Goal: Task Accomplishment & Management: Manage account settings

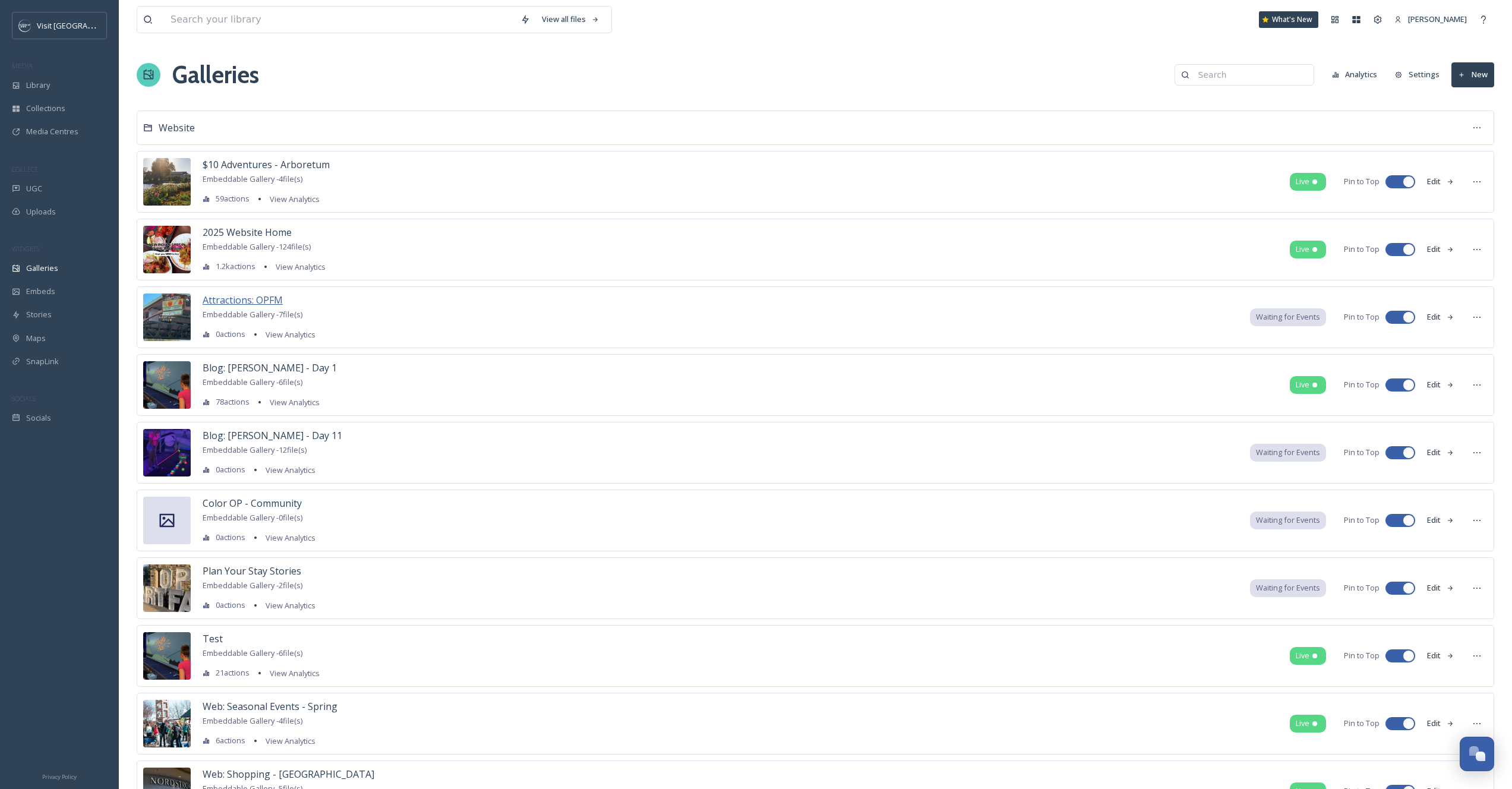
click at [239, 298] on span "Attractions: OPFM" at bounding box center [243, 300] width 81 height 13
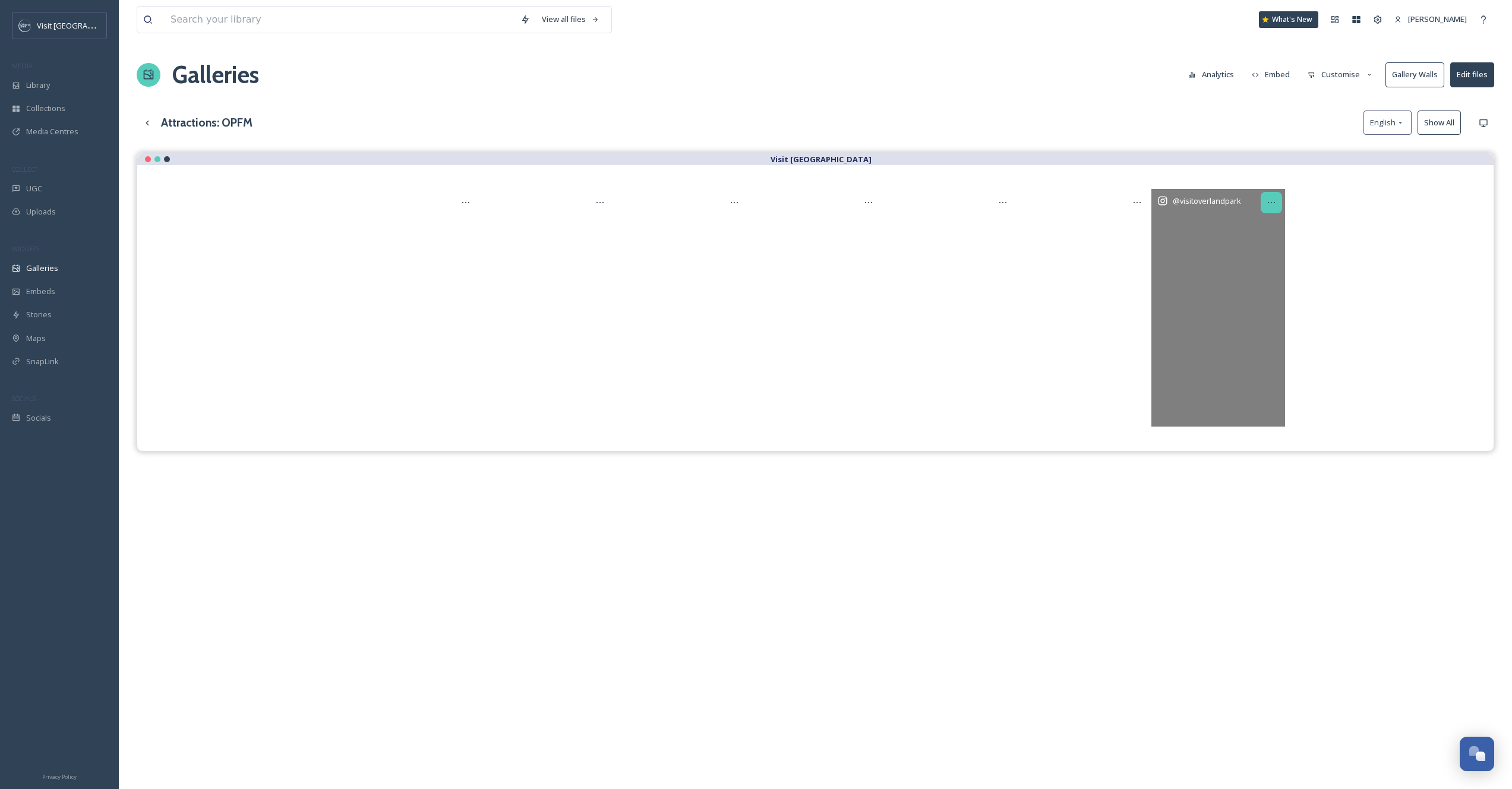
click at [1279, 203] on div at bounding box center [1272, 203] width 21 height 21
click at [1231, 360] on span "Remove" at bounding box center [1223, 357] width 29 height 11
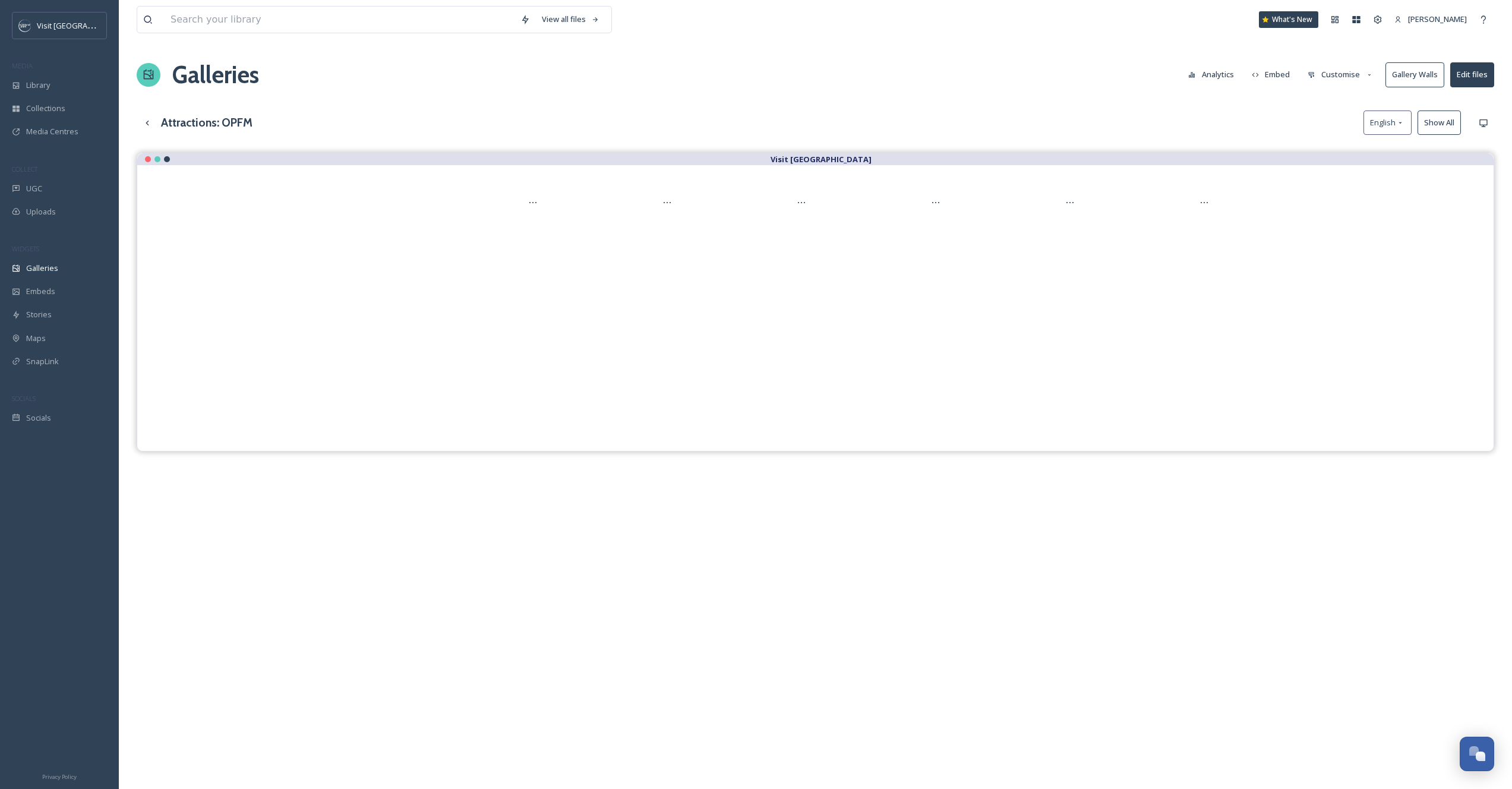
click at [1267, 74] on button "Embed" at bounding box center [1272, 75] width 51 height 23
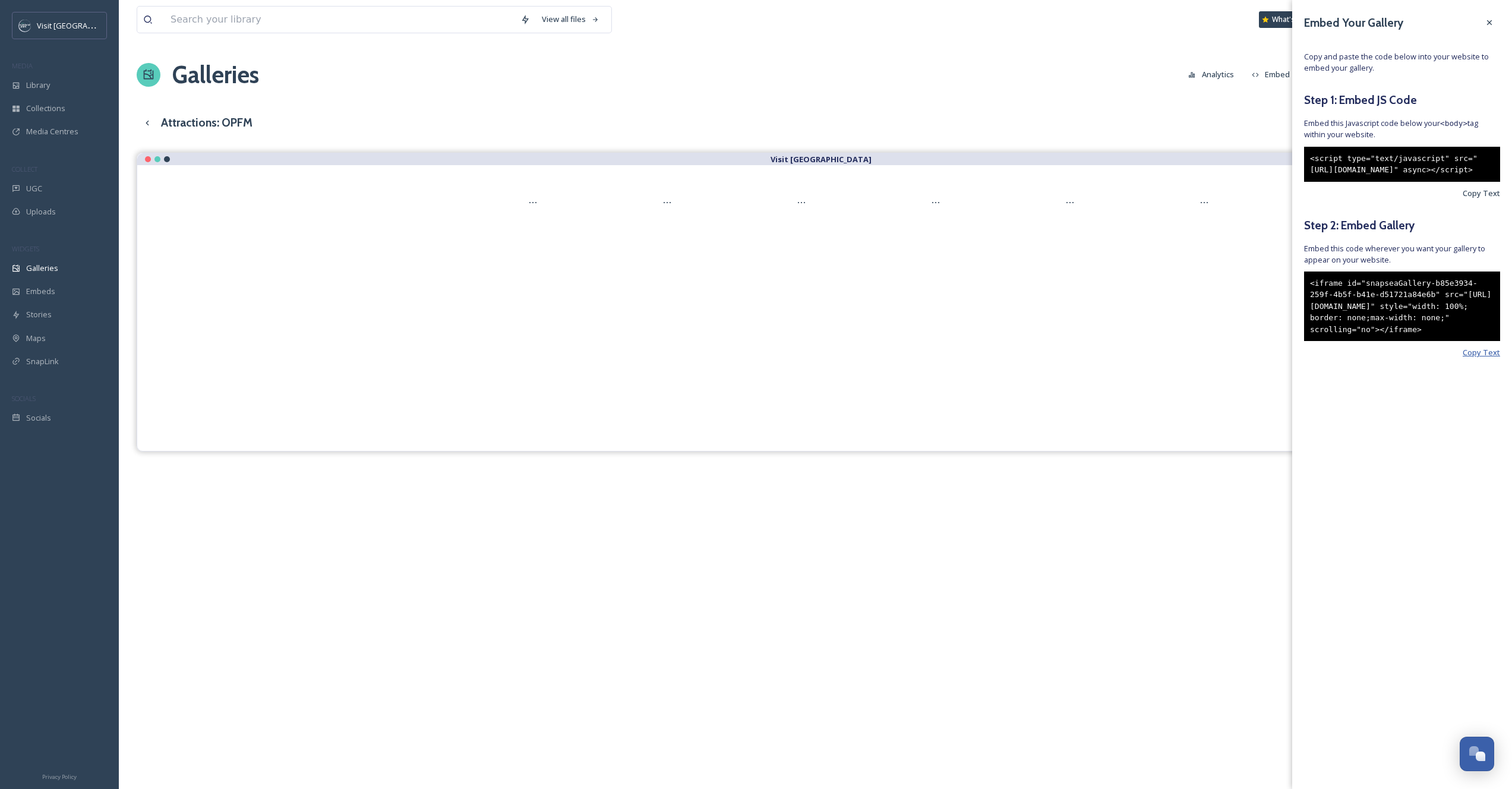
click at [1483, 359] on span "Copy Text" at bounding box center [1481, 352] width 38 height 11
click at [1491, 19] on icon at bounding box center [1489, 22] width 10 height 10
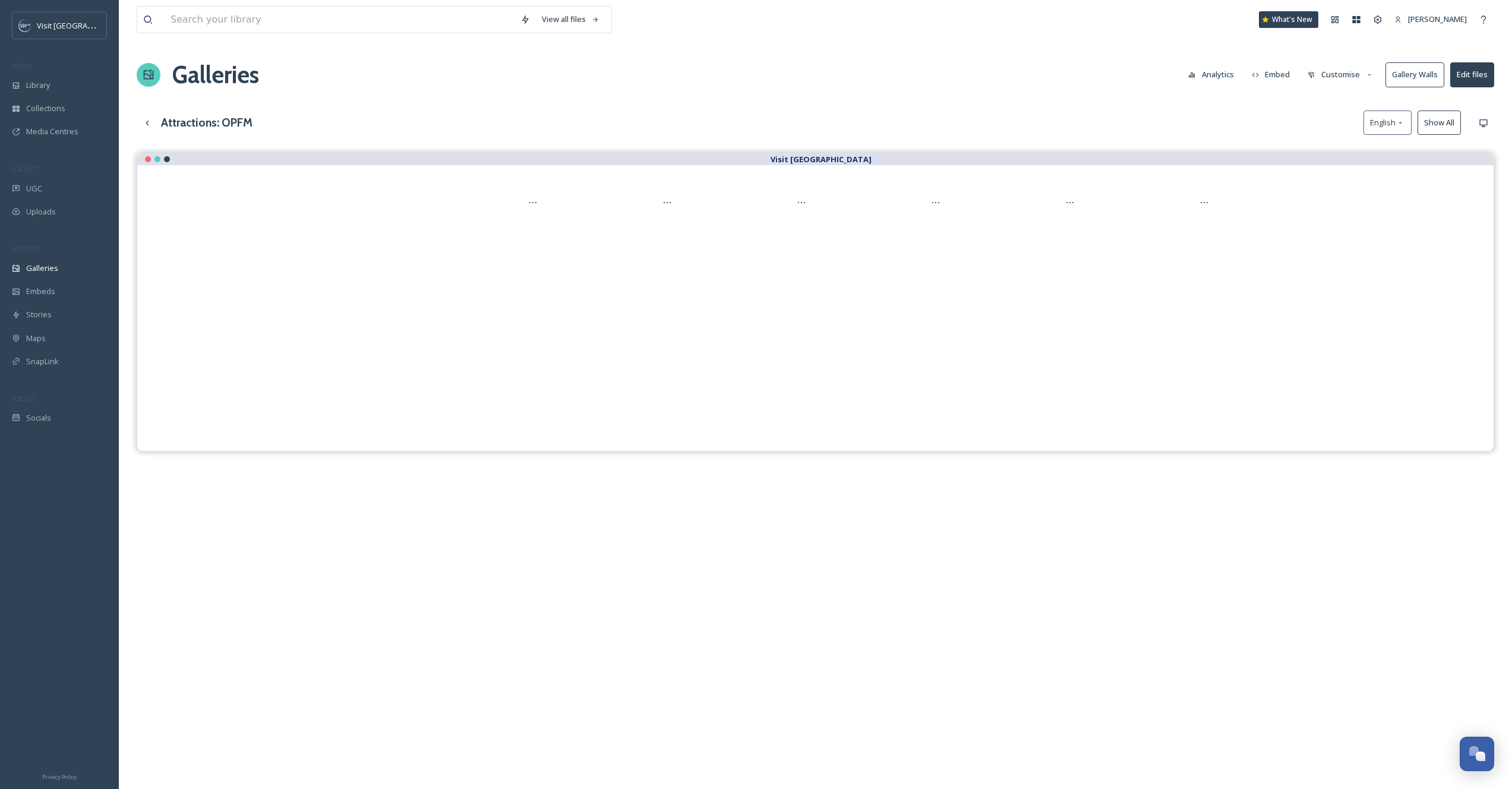
click at [1462, 72] on button "Edit files" at bounding box center [1473, 75] width 44 height 25
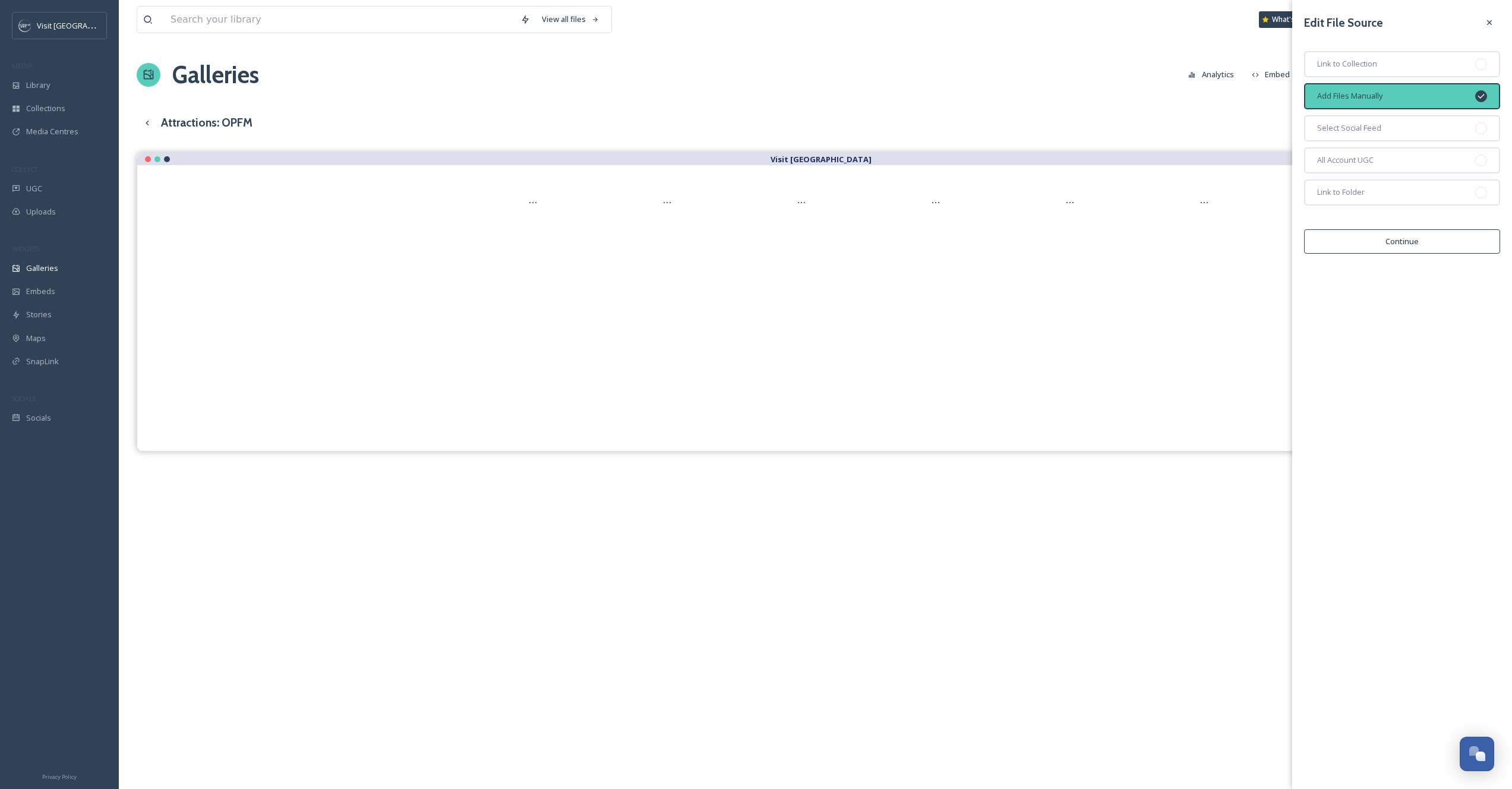
click at [1143, 84] on div "Galleries Analytics Embed Customise Gallery Walls Edit files" at bounding box center [815, 75] width 1358 height 36
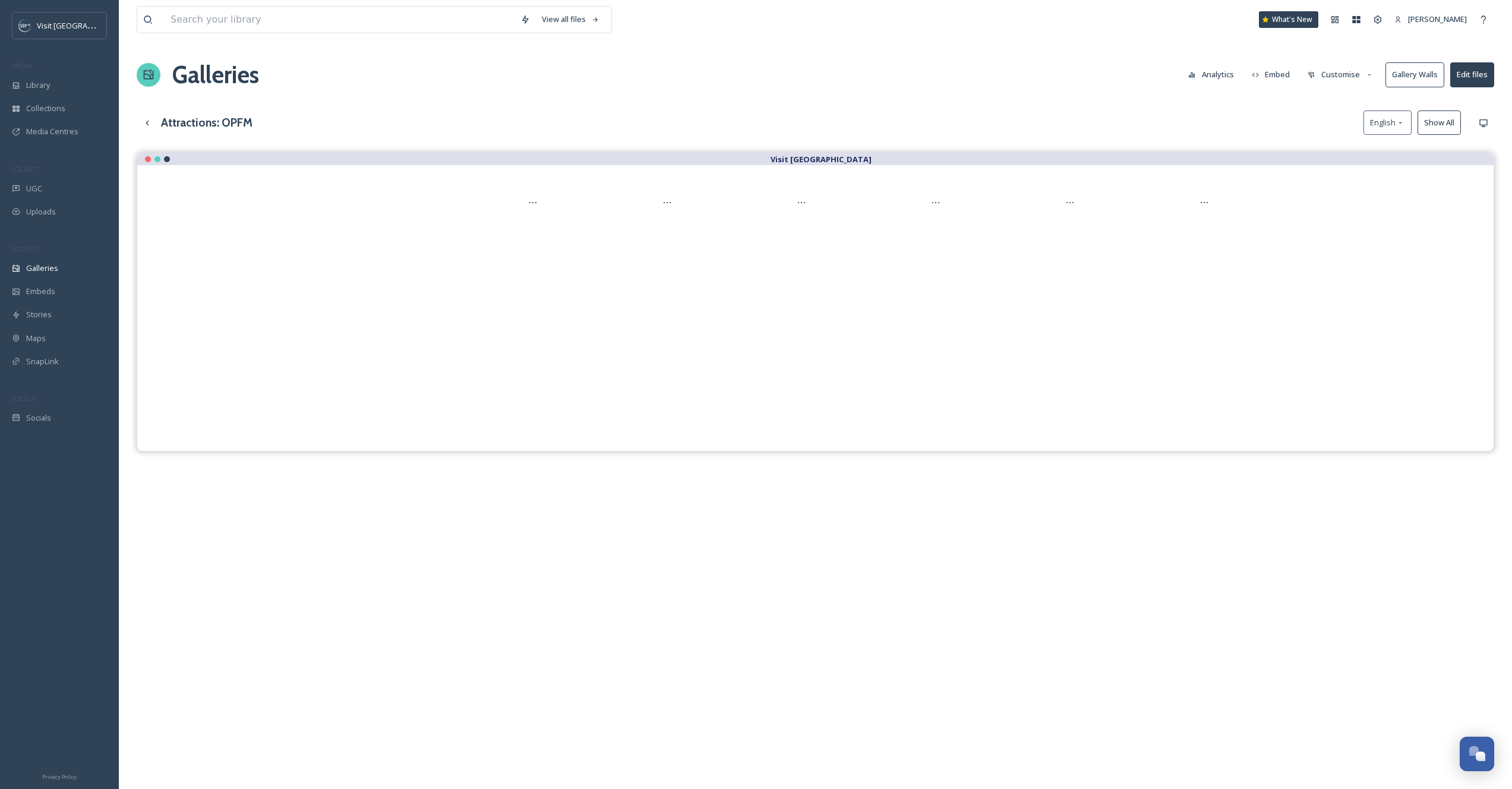
click at [1350, 75] on button "Customise" at bounding box center [1340, 75] width 78 height 23
click at [1346, 103] on div "Layout" at bounding box center [1344, 102] width 82 height 23
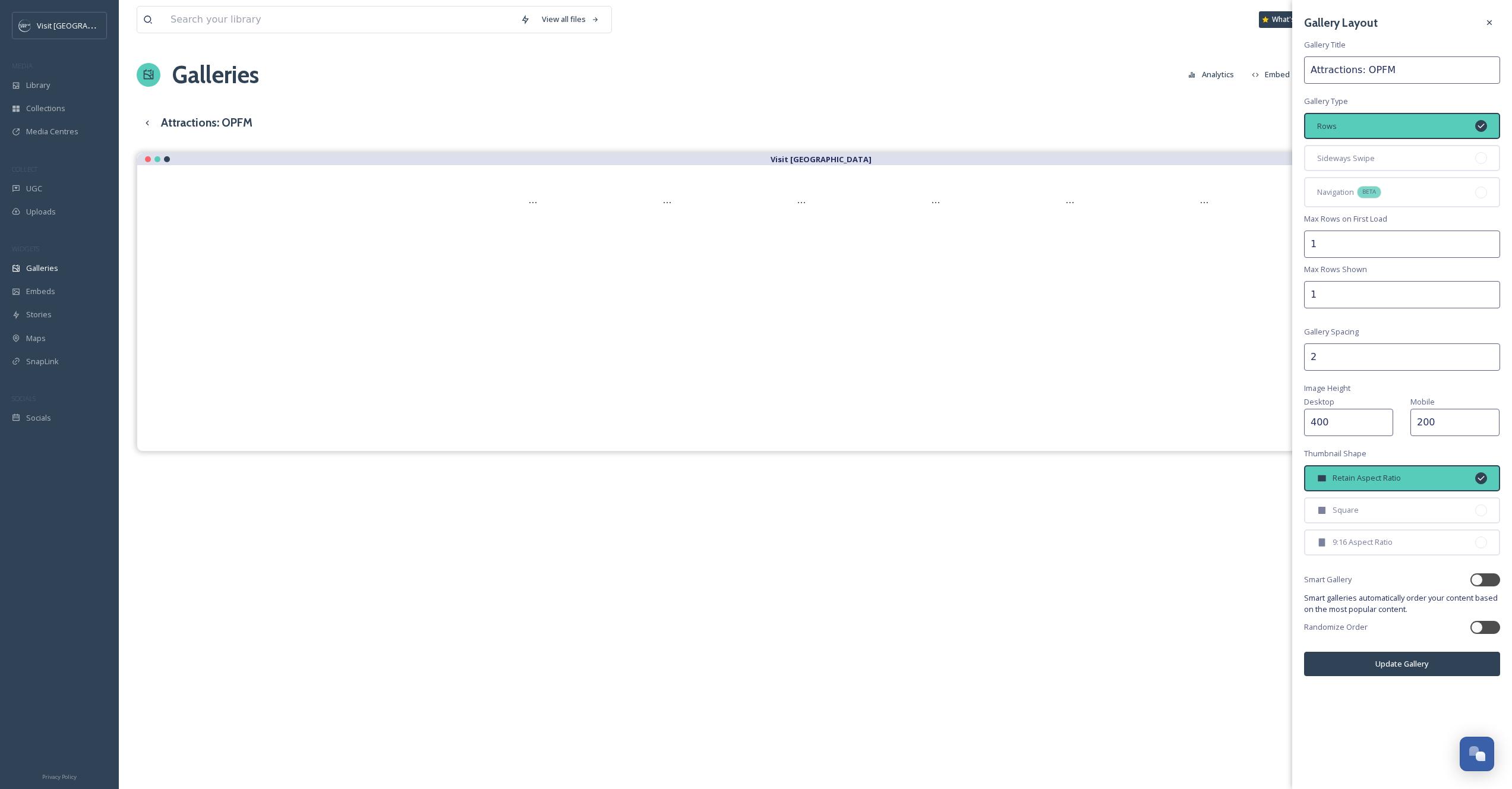
type input "2"
click at [1488, 352] on input "2" at bounding box center [1402, 357] width 196 height 27
click at [1369, 678] on div "Gallery Layout Gallery Title Attractions: OPFM Gallery Type Rows Sideways Swipe…" at bounding box center [1402, 344] width 220 height 688
click at [1364, 663] on button "Update Gallery" at bounding box center [1402, 665] width 196 height 25
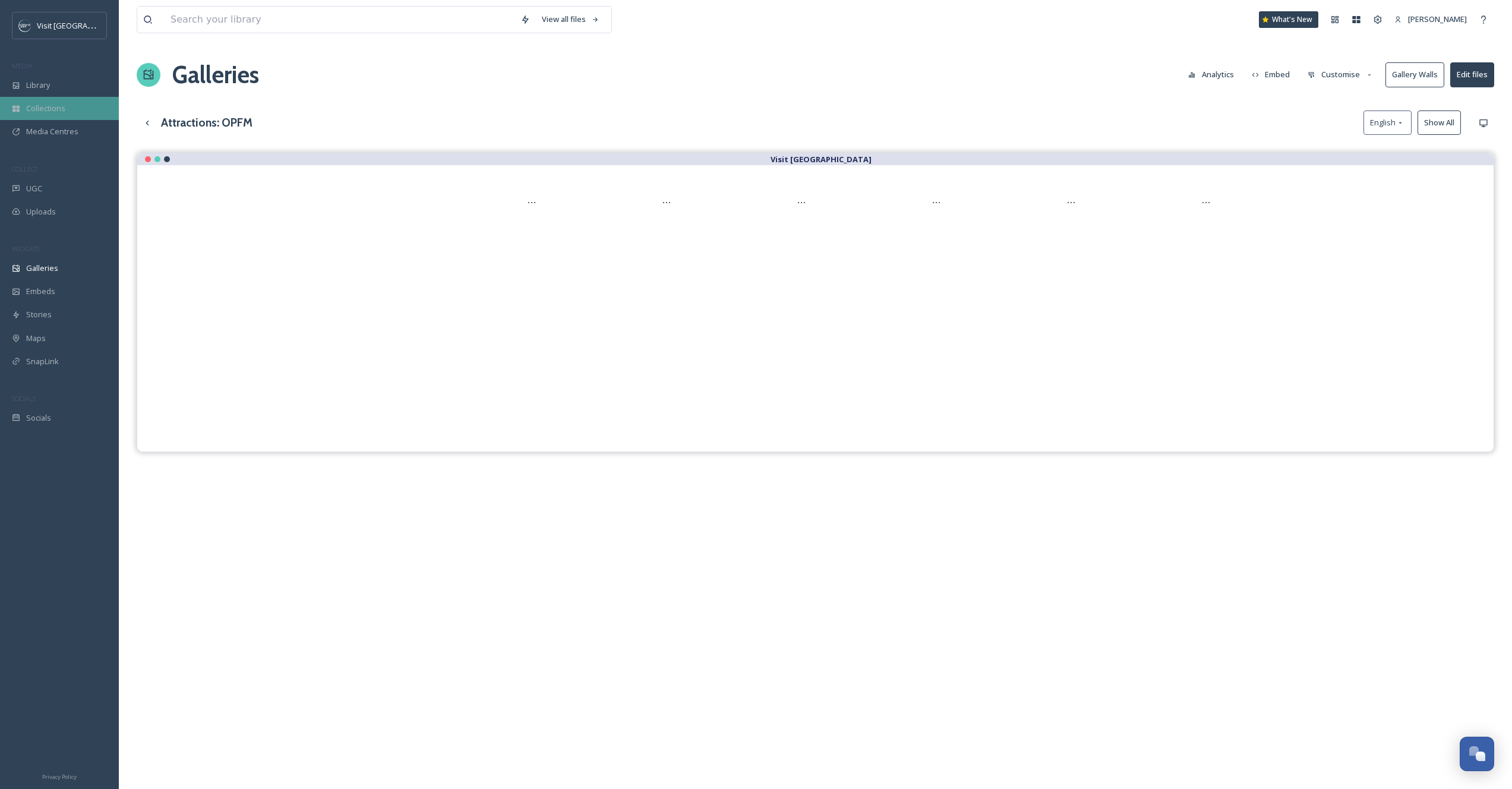
click at [73, 103] on div "Collections" at bounding box center [60, 109] width 119 height 23
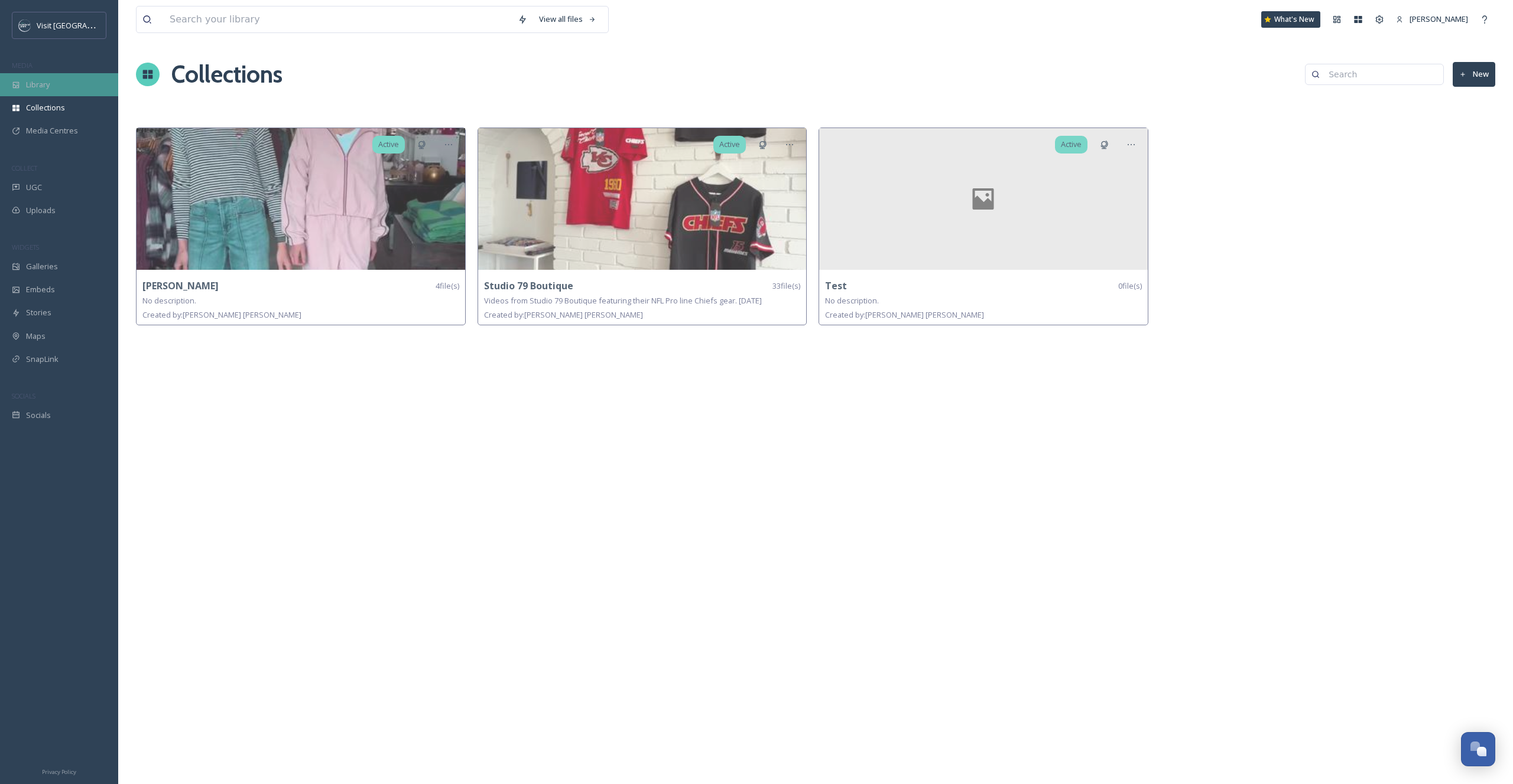
click at [77, 76] on div "Library" at bounding box center [59, 84] width 119 height 23
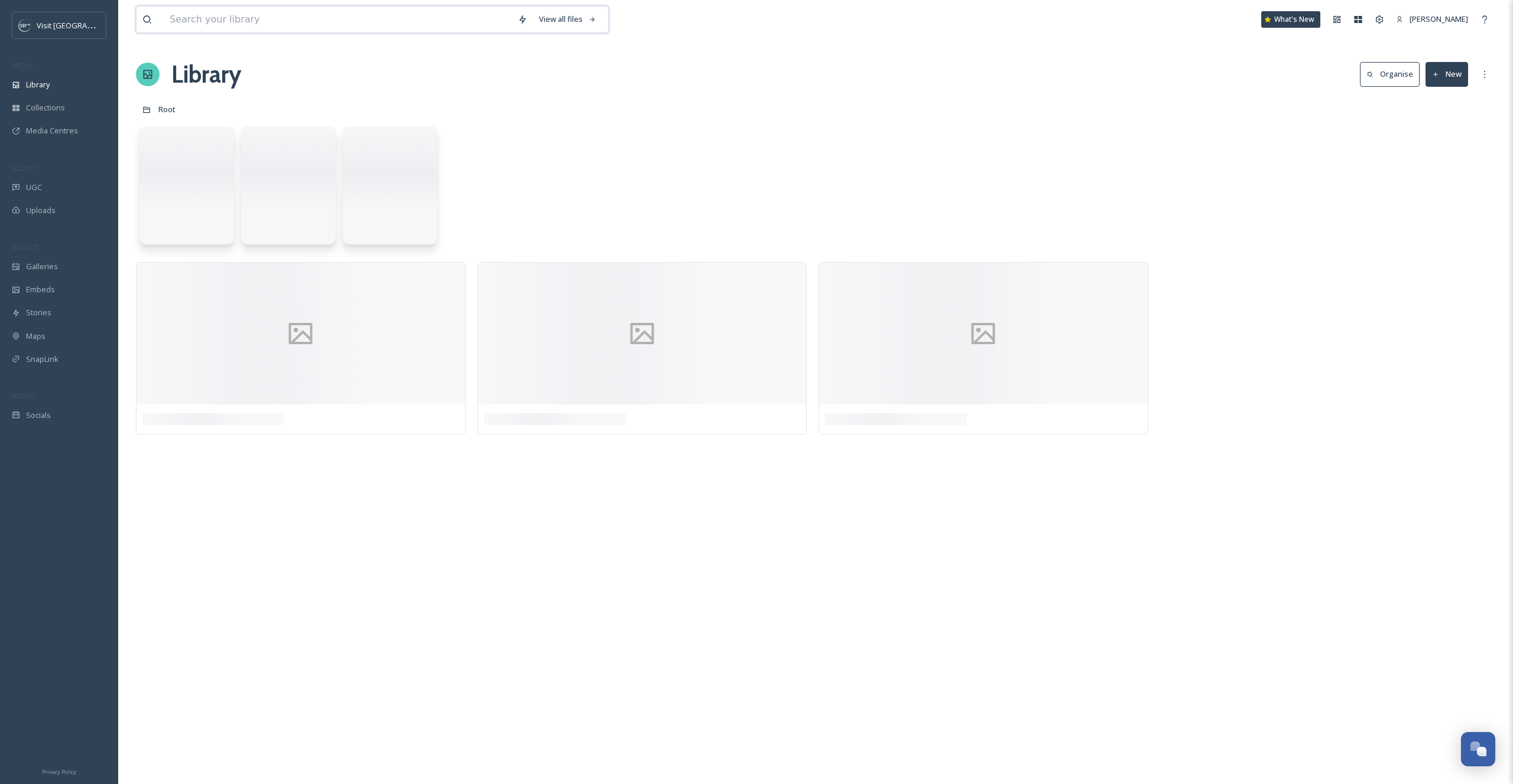
click at [198, 14] on input at bounding box center [337, 19] width 348 height 26
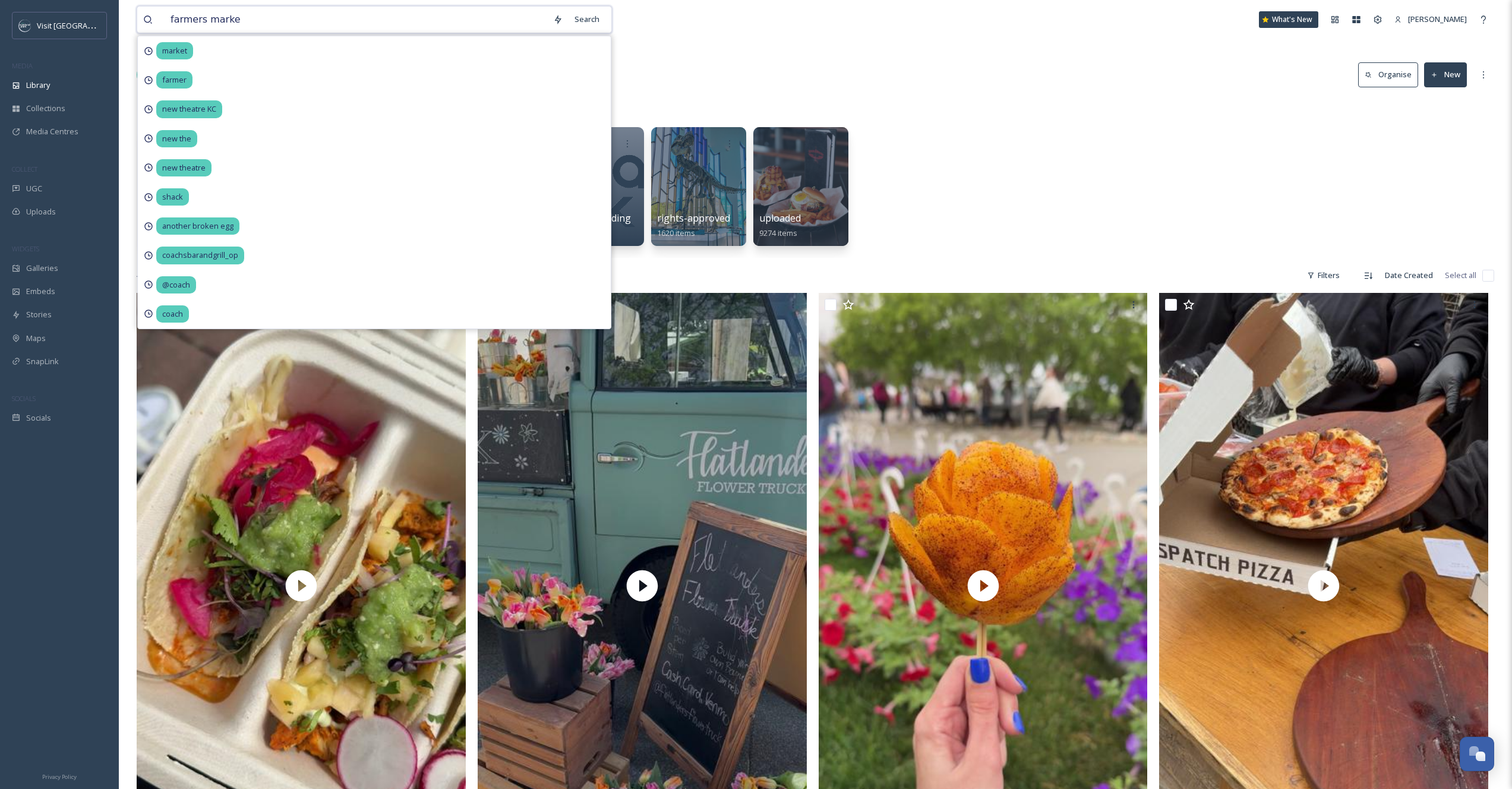
type input "farmers market"
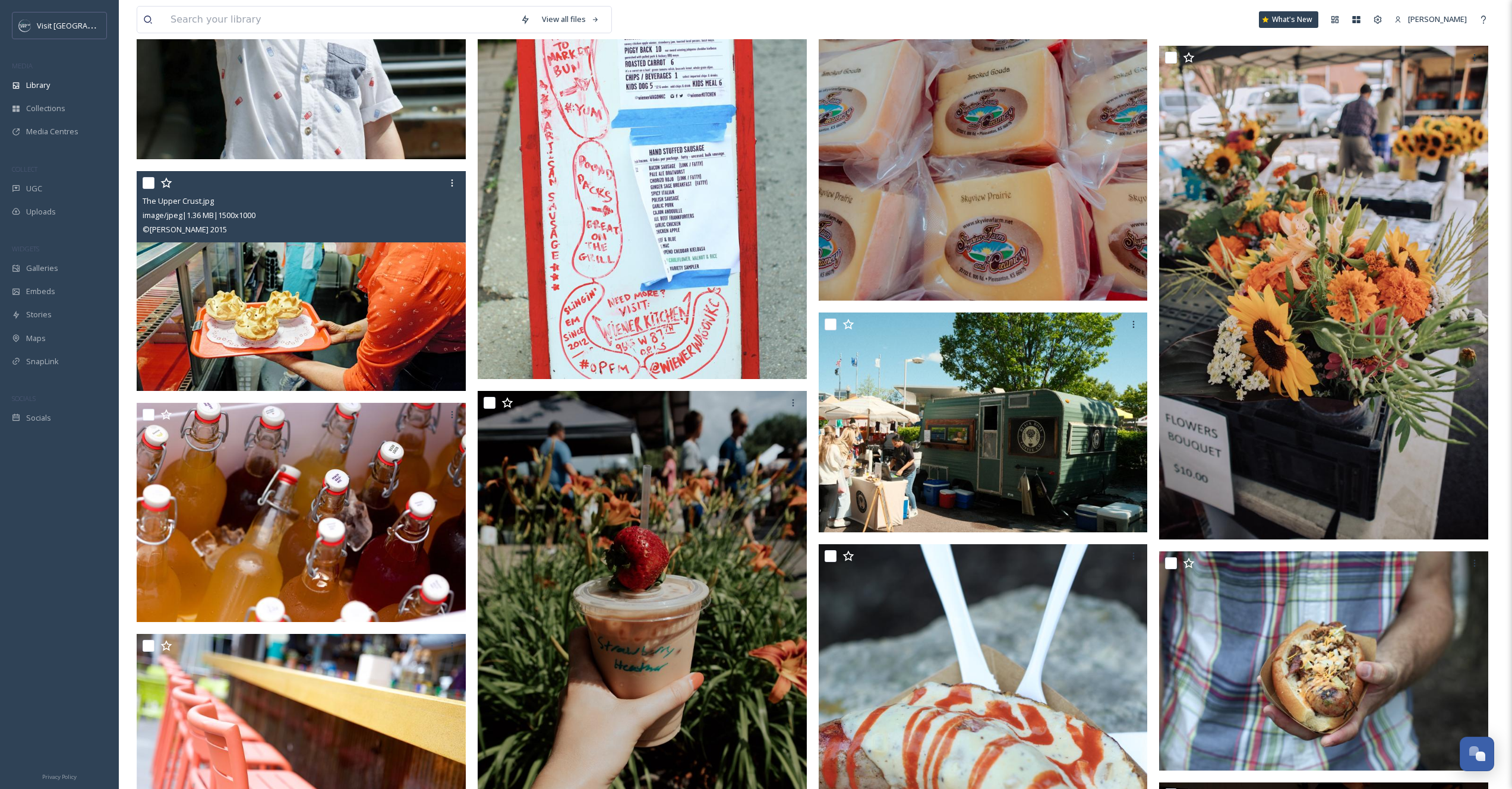
scroll to position [2142, 0]
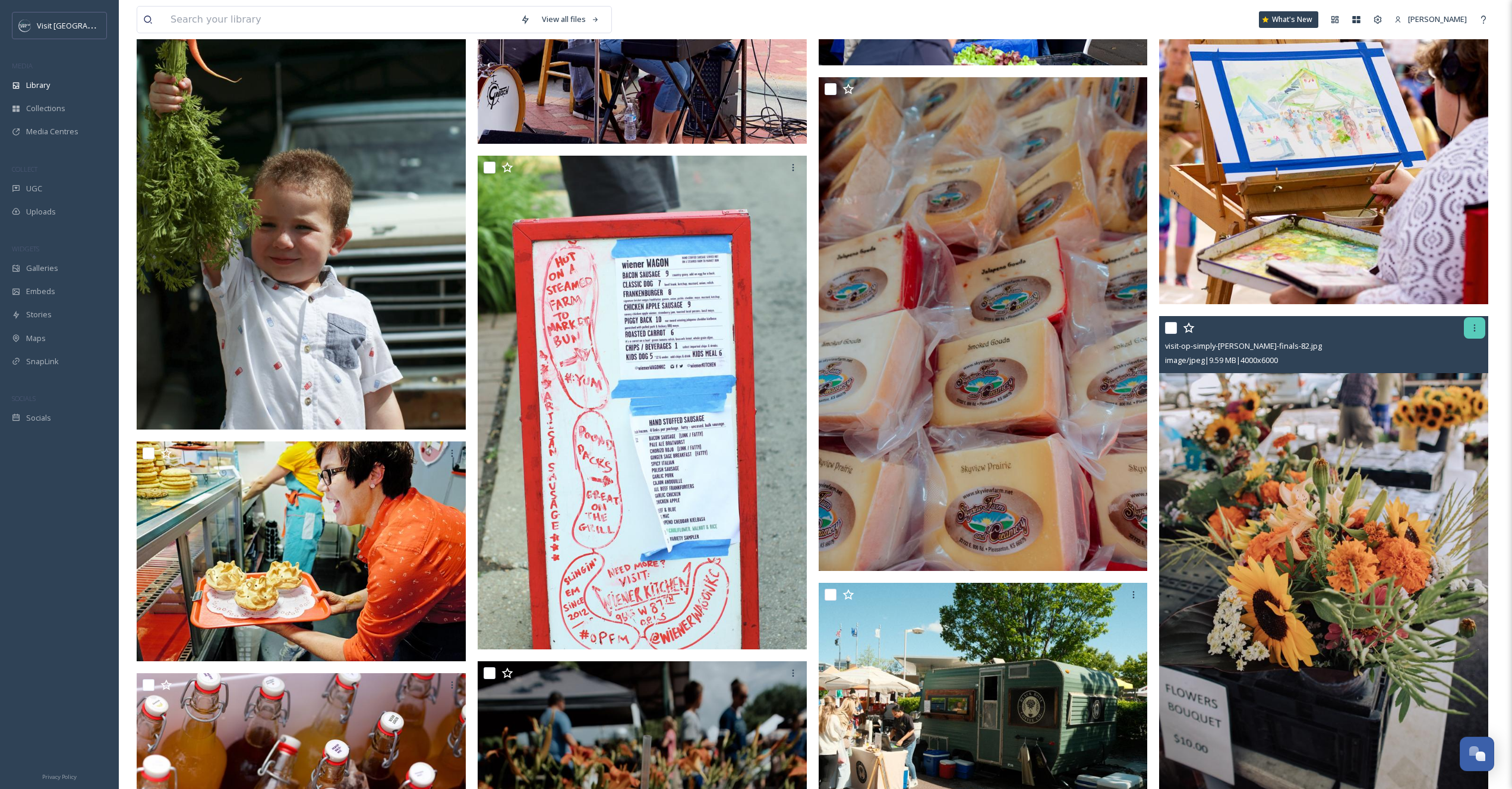
click at [1479, 328] on icon at bounding box center [1474, 328] width 10 height 10
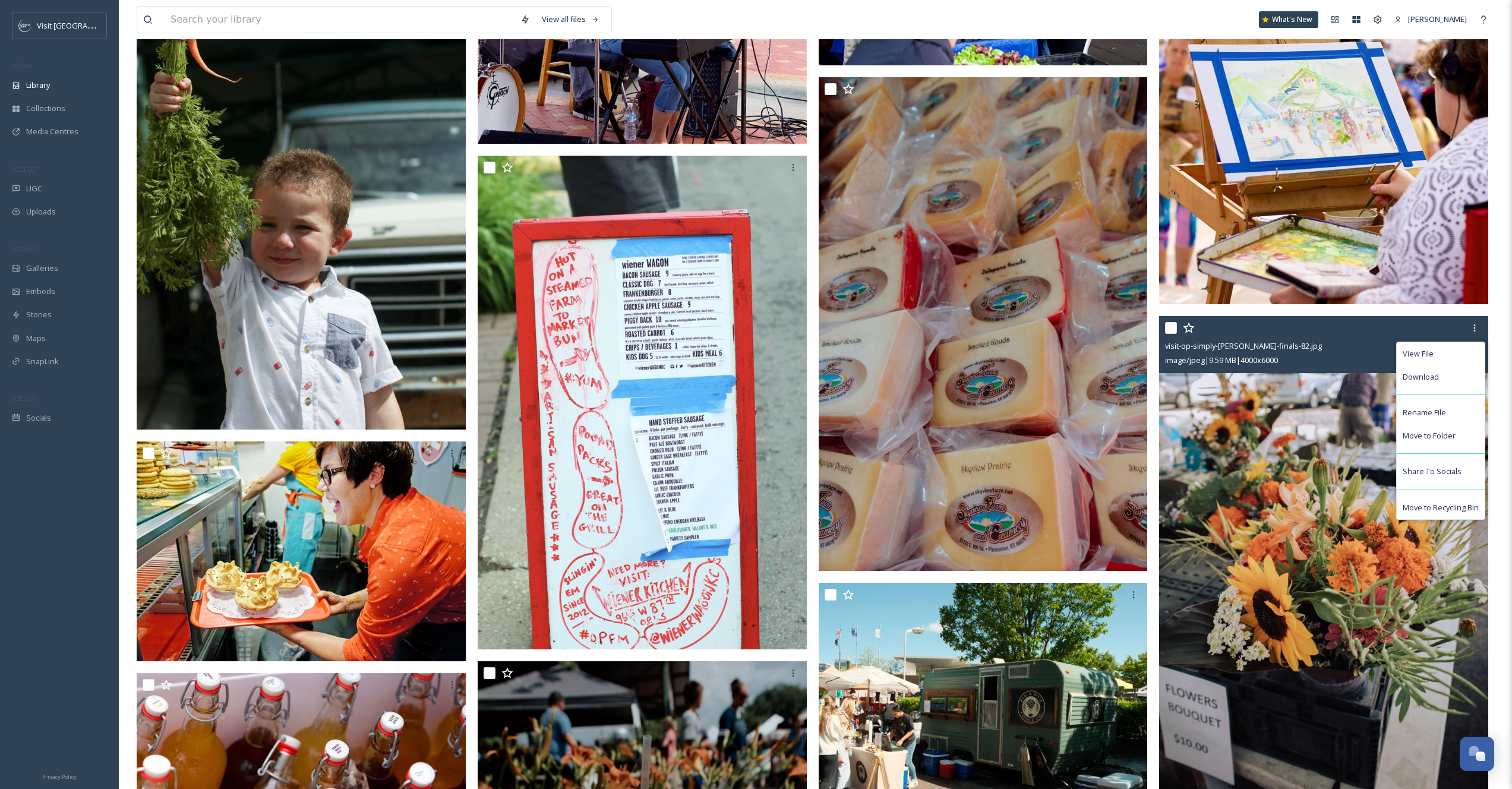
click at [1172, 326] on input "checkbox" at bounding box center [1171, 328] width 12 height 12
checkbox input "true"
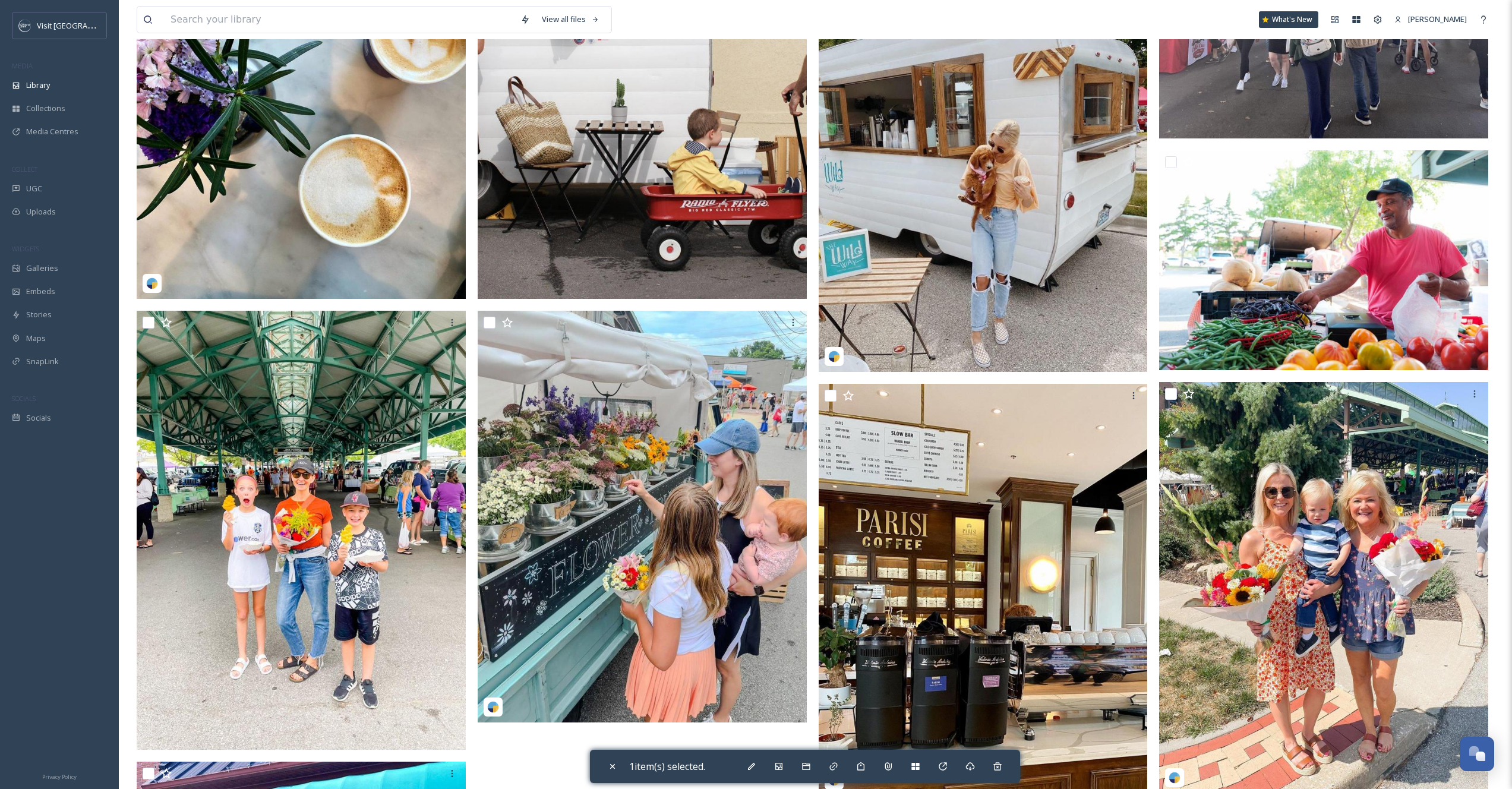
scroll to position [11726, 0]
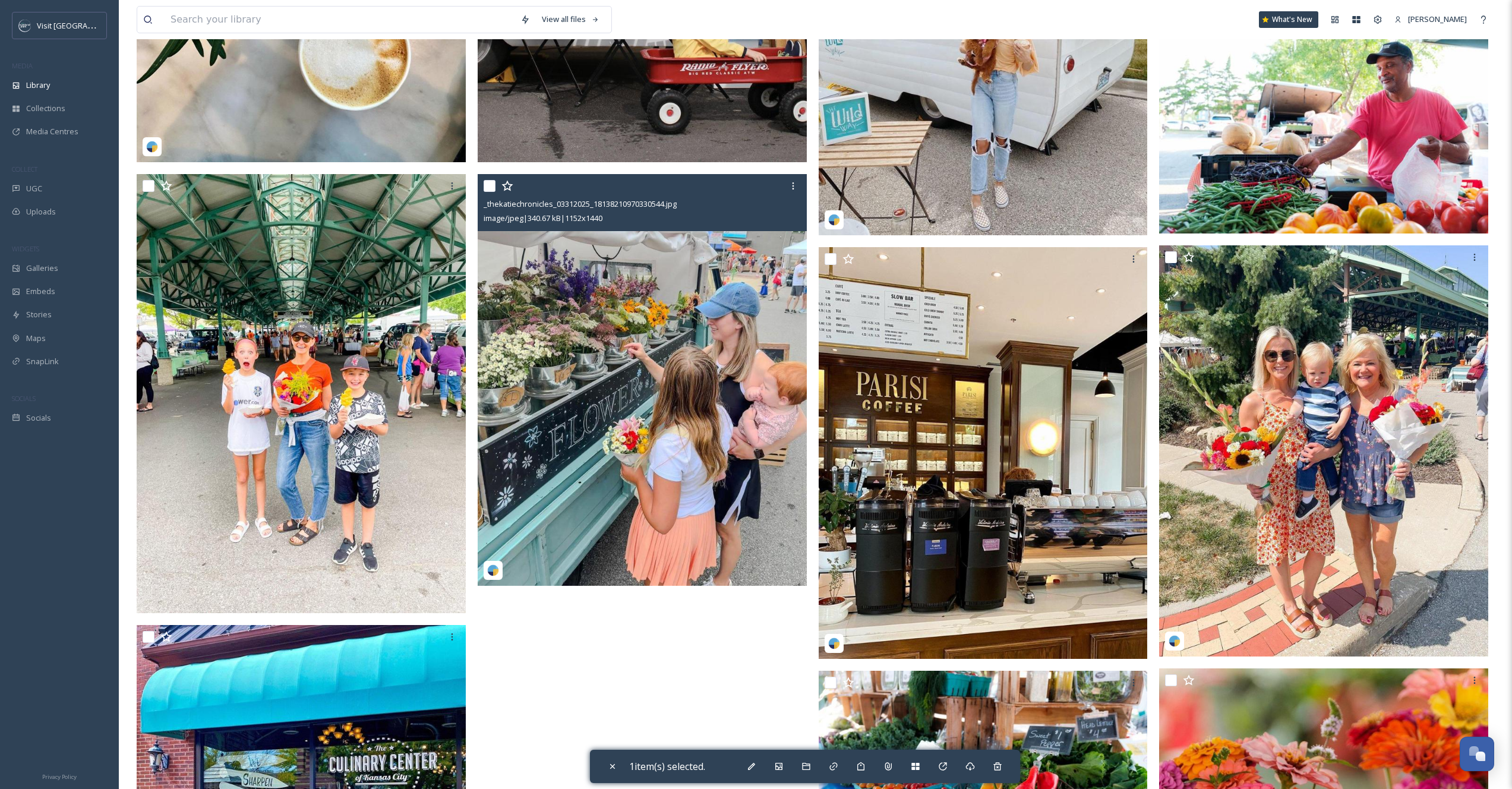
click at [492, 183] on input "checkbox" at bounding box center [490, 186] width 12 height 12
checkbox input "true"
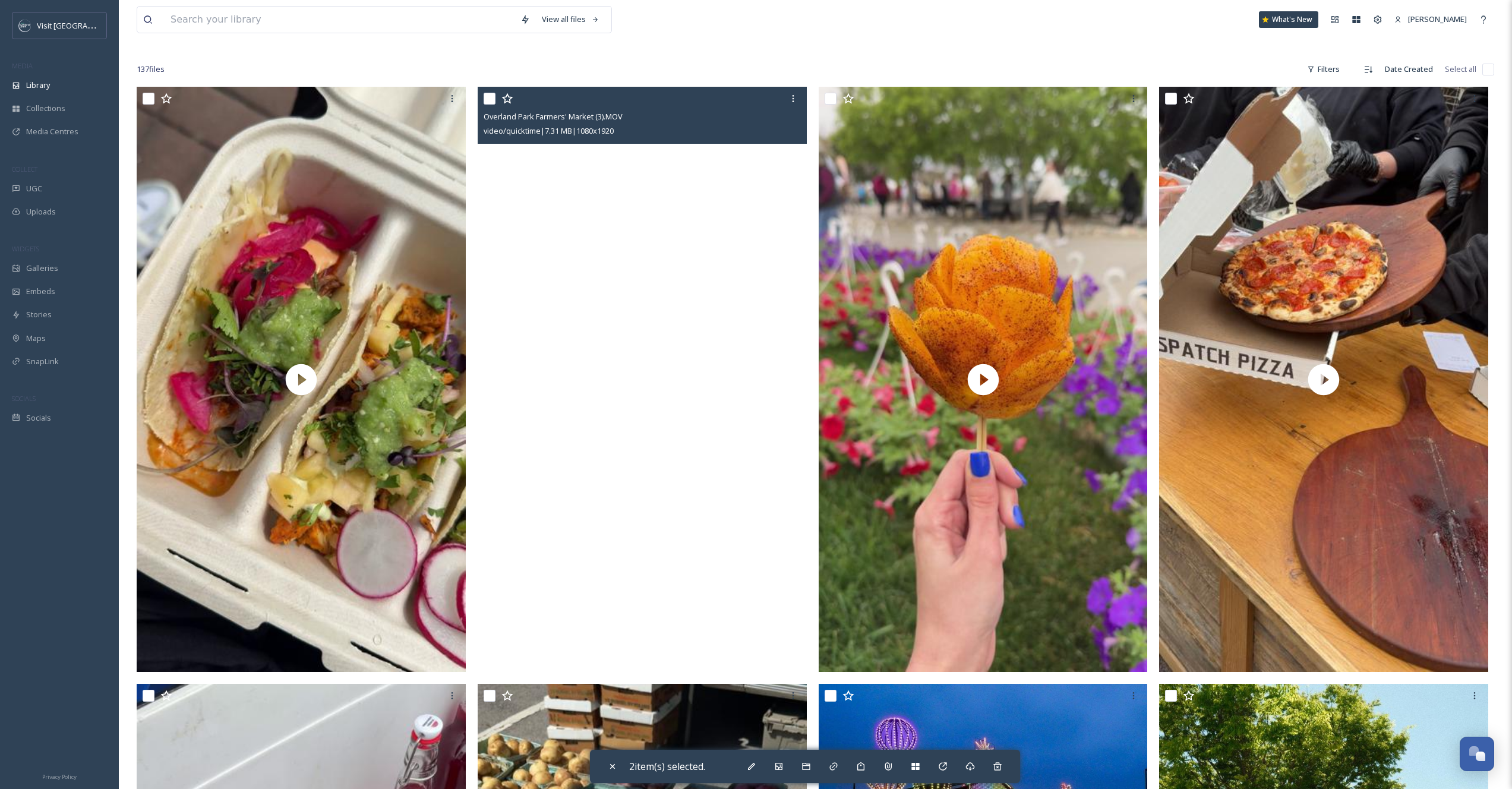
scroll to position [0, 0]
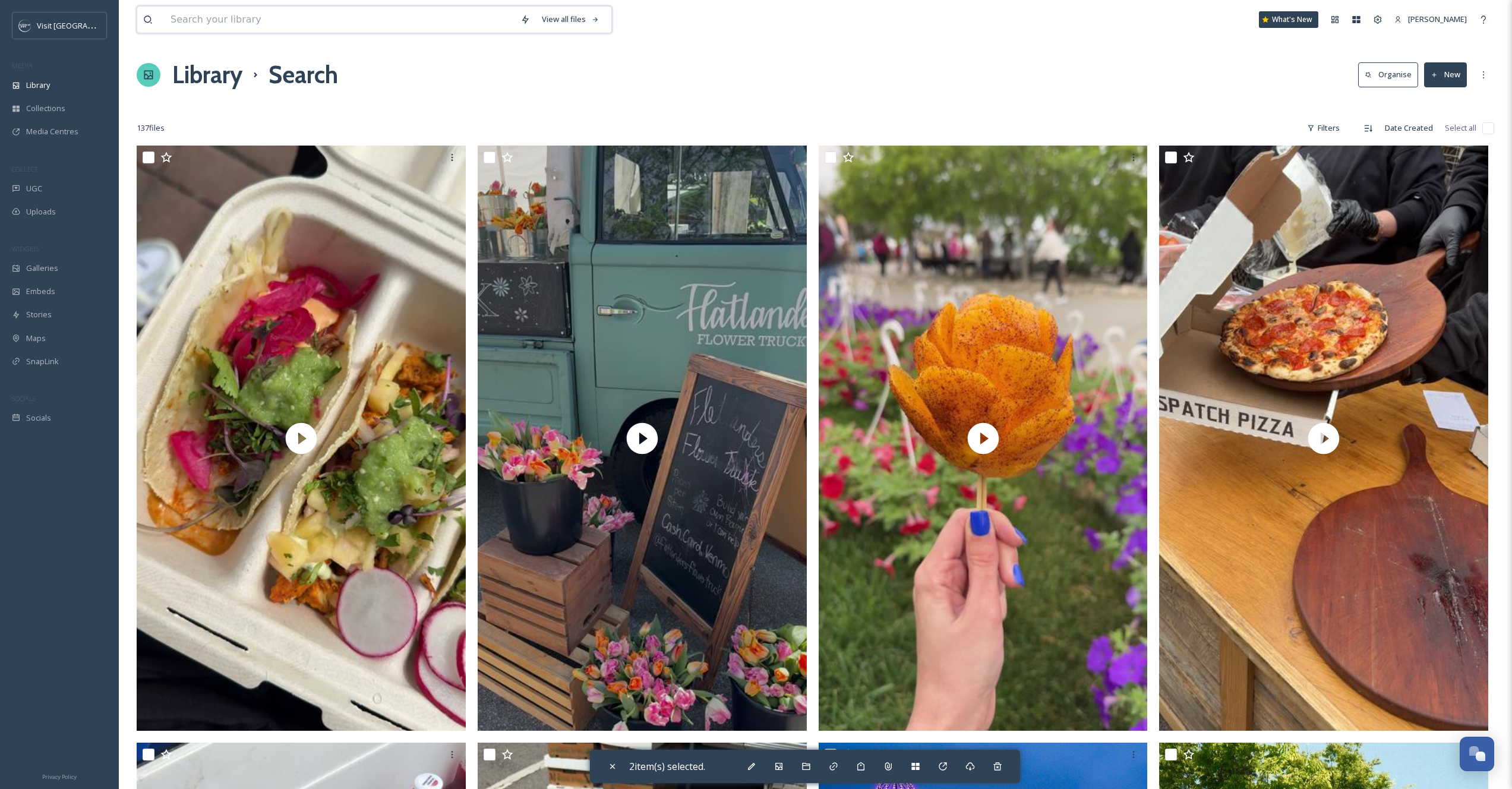
click at [255, 31] on input at bounding box center [339, 19] width 350 height 26
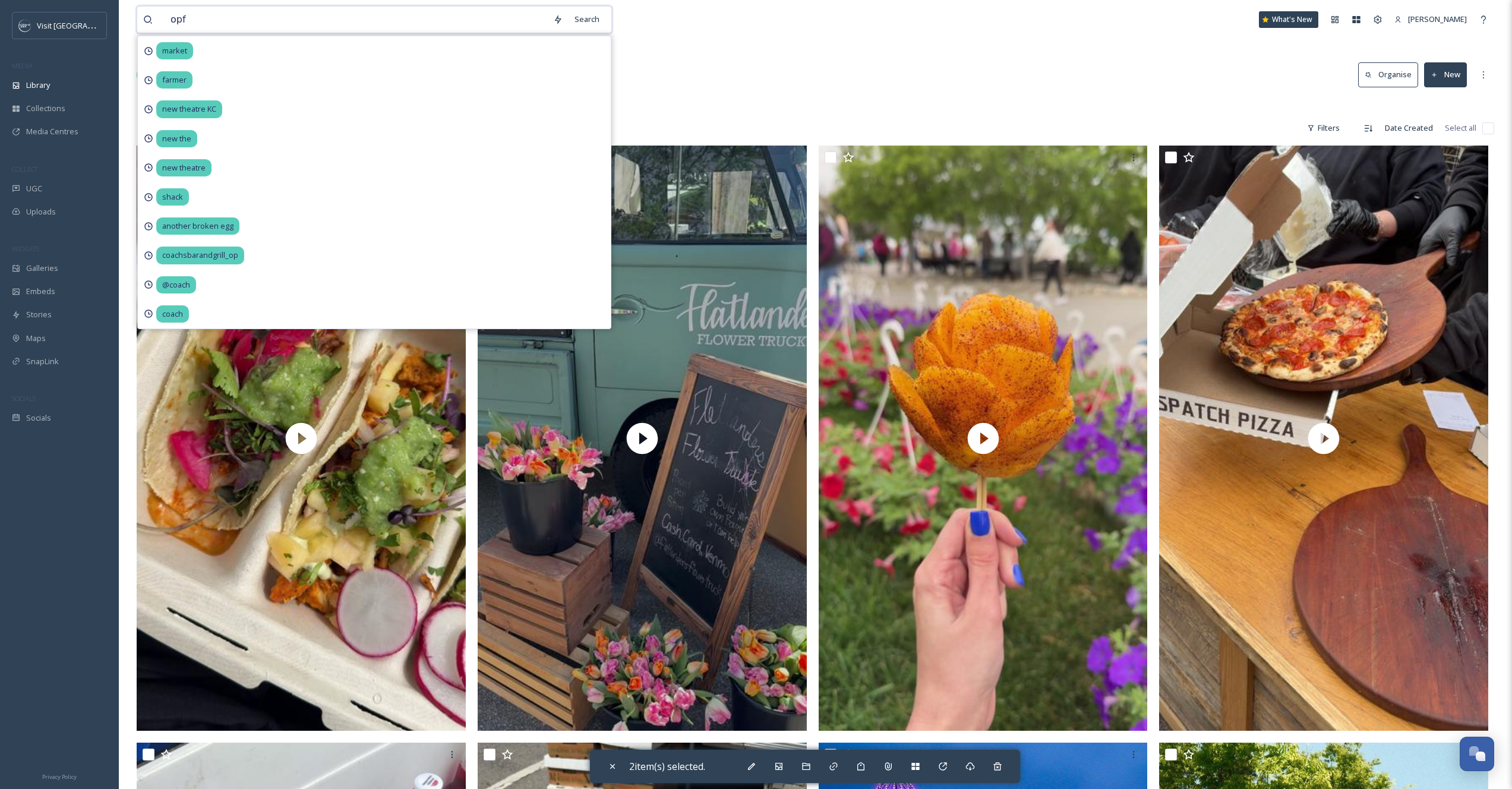
type input "opfm"
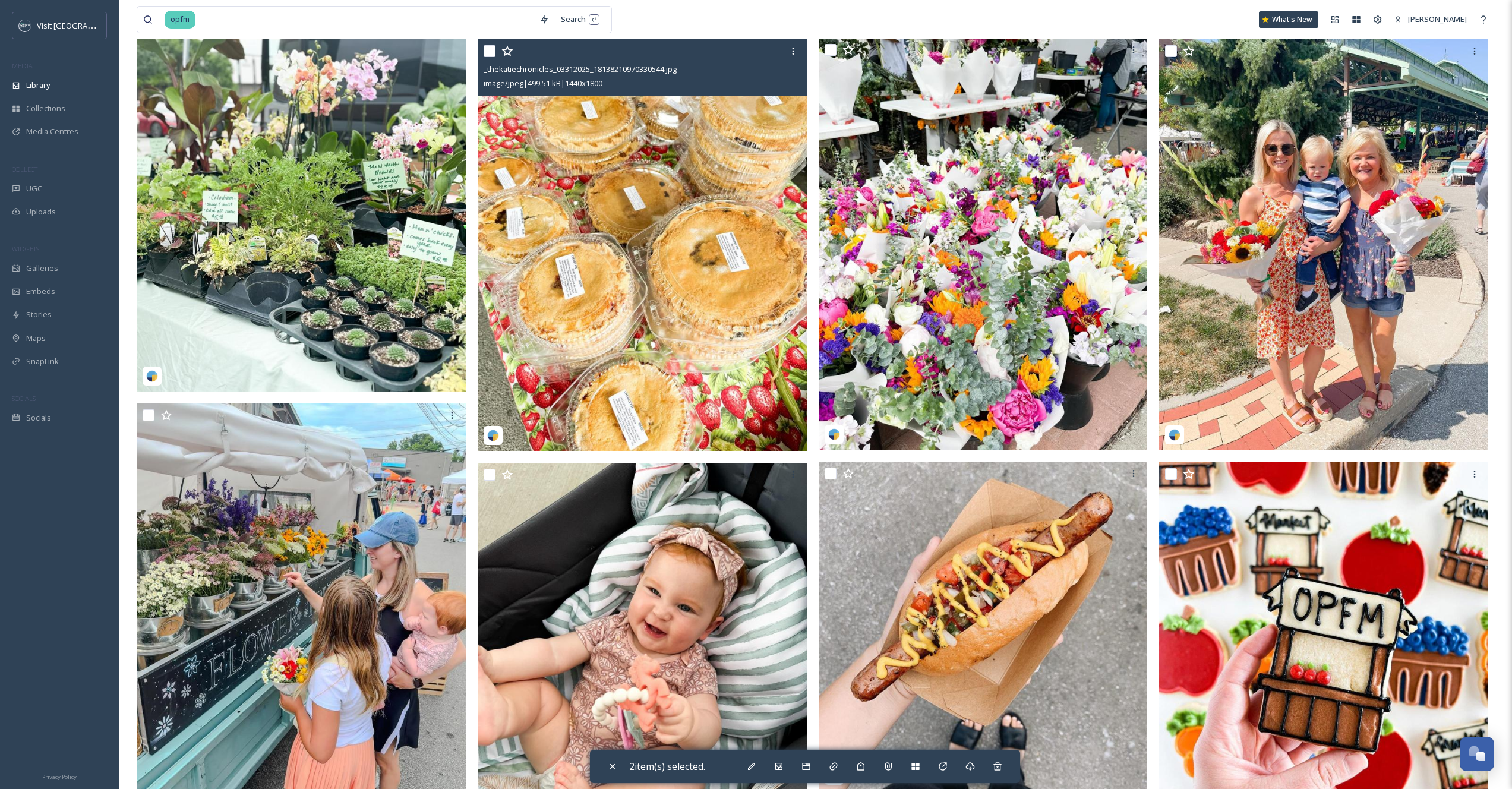
scroll to position [522, 0]
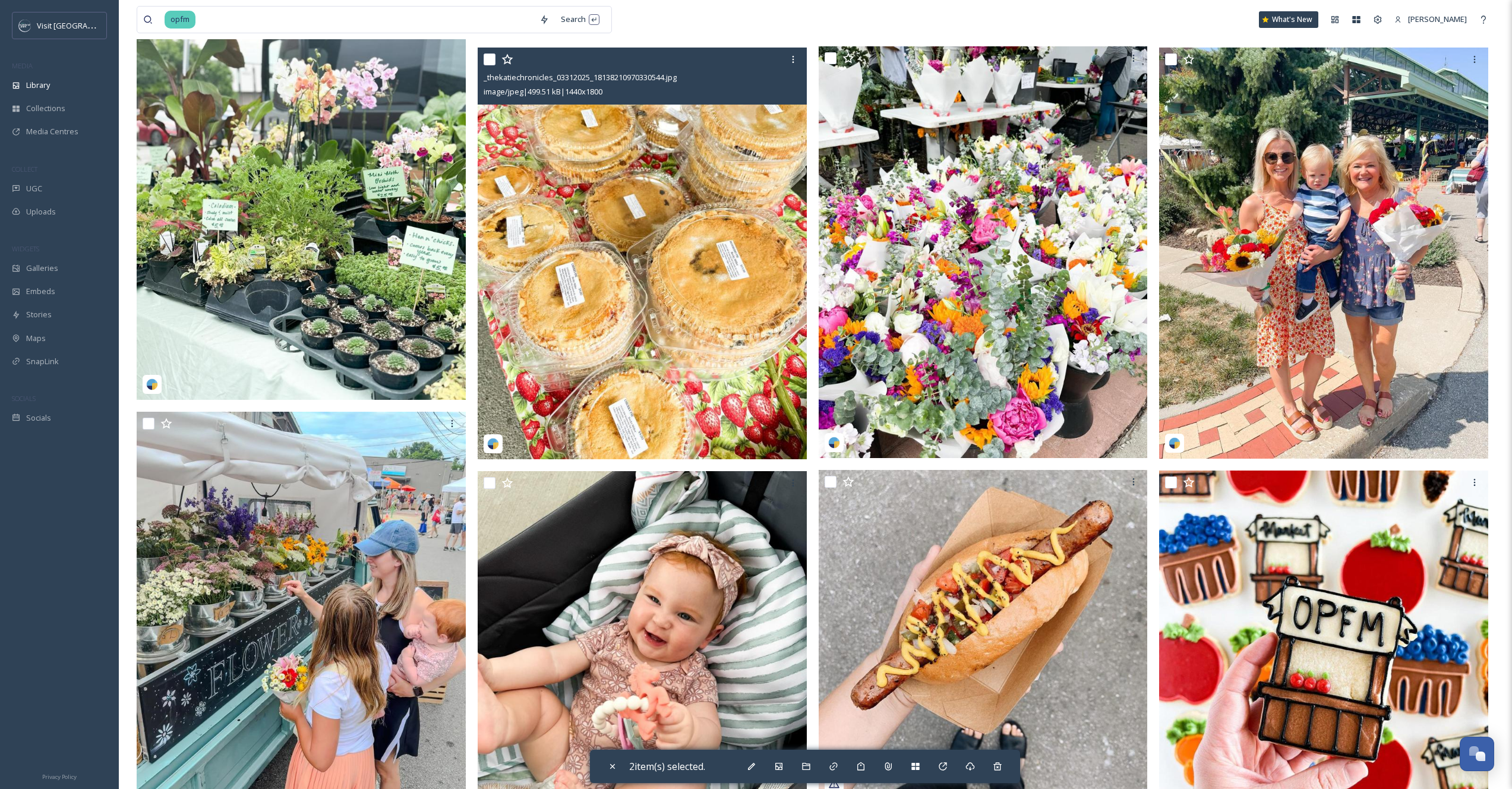
click at [493, 58] on input "checkbox" at bounding box center [490, 60] width 12 height 12
checkbox input "true"
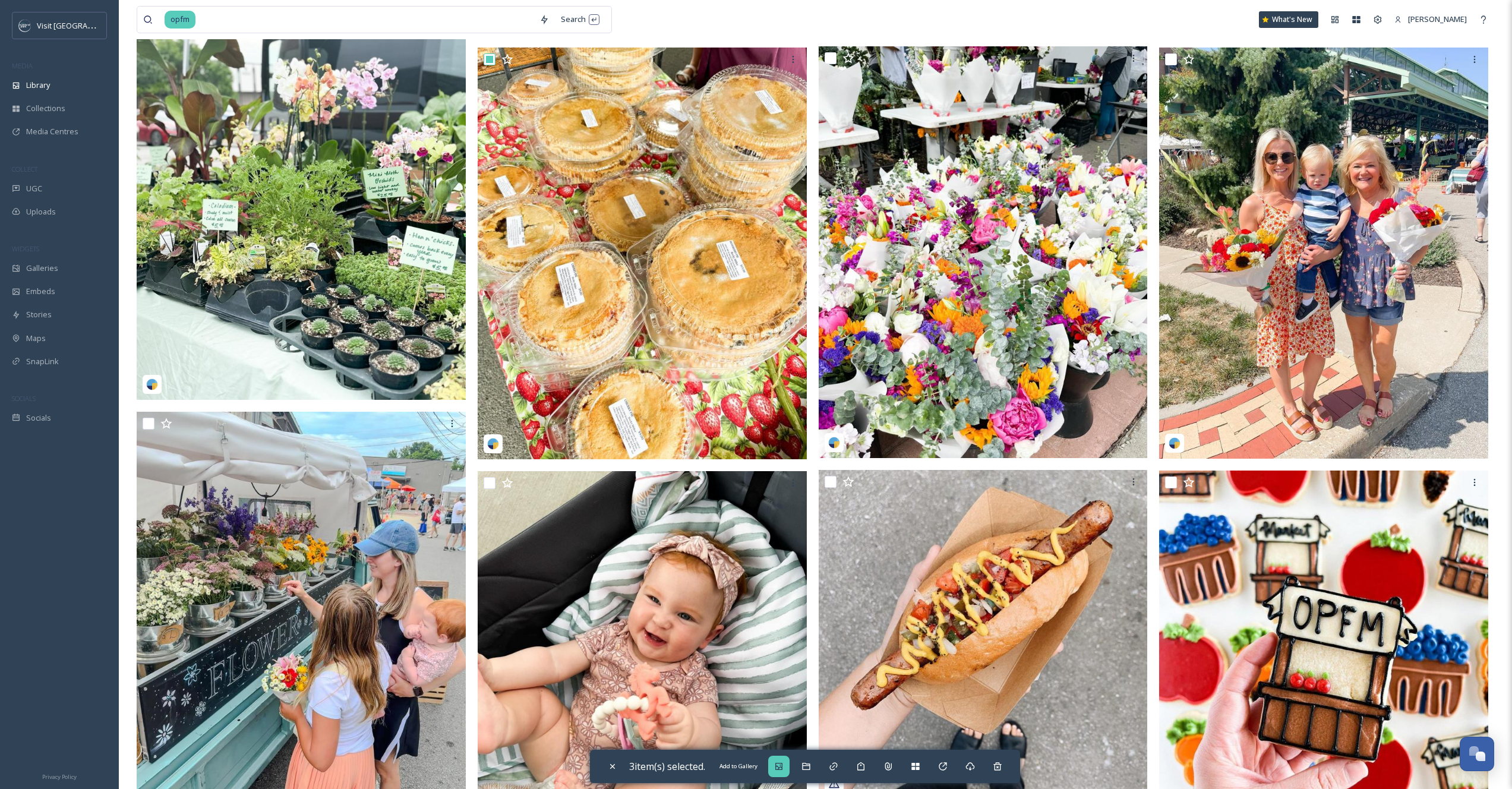
click at [783, 760] on div "Add to Gallery" at bounding box center [779, 766] width 21 height 21
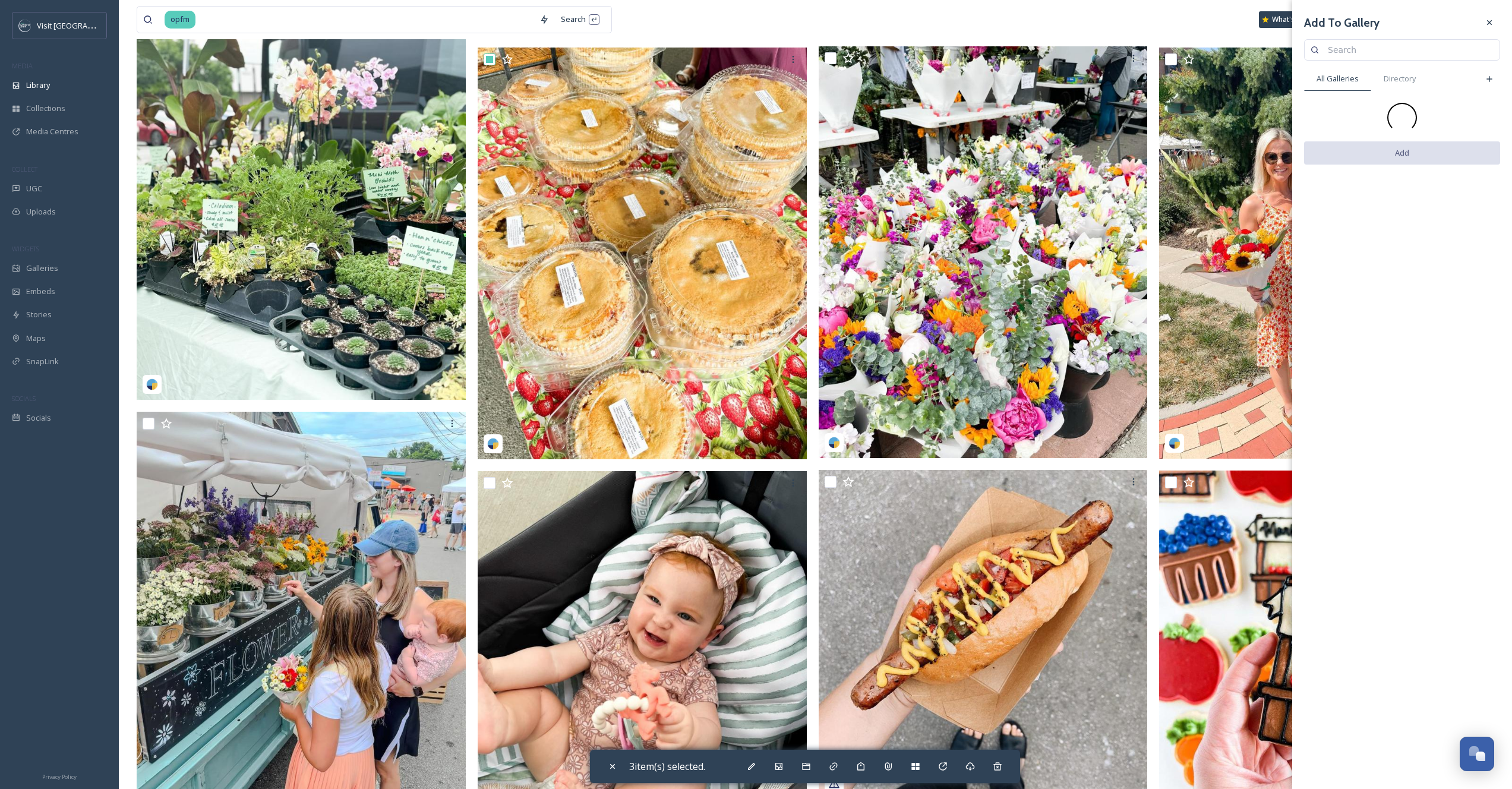
click at [1403, 50] on input at bounding box center [1408, 49] width 172 height 24
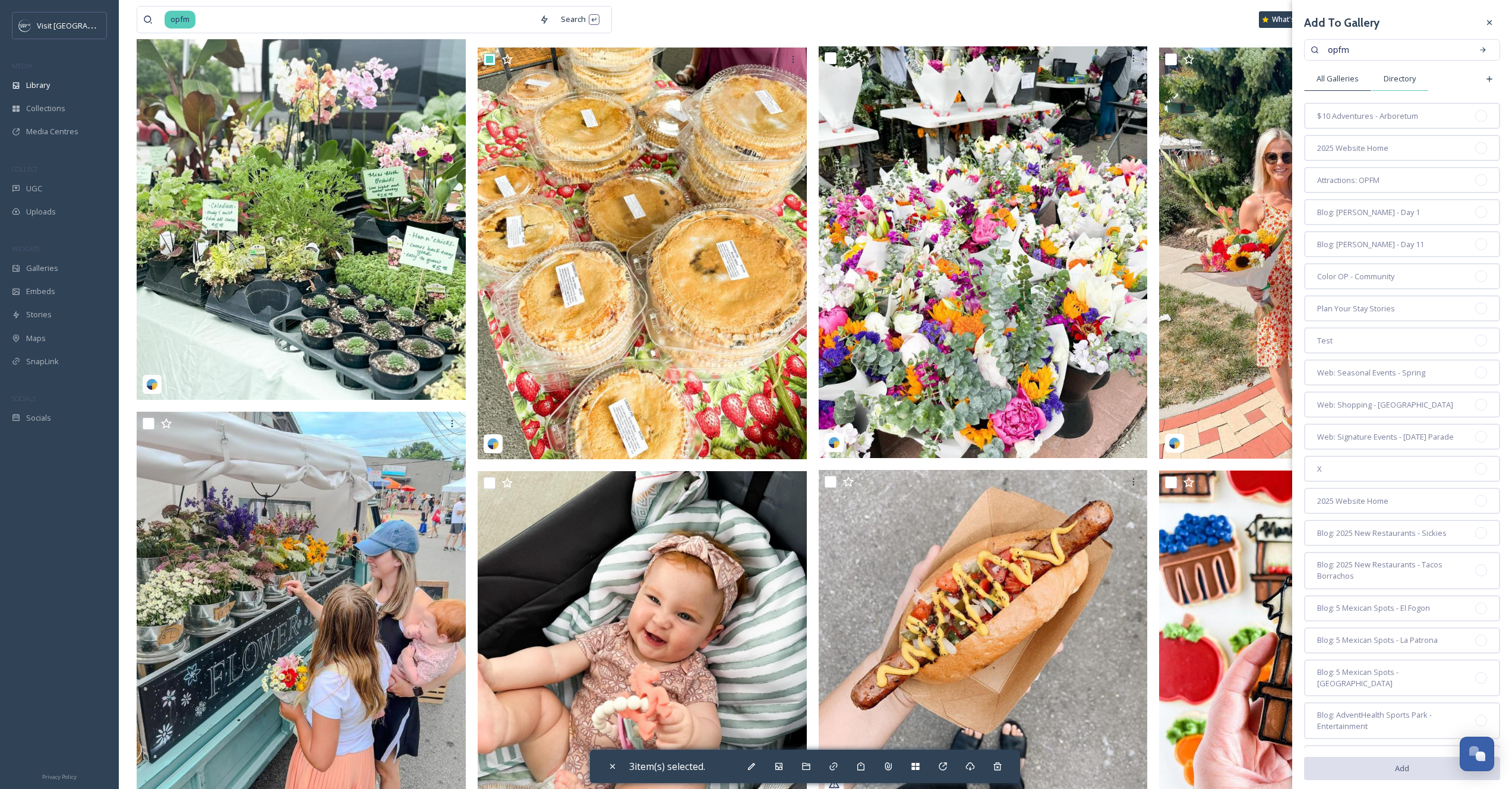
type input "opfm"
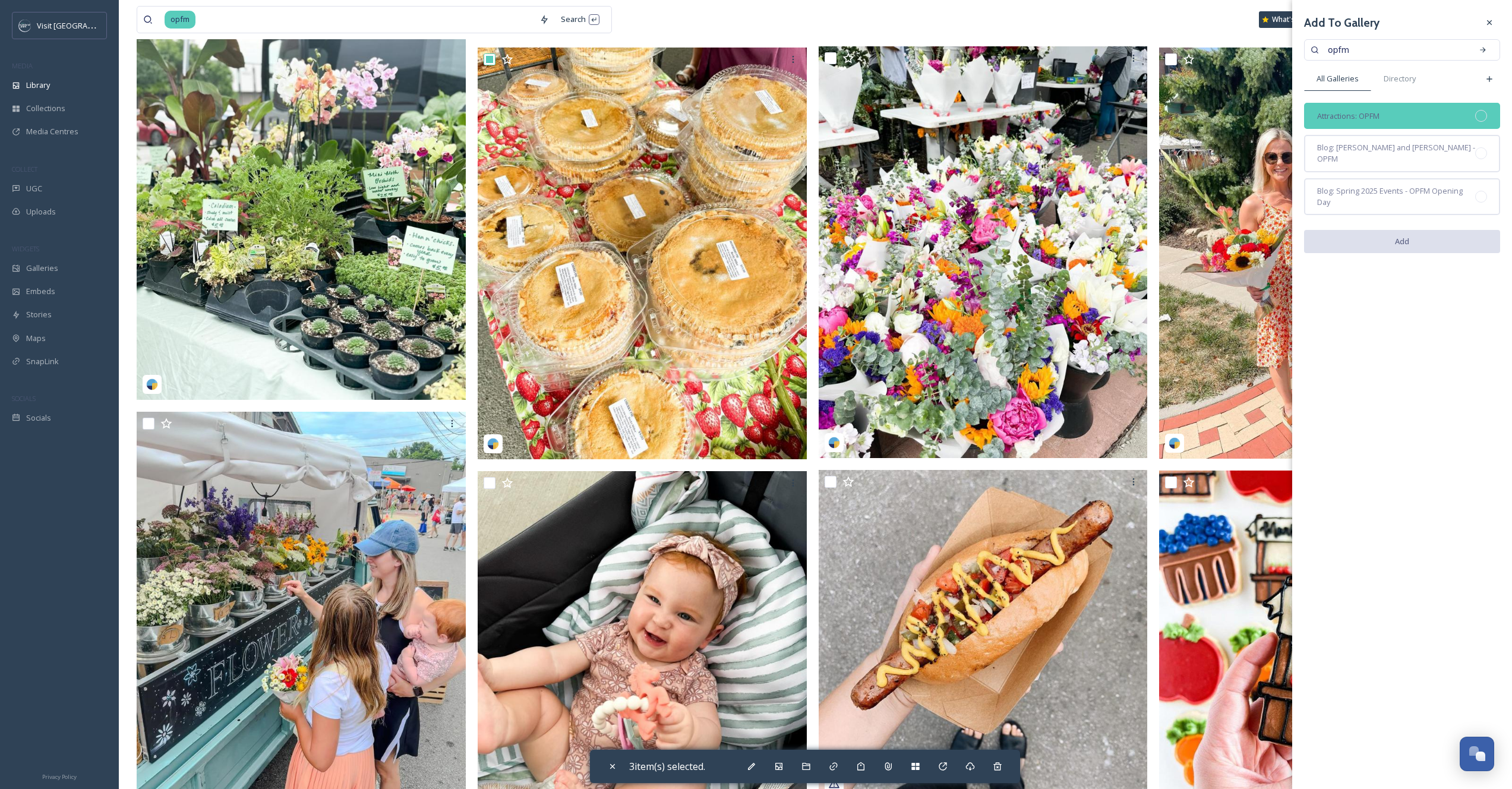
click at [1401, 108] on div "Attractions: OPFM" at bounding box center [1402, 116] width 196 height 26
click at [1412, 230] on button "Add" at bounding box center [1402, 242] width 196 height 25
checkbox input "false"
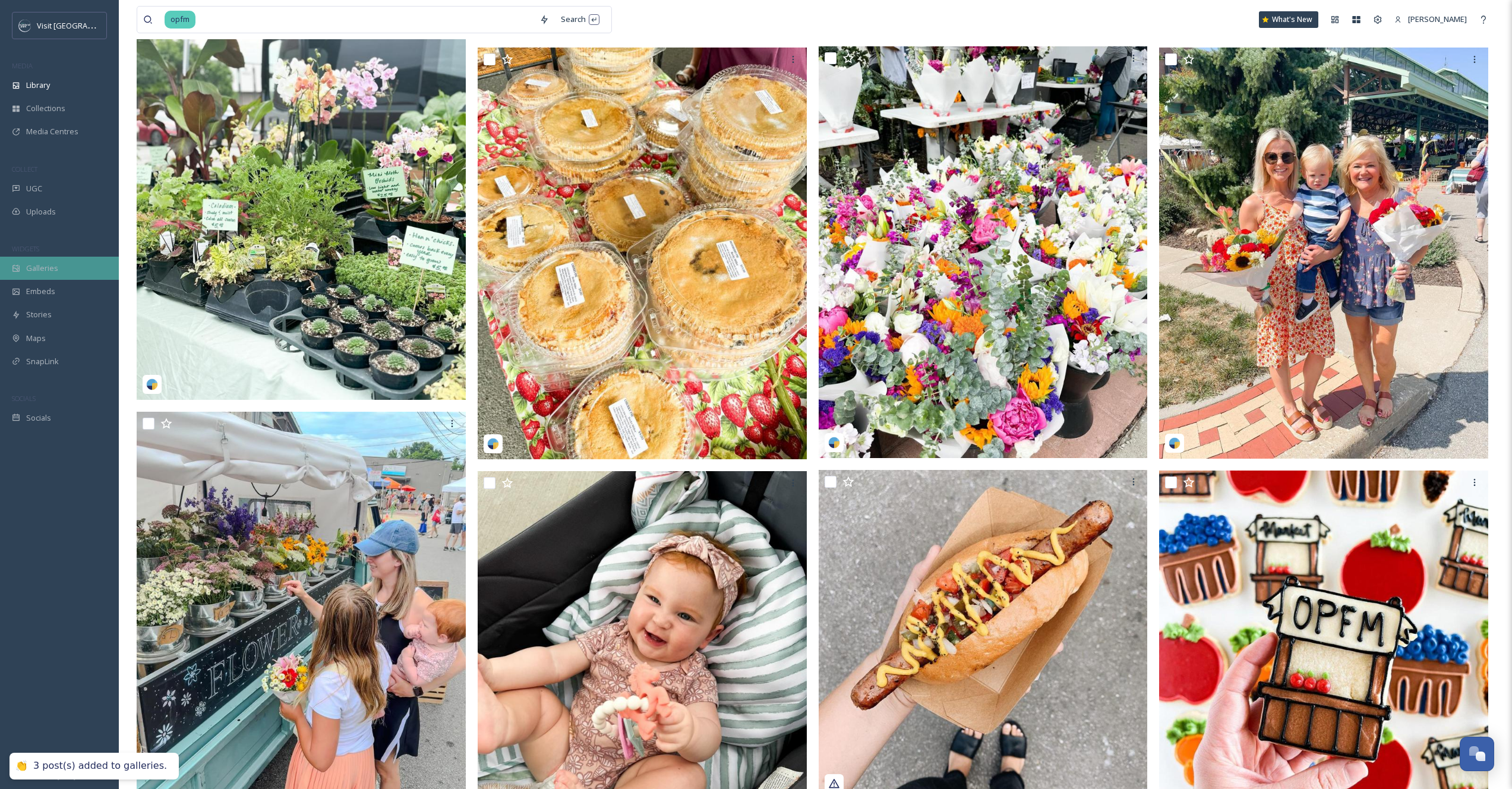
click at [69, 259] on div "Galleries" at bounding box center [60, 268] width 119 height 23
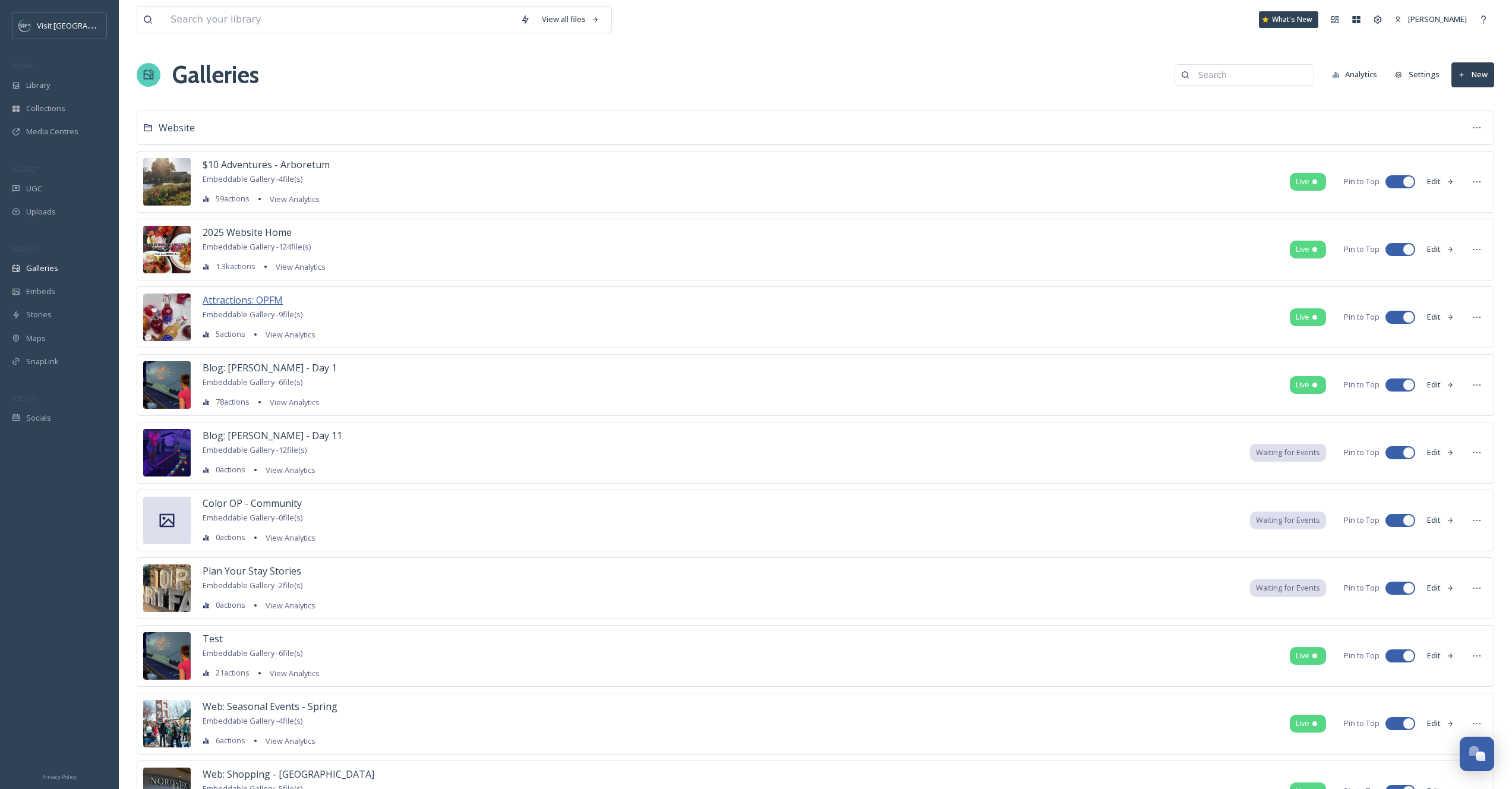
click at [238, 300] on span "Attractions: OPFM" at bounding box center [243, 300] width 81 height 13
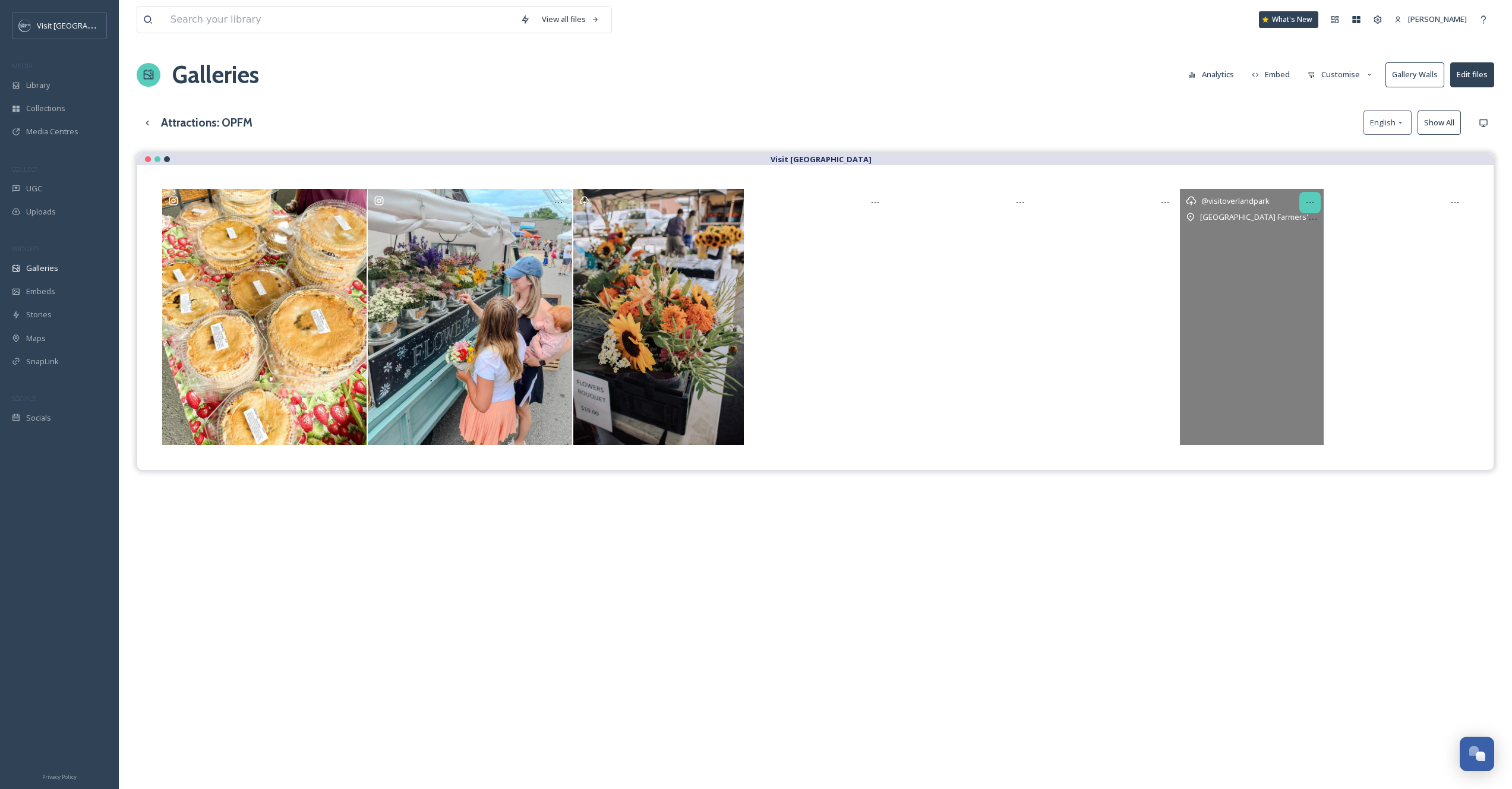
click at [1311, 195] on div at bounding box center [1310, 203] width 21 height 21
click at [1272, 324] on div "Remove" at bounding box center [1281, 334] width 79 height 23
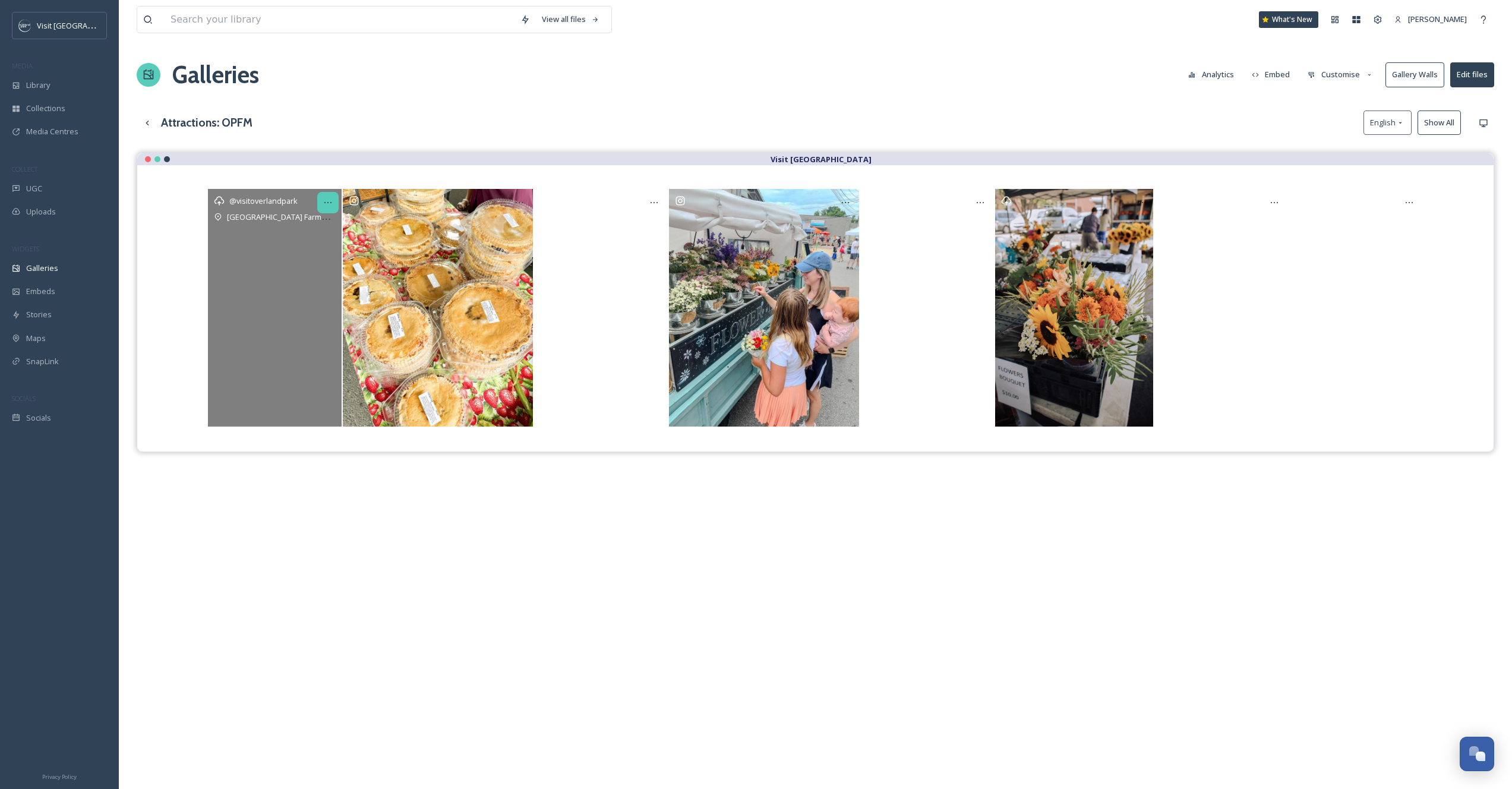
click at [333, 208] on div at bounding box center [328, 203] width 21 height 21
click at [309, 340] on div "Remove" at bounding box center [299, 334] width 79 height 23
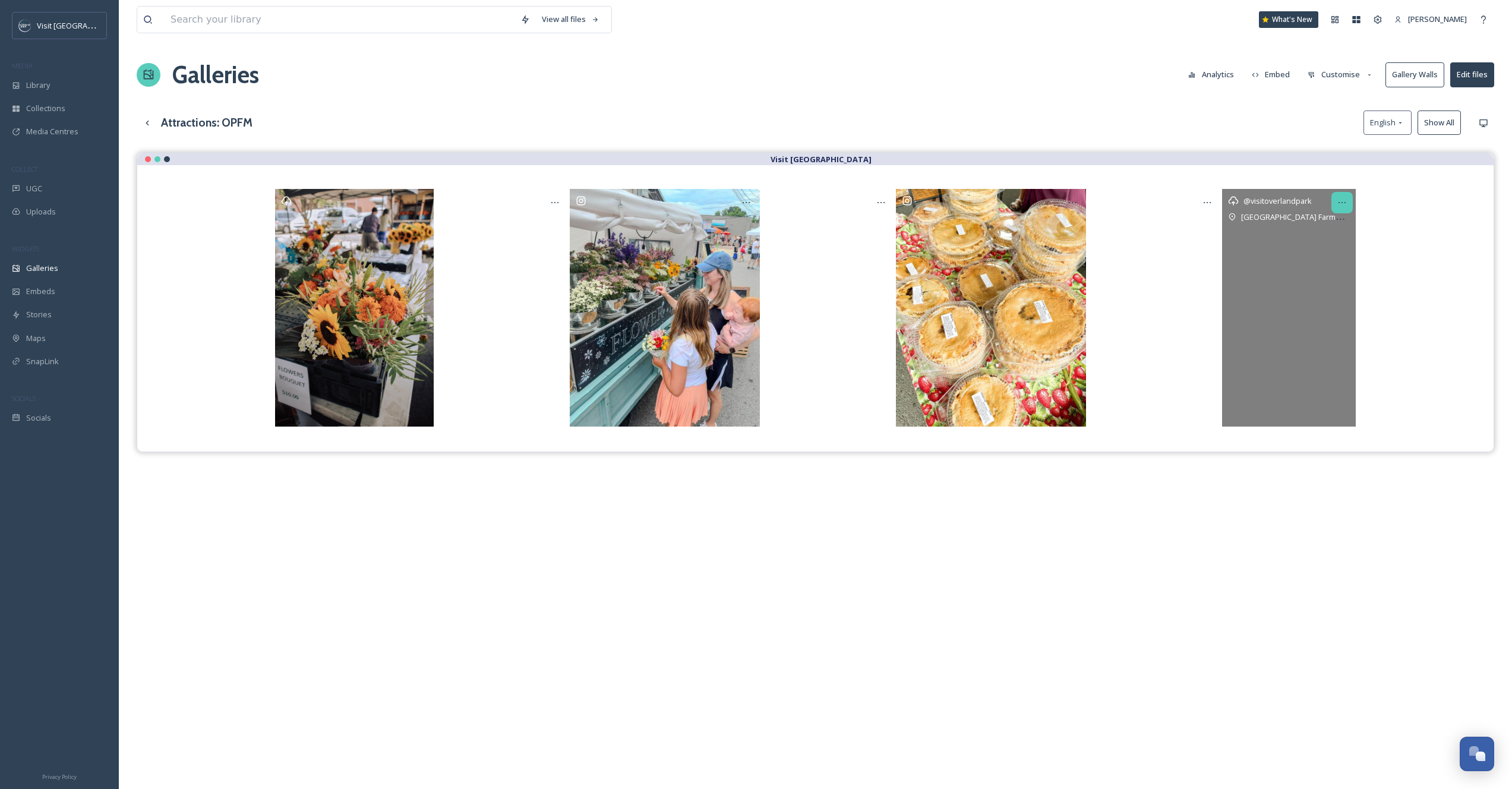
click at [1344, 200] on icon at bounding box center [1342, 203] width 10 height 10
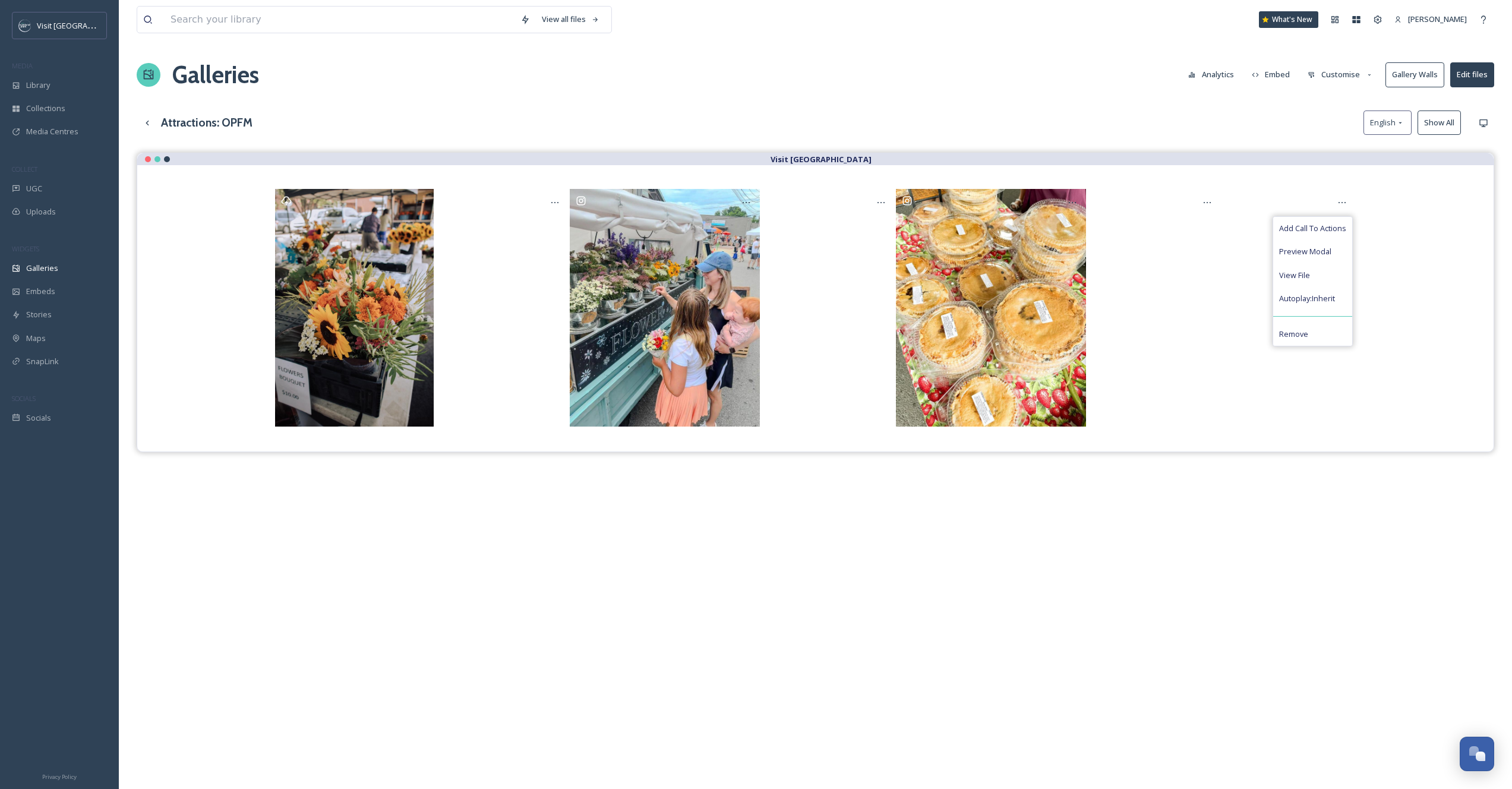
click at [1136, 686] on div "Visit [GEOGRAPHIC_DATA] Add Call To Actions Preview Modal View File Autoplay: I…" at bounding box center [815, 547] width 1358 height 789
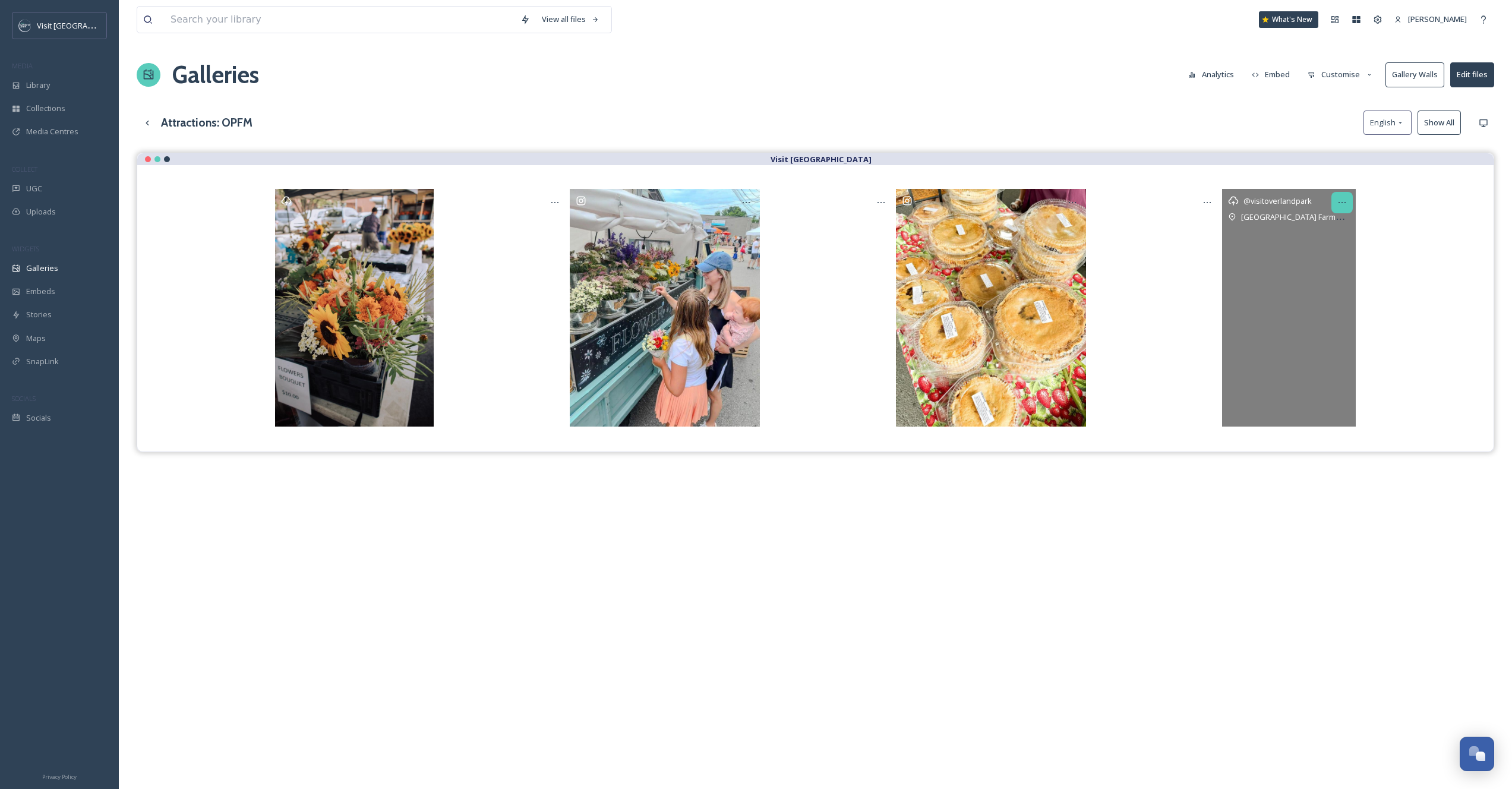
click at [1343, 198] on icon at bounding box center [1342, 203] width 10 height 10
click at [1334, 325] on div "Remove" at bounding box center [1313, 334] width 79 height 23
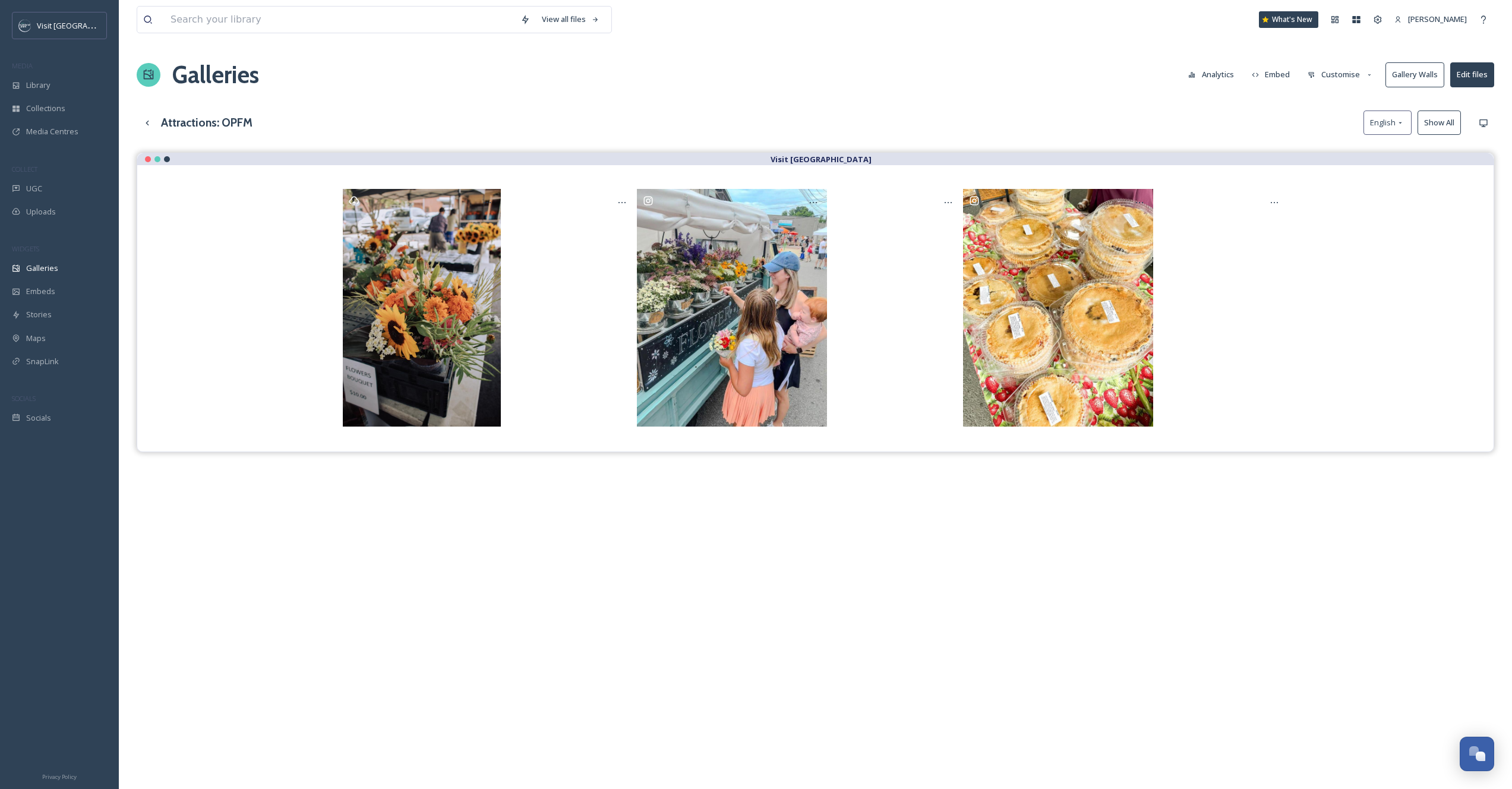
click at [1294, 72] on button "Embed" at bounding box center [1272, 75] width 51 height 23
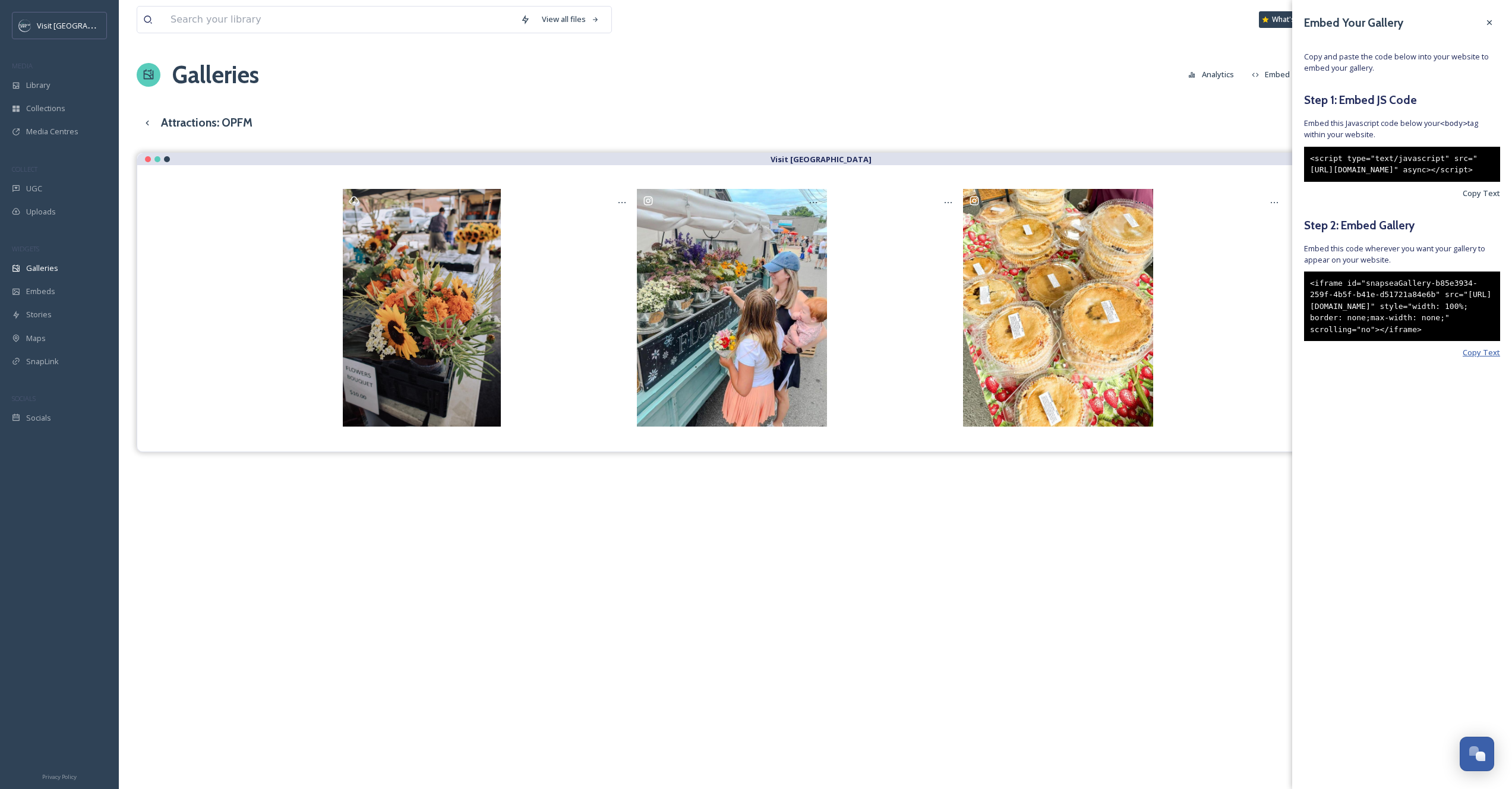
click at [1480, 359] on span "Copy Text" at bounding box center [1481, 352] width 38 height 11
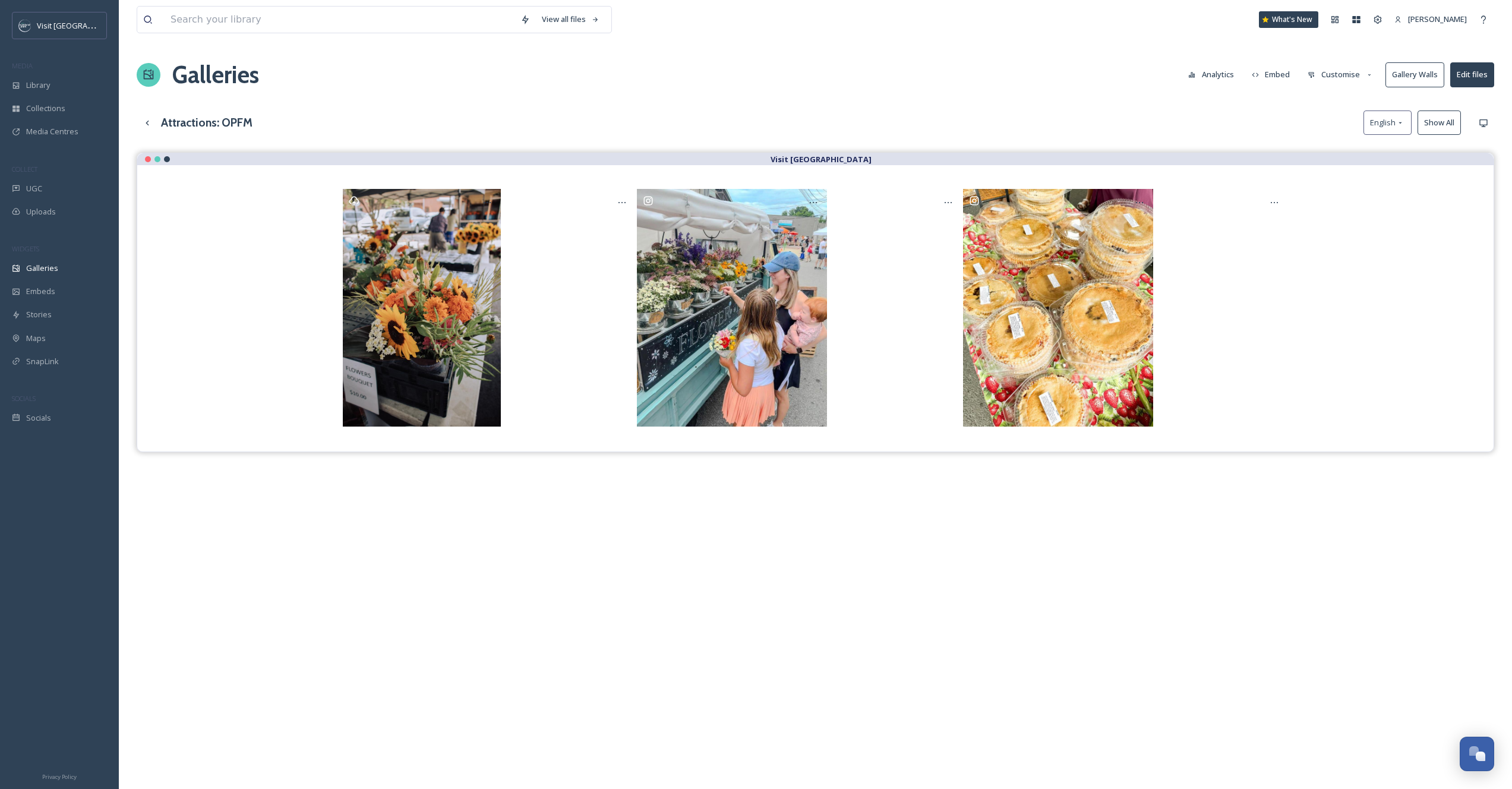
click at [1003, 497] on div "Visit [GEOGRAPHIC_DATA]" at bounding box center [815, 547] width 1358 height 789
click at [1334, 76] on button "Customise" at bounding box center [1340, 75] width 78 height 23
click at [1332, 94] on div "Layout" at bounding box center [1344, 102] width 82 height 23
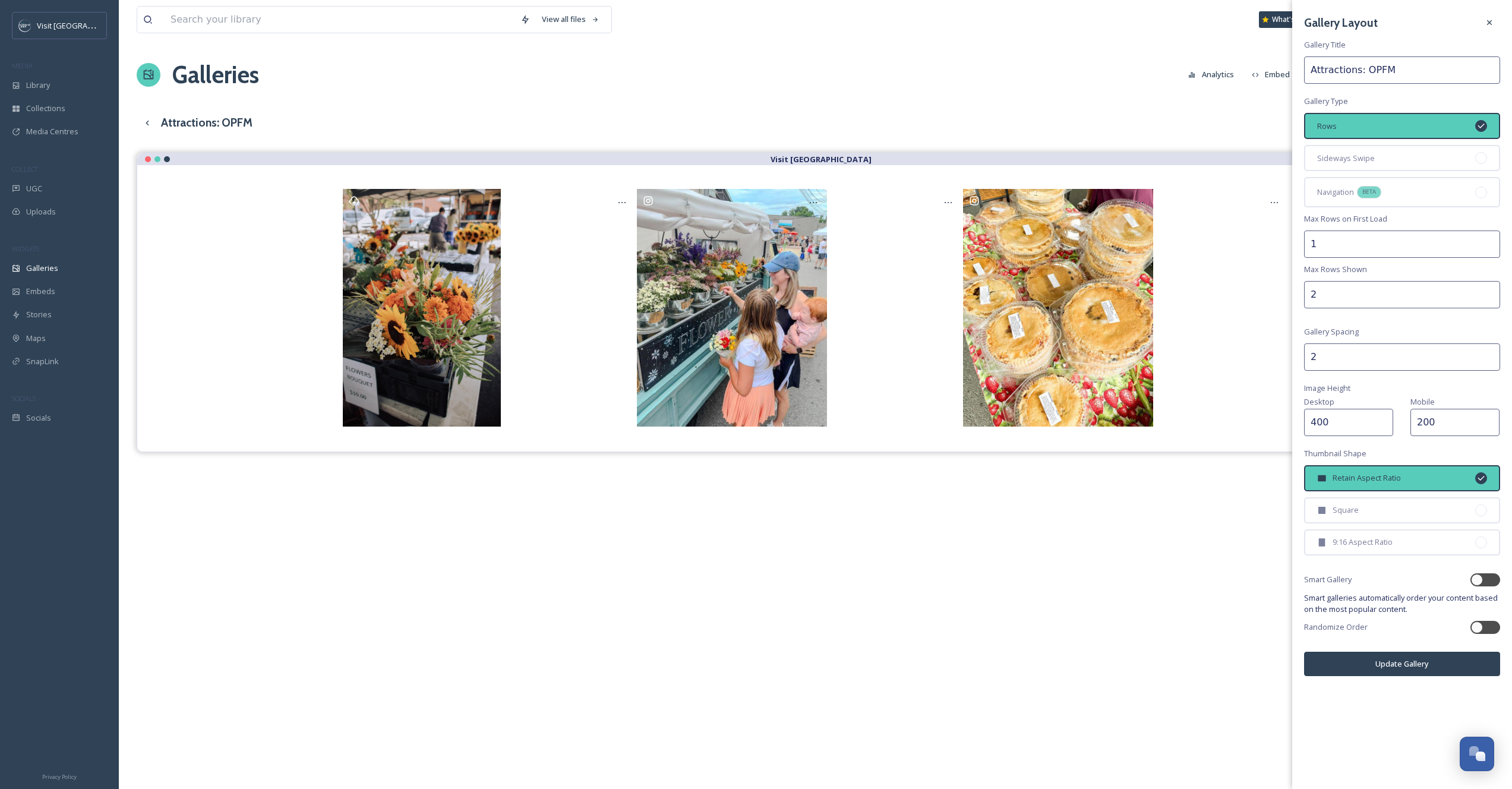
type input "2"
click at [1489, 290] on input "2" at bounding box center [1402, 295] width 196 height 27
click at [1359, 662] on button "Update Gallery" at bounding box center [1402, 665] width 196 height 25
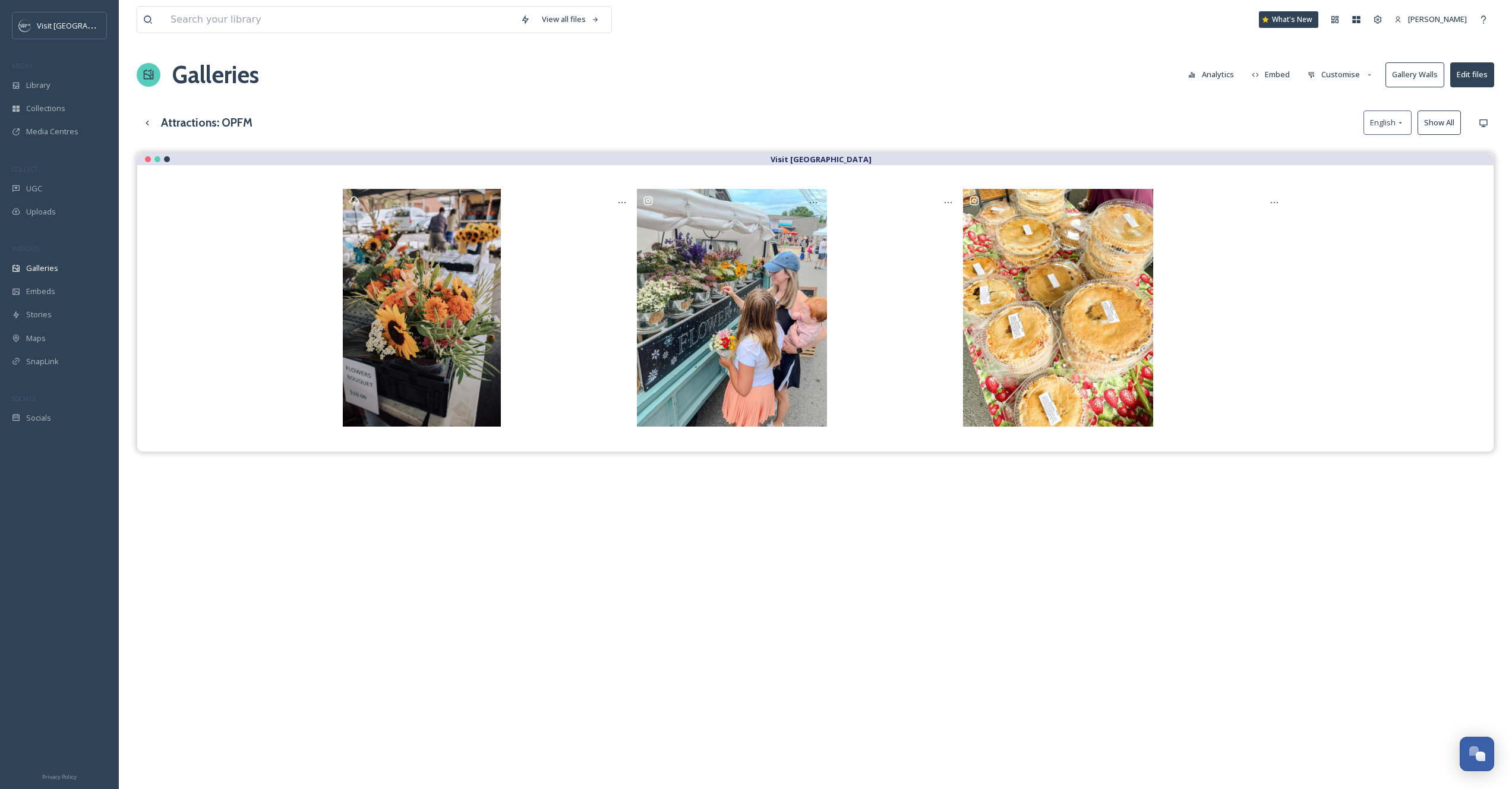
click at [1359, 70] on button "Customise" at bounding box center [1340, 75] width 78 height 23
click at [1356, 97] on div "Layout" at bounding box center [1344, 102] width 82 height 23
click at [1205, 128] on div "Attractions: OPFM English Show All" at bounding box center [815, 123] width 1358 height 25
click at [1359, 73] on button "Customise" at bounding box center [1340, 75] width 78 height 23
click at [1378, 142] on div "Buttons" at bounding box center [1344, 148] width 82 height 23
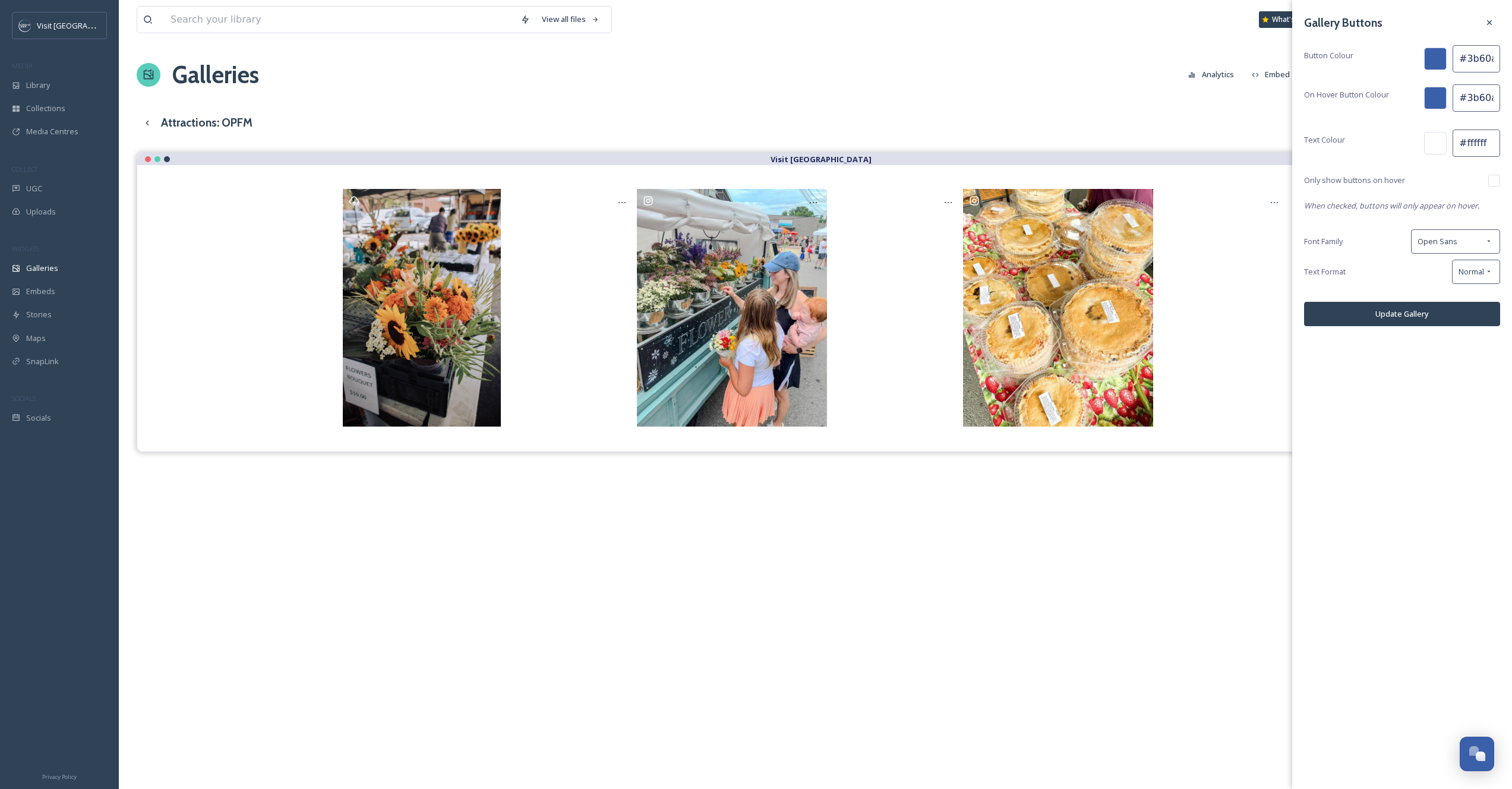
click at [1471, 62] on input "#3b60aa" at bounding box center [1477, 59] width 47 height 27
paste input "58ccbb"
type input "#58ccbb"
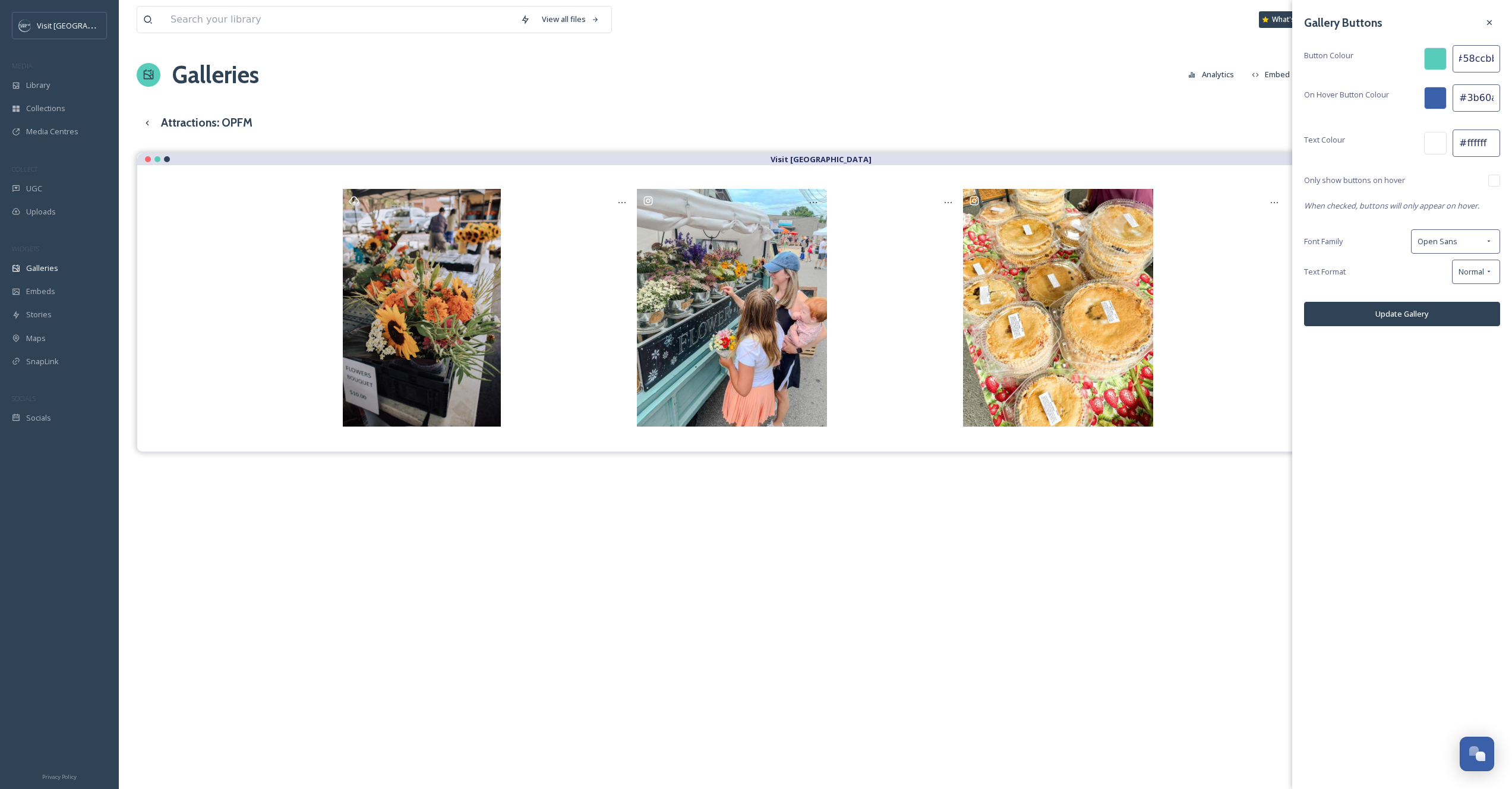
scroll to position [0, 0]
click at [1477, 91] on input "#3b60aa" at bounding box center [1477, 97] width 47 height 27
paste input "eefaf8"
type input "#eefaf8"
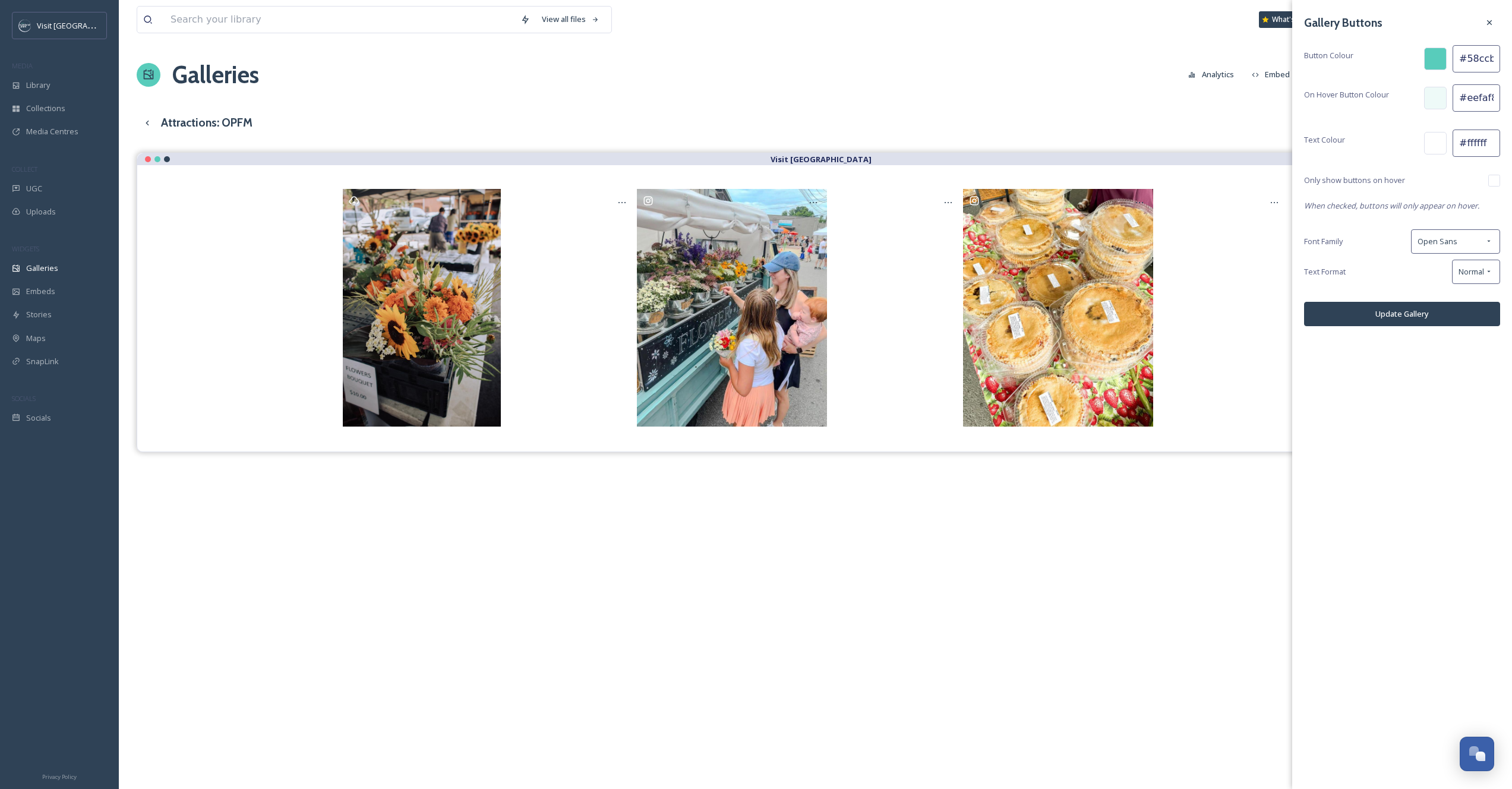
click at [1370, 123] on div "Gallery Buttons Button Colour #58ccbb On Hover Button Colour #eefaf8 Text Colou…" at bounding box center [1402, 169] width 220 height 338
click at [1371, 316] on button "Update Gallery" at bounding box center [1402, 314] width 196 height 25
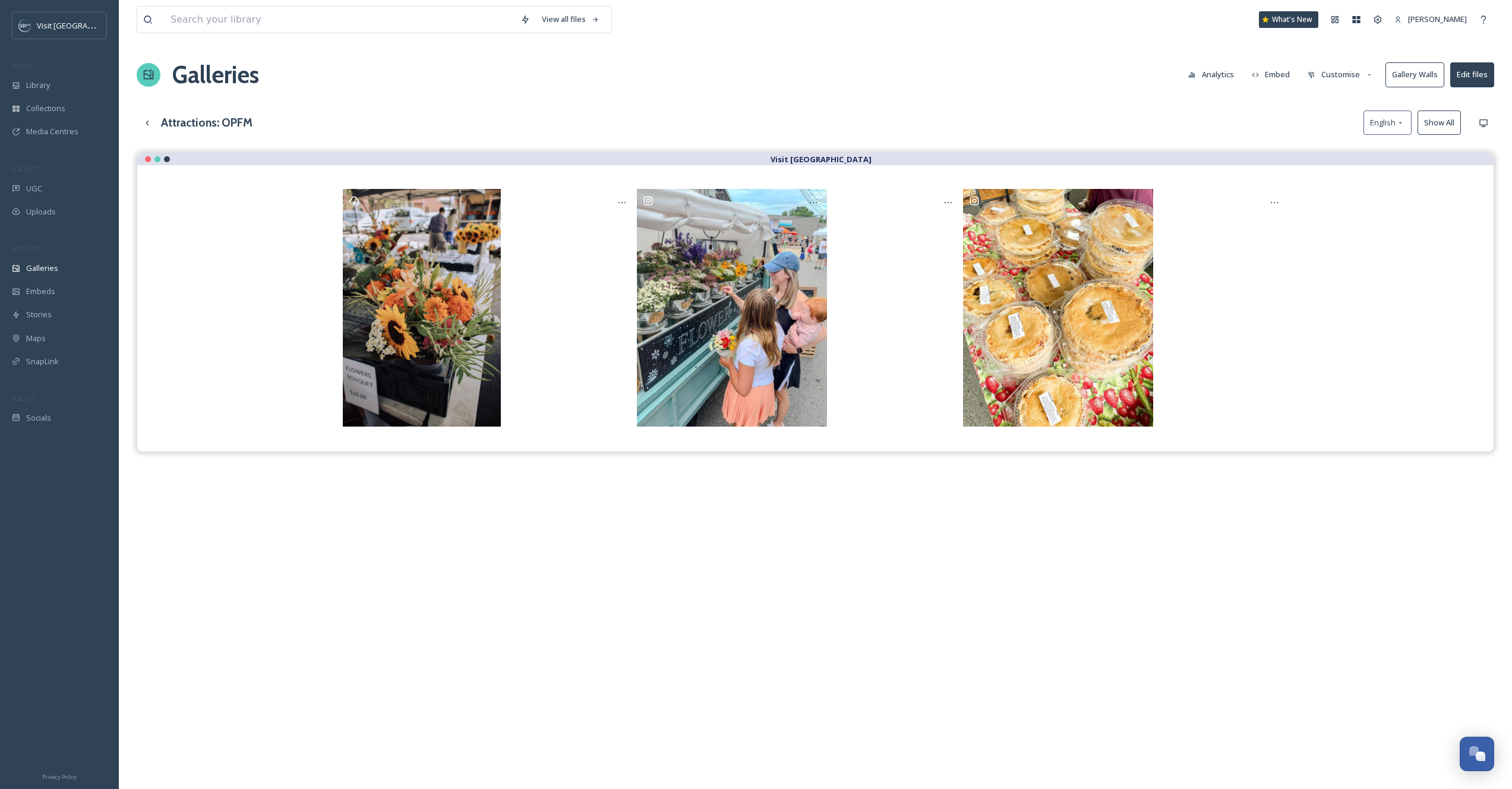
click at [1334, 74] on button "Customise" at bounding box center [1340, 75] width 78 height 23
click at [1342, 106] on div "Layout" at bounding box center [1344, 102] width 82 height 23
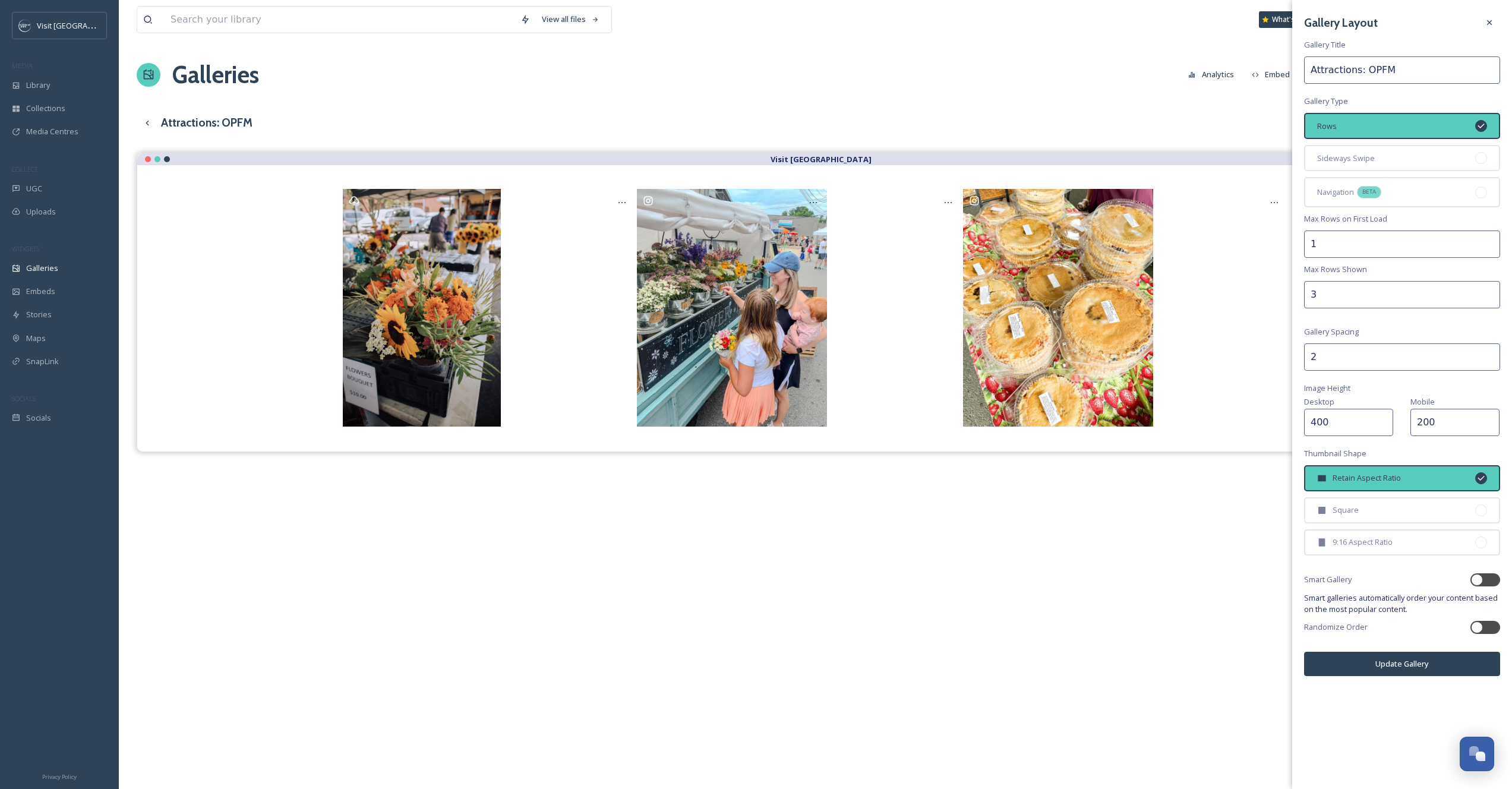
type input "3"
click at [1485, 288] on input "3" at bounding box center [1402, 295] width 196 height 27
click at [1366, 659] on button "Update Gallery" at bounding box center [1402, 665] width 196 height 25
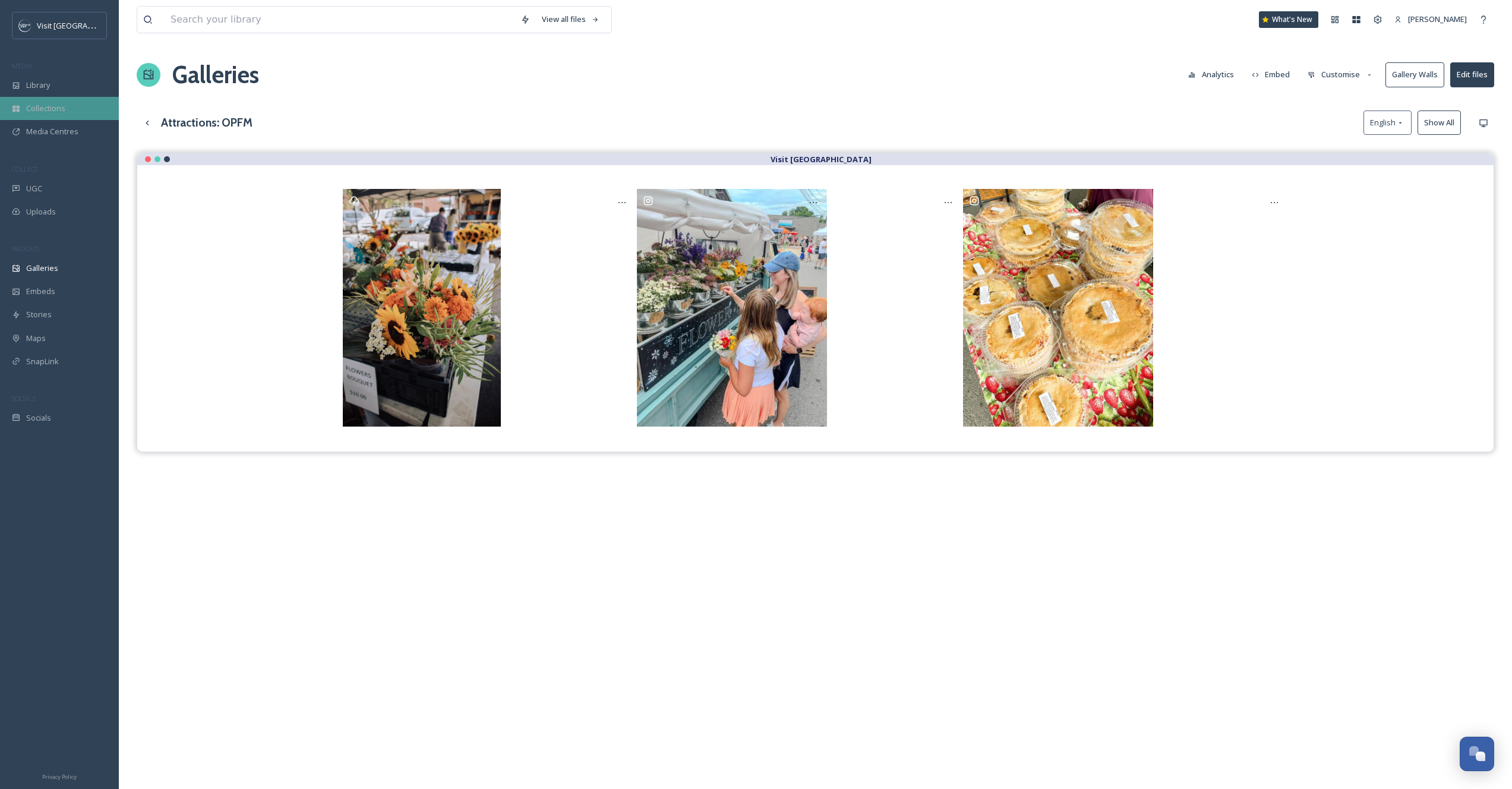
click at [46, 113] on span "Collections" at bounding box center [46, 108] width 39 height 11
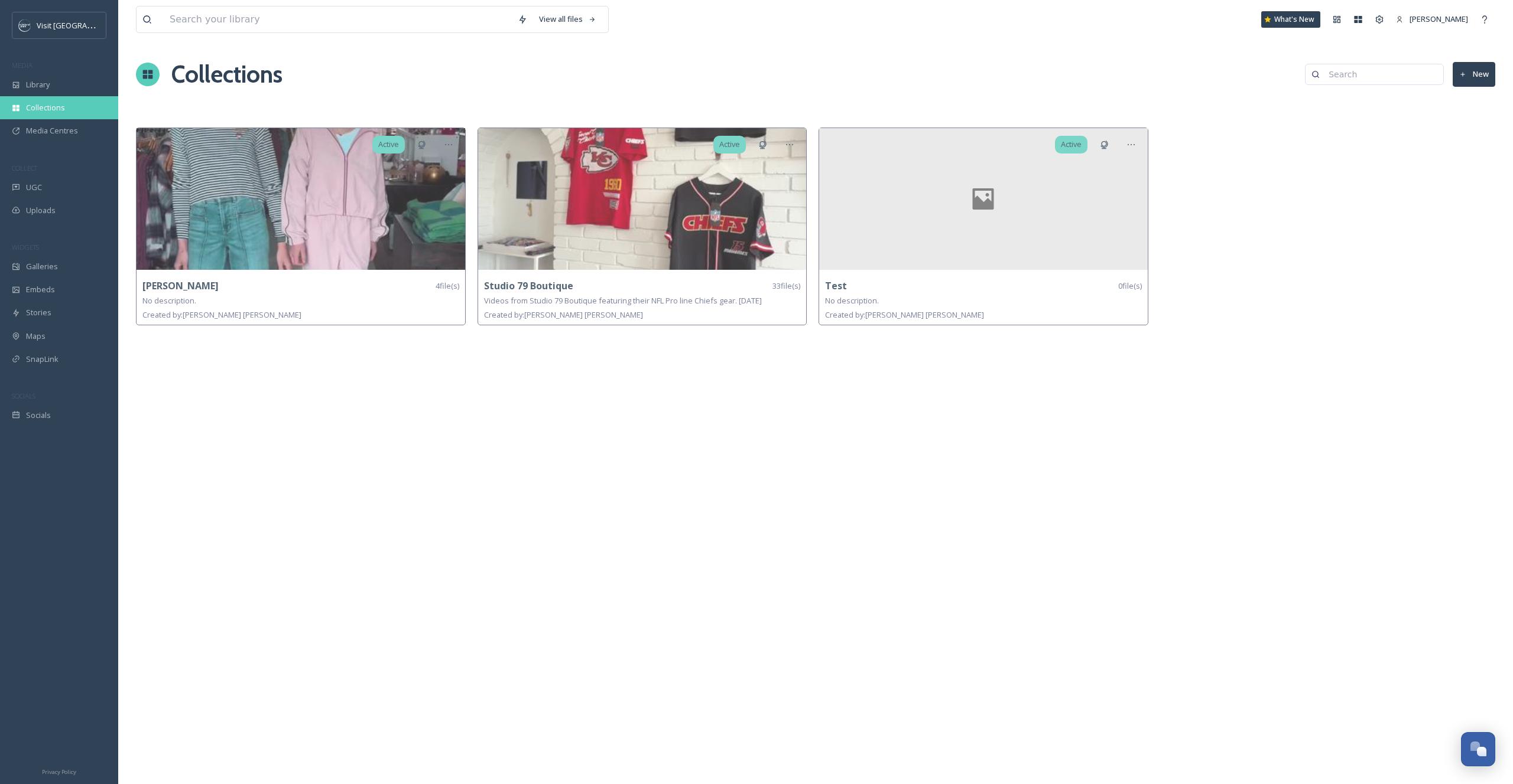
click at [21, 104] on div "Collections" at bounding box center [59, 108] width 119 height 23
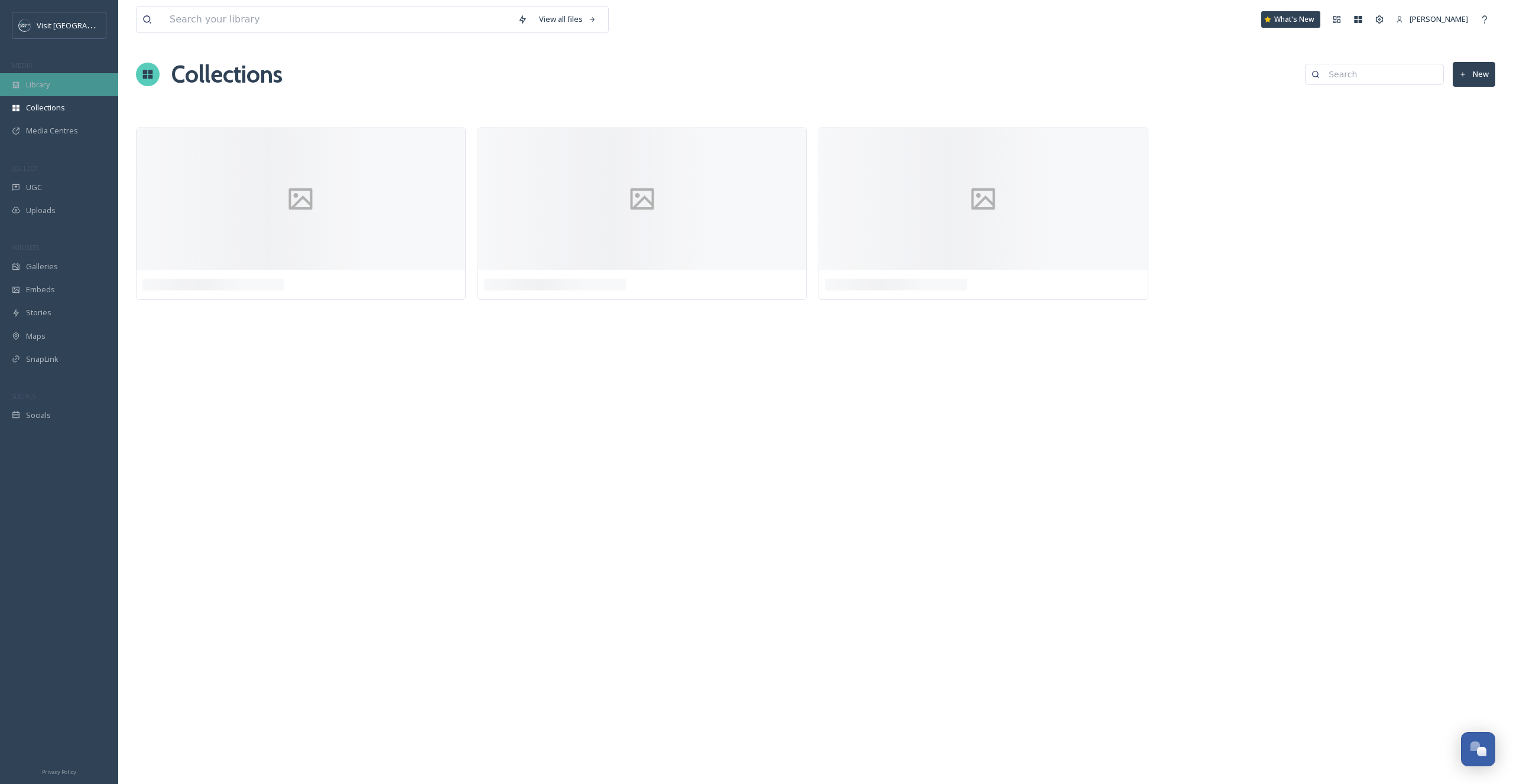
click at [36, 85] on span "Library" at bounding box center [37, 84] width 24 height 11
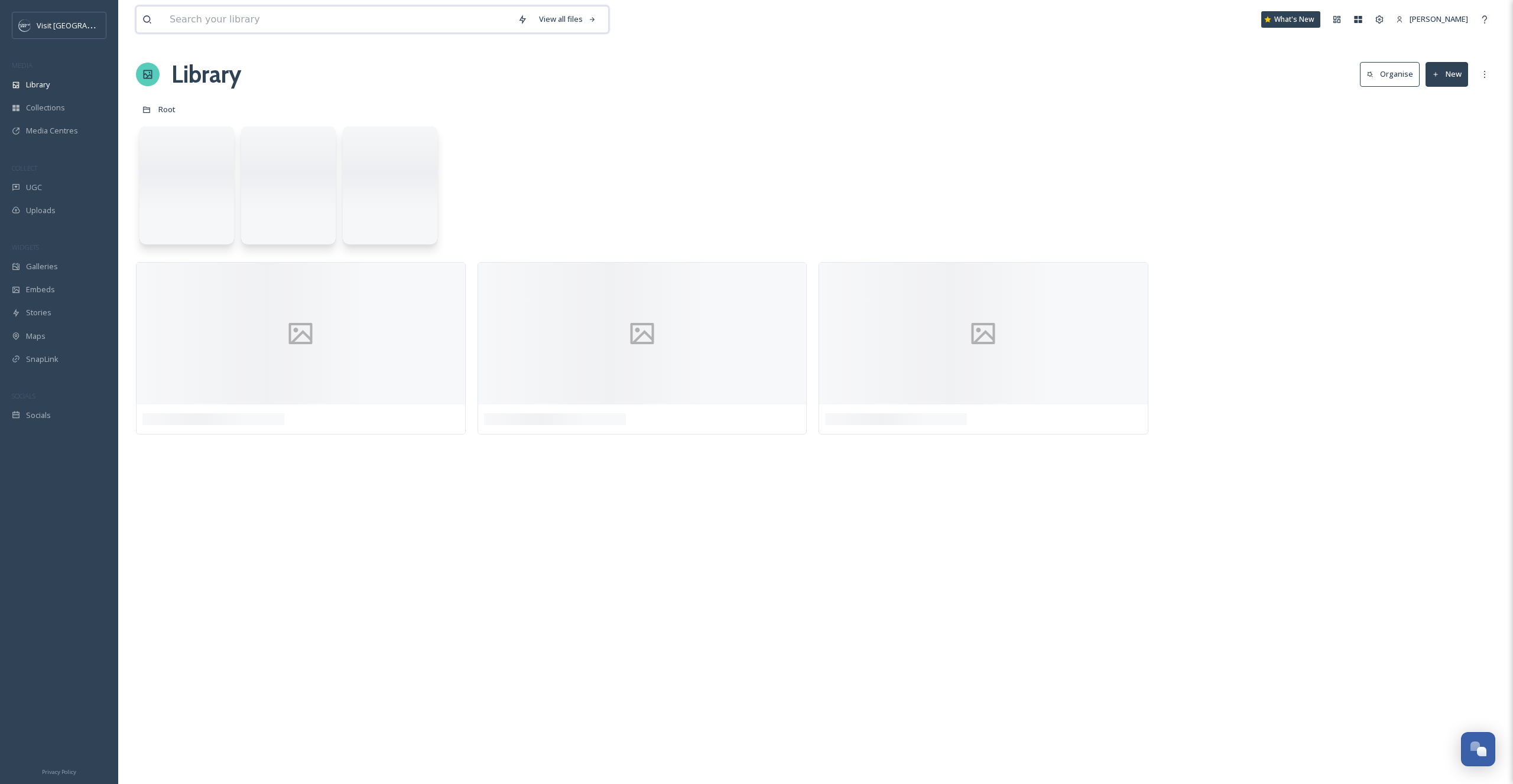
click at [214, 17] on input at bounding box center [337, 19] width 348 height 26
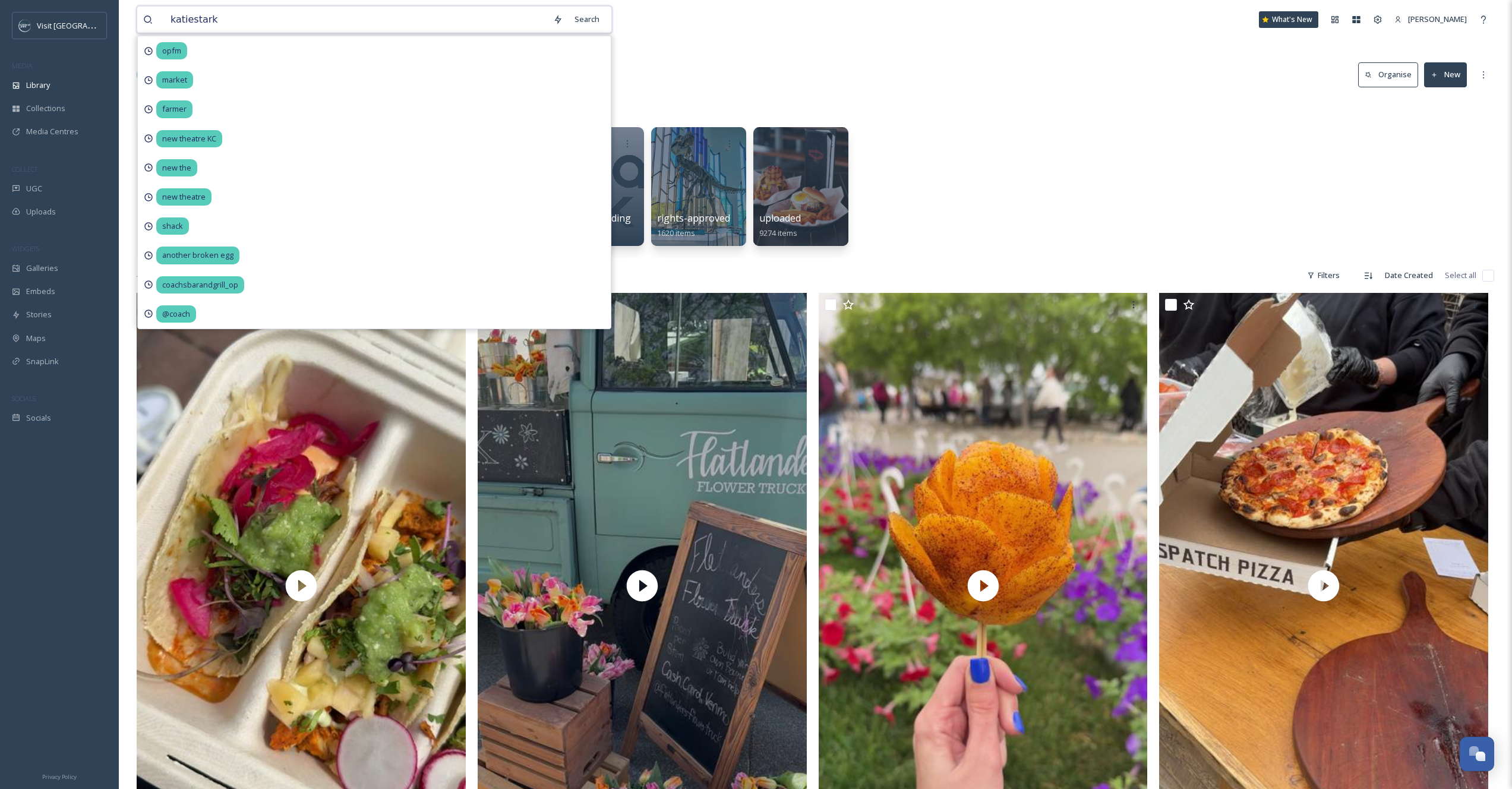
type input "katiestarks"
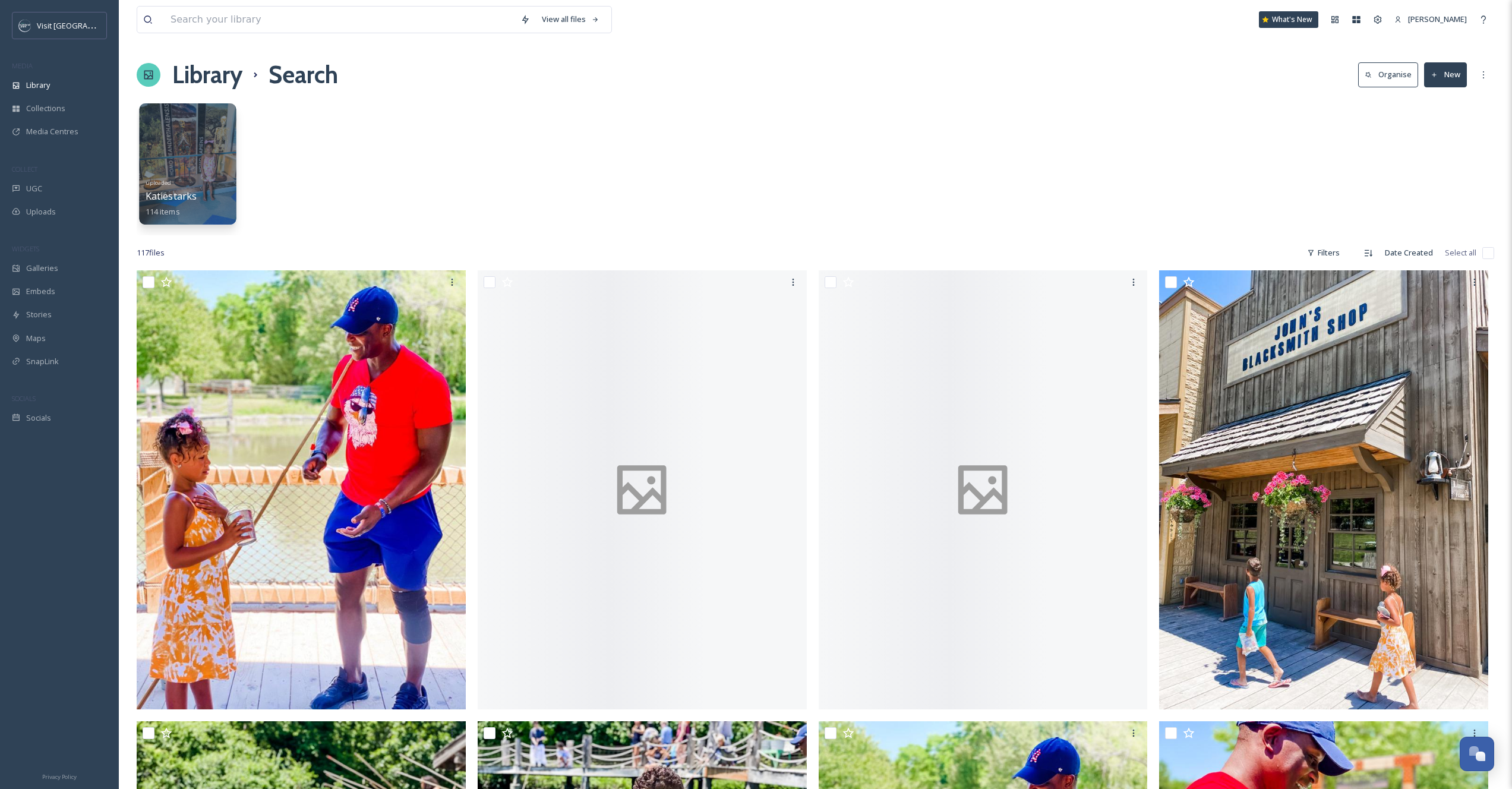
click at [177, 139] on div at bounding box center [188, 164] width 97 height 121
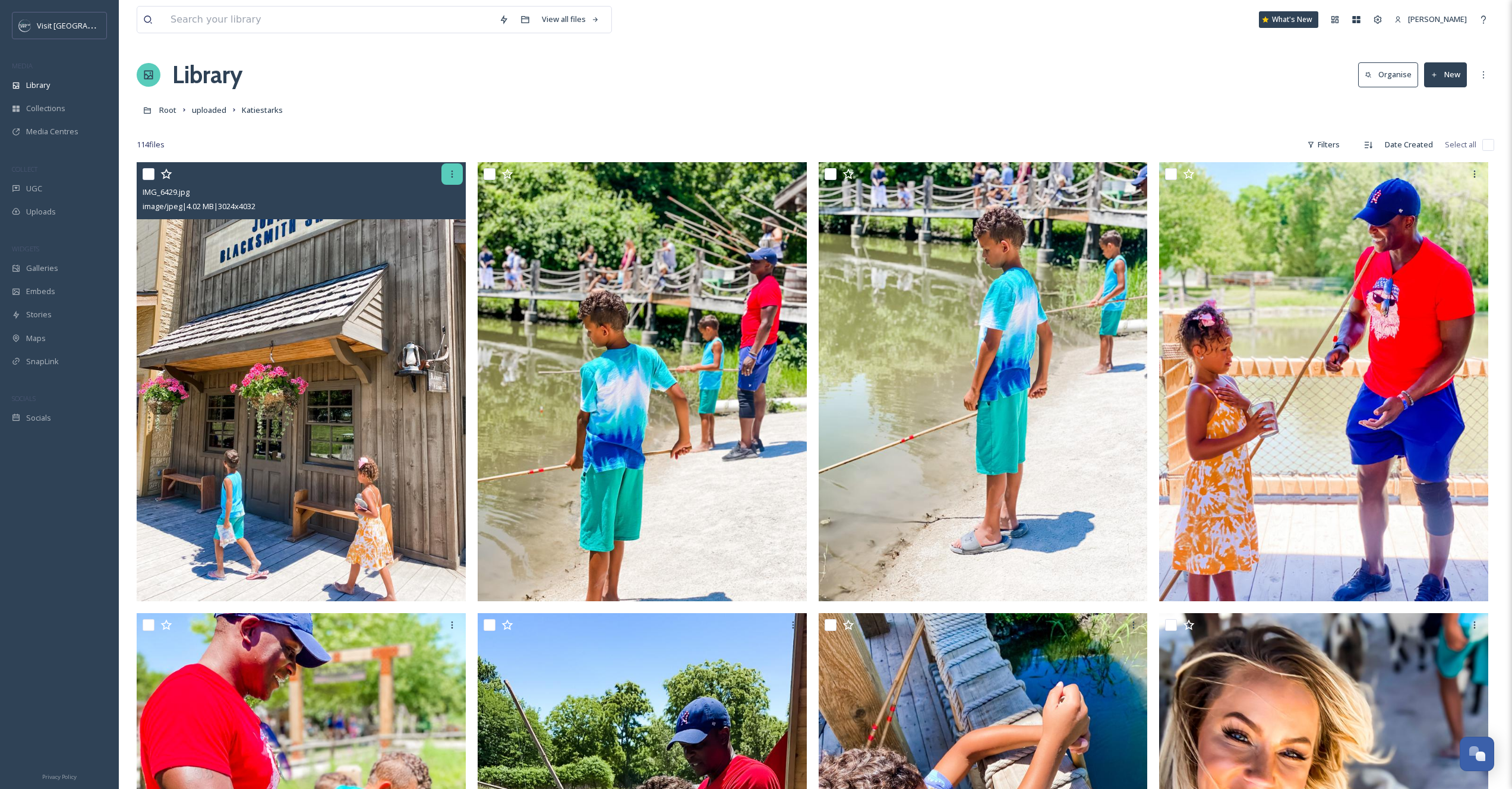
click at [444, 179] on div at bounding box center [452, 174] width 21 height 21
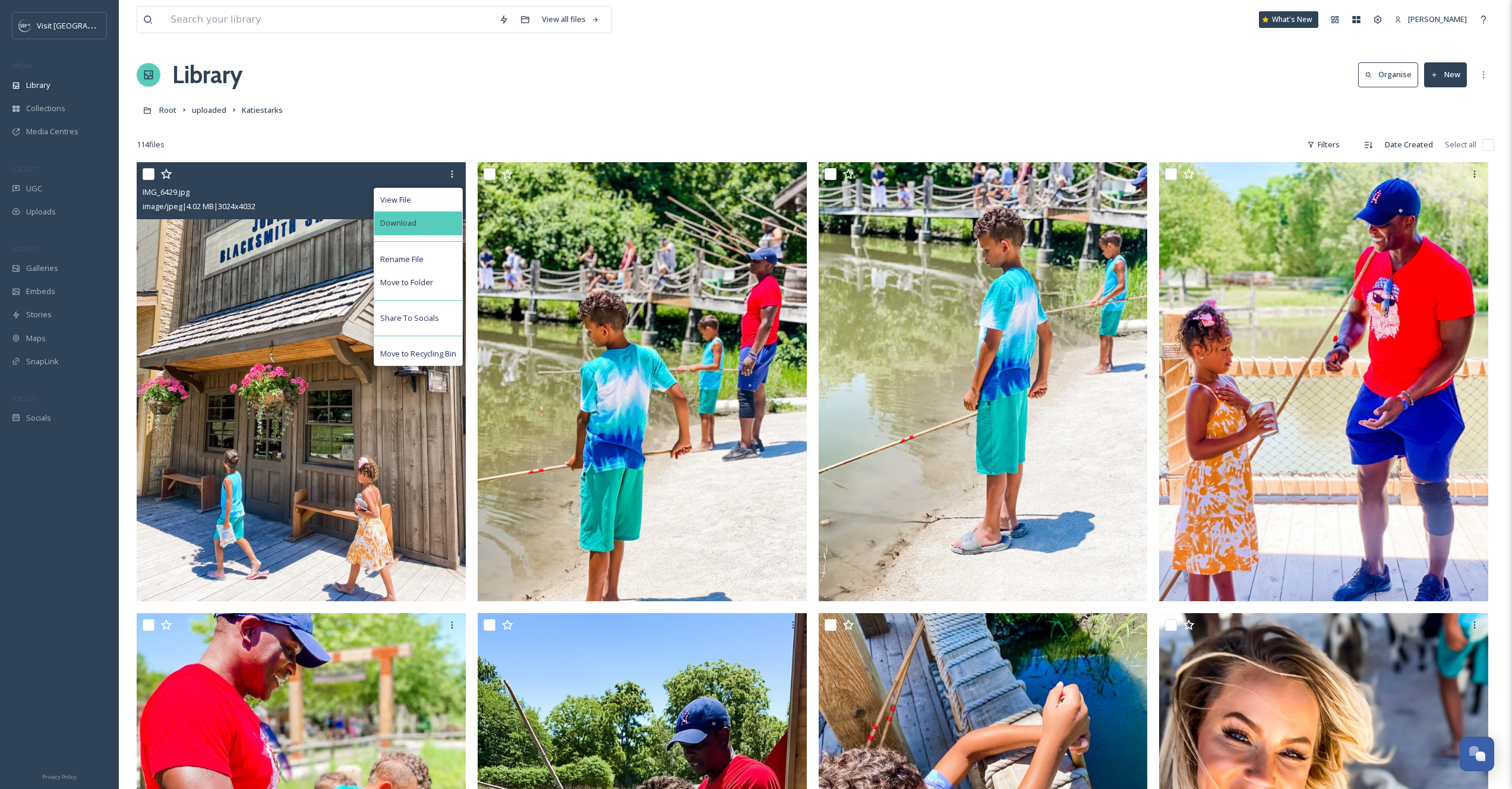
click at [413, 233] on div "Download" at bounding box center [418, 223] width 88 height 23
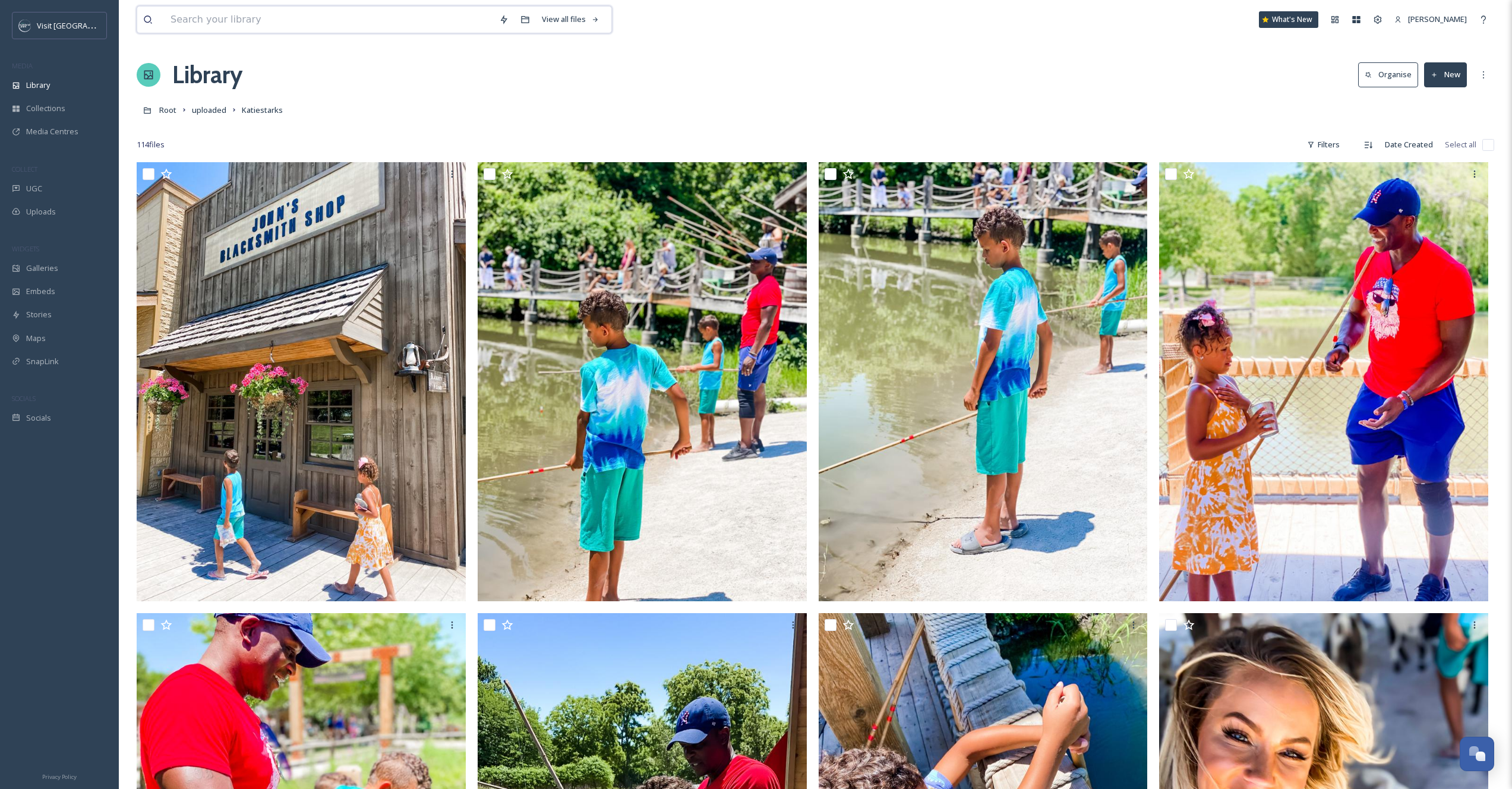
click at [241, 21] on input at bounding box center [329, 19] width 329 height 26
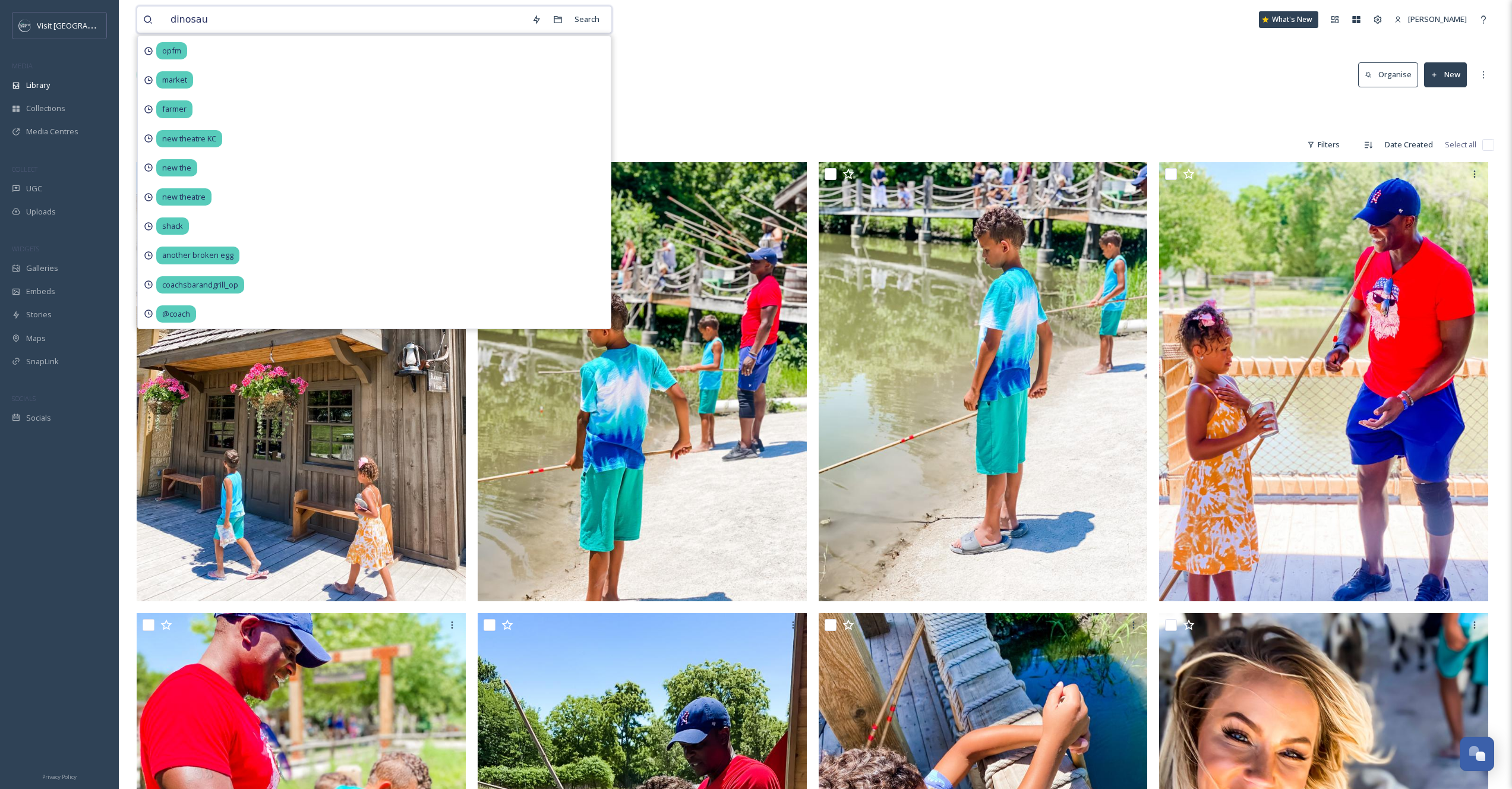
type input "dinosaur"
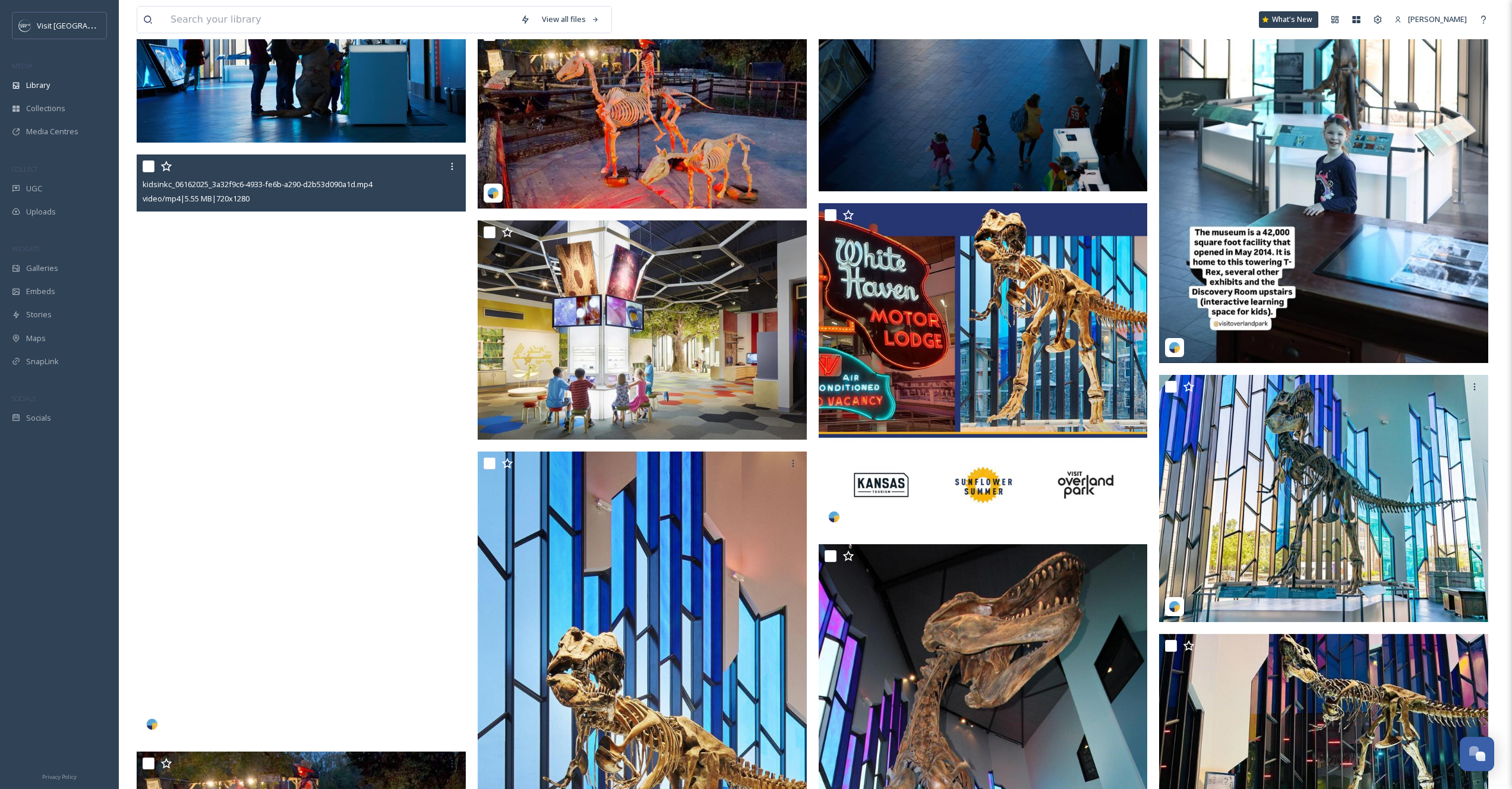
scroll to position [10960, 0]
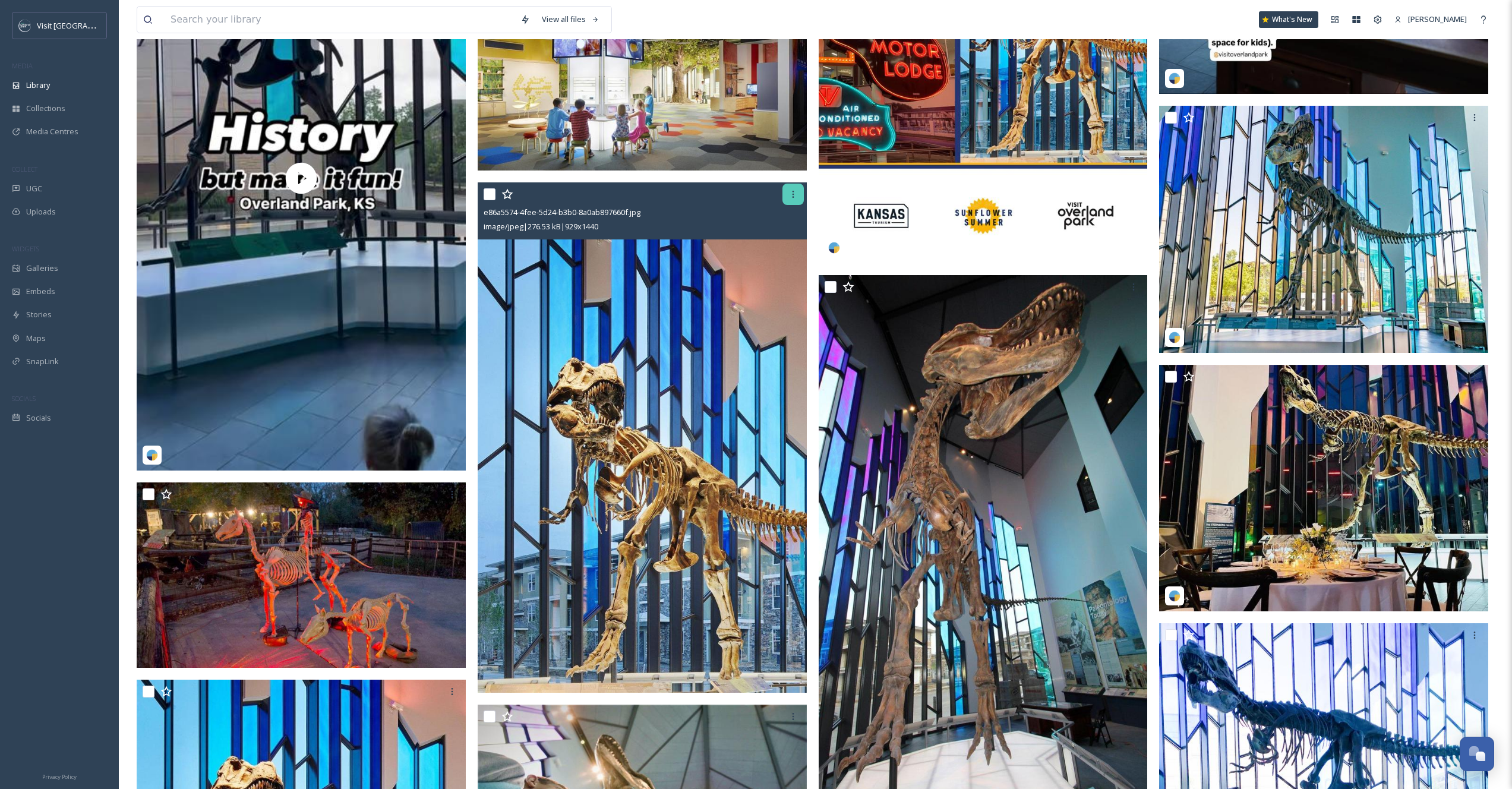
click at [794, 187] on div at bounding box center [793, 194] width 21 height 21
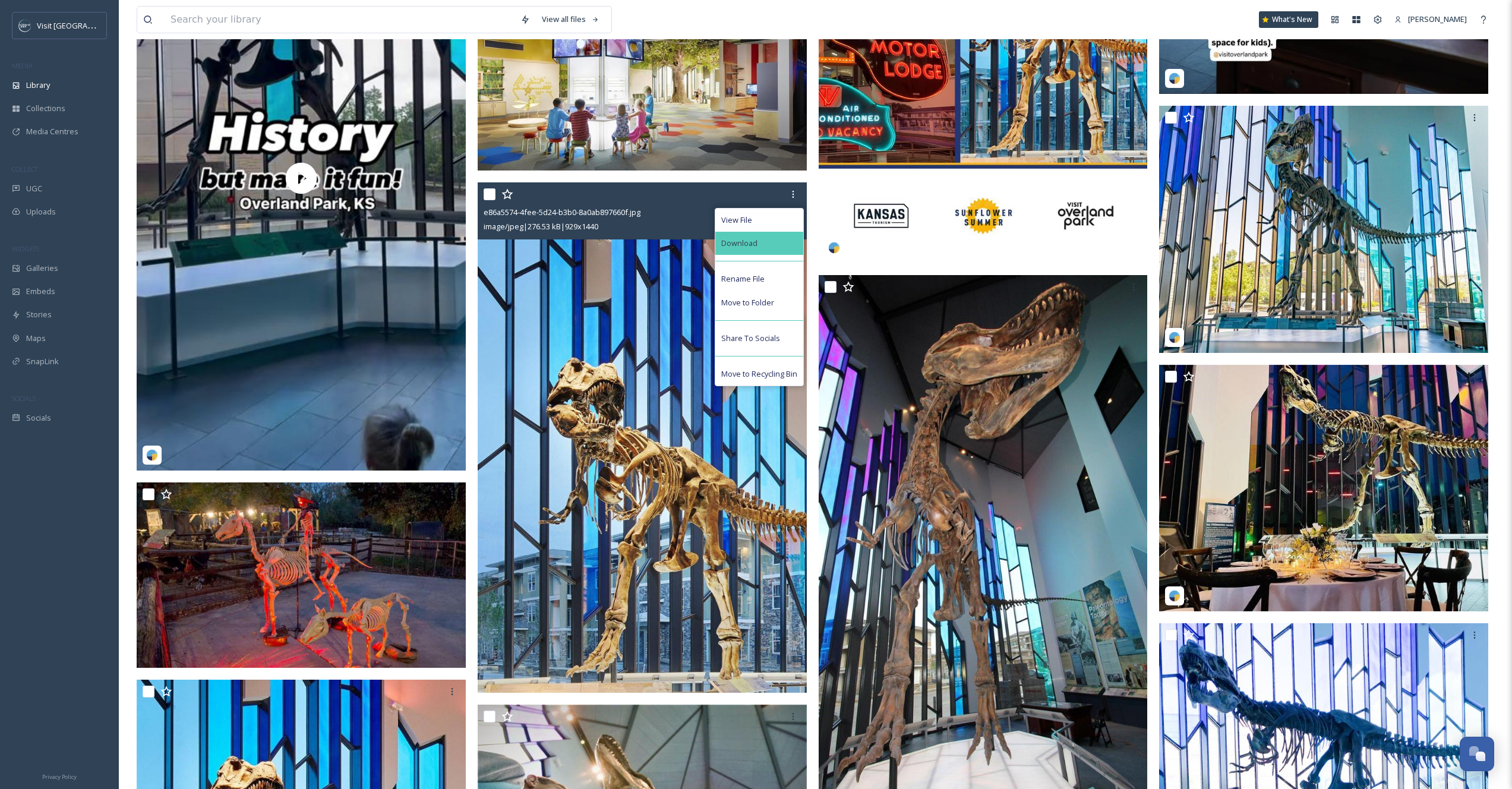
click at [769, 235] on div "Download" at bounding box center [759, 243] width 88 height 23
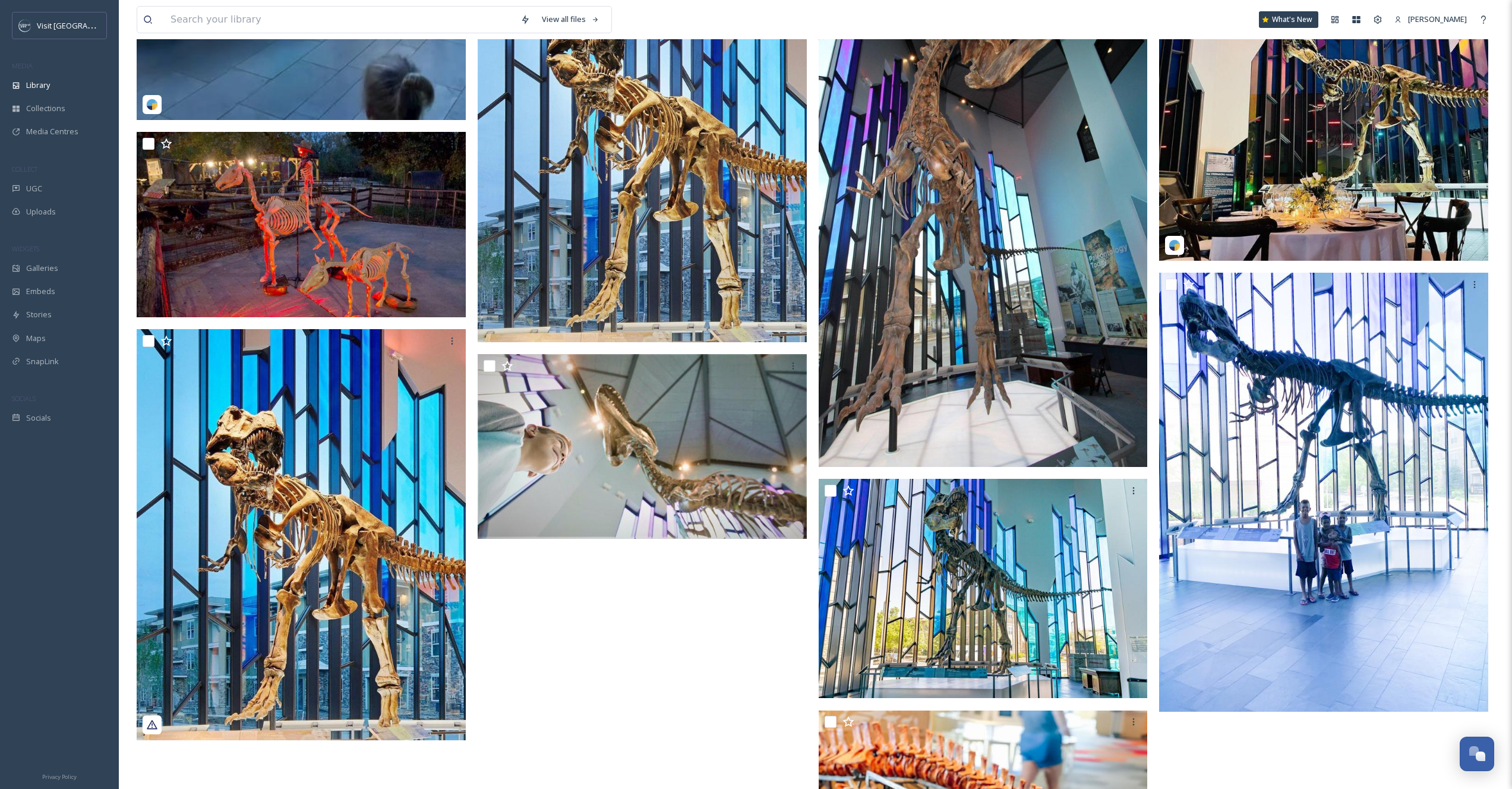
scroll to position [11320, 0]
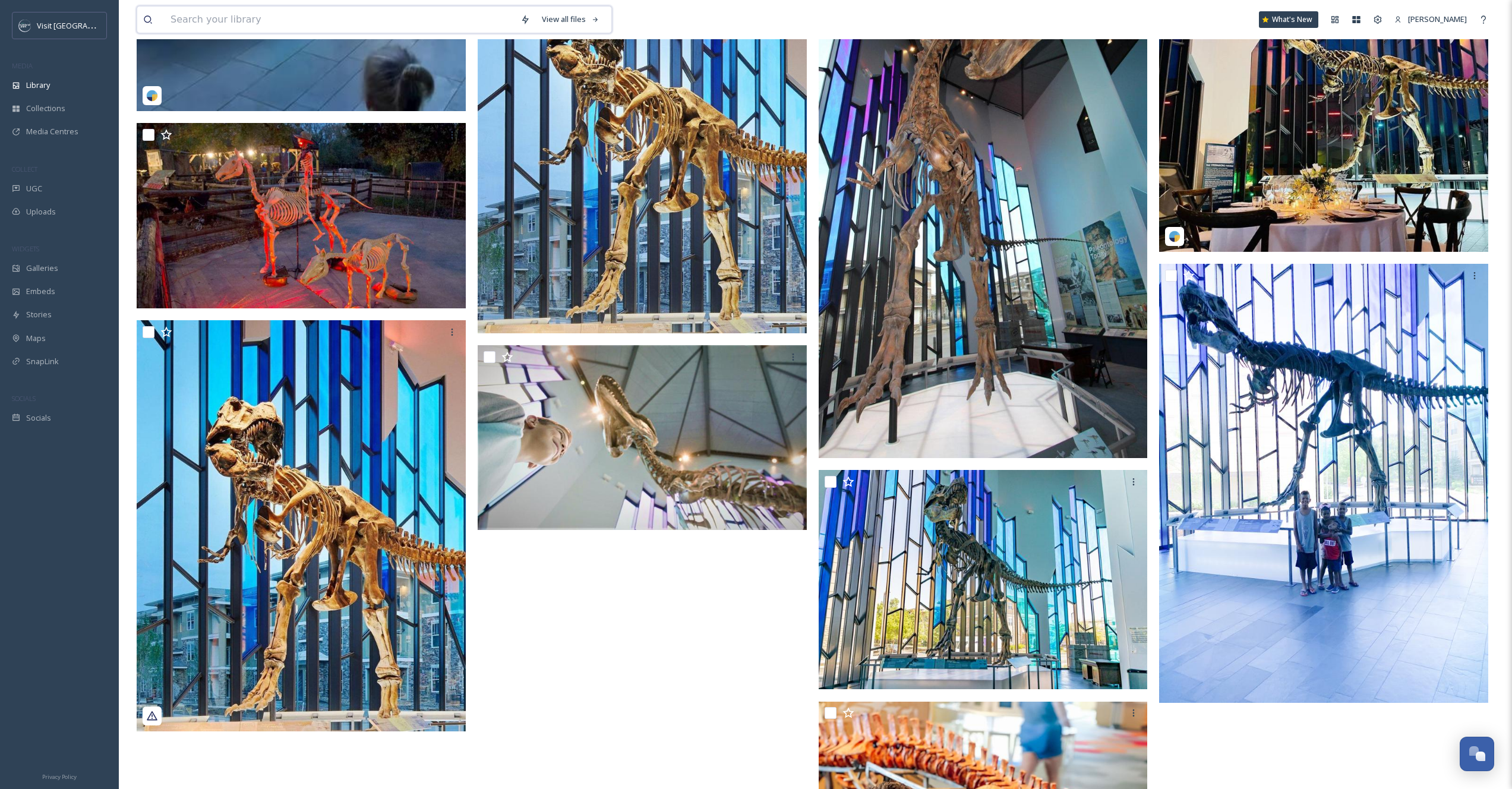
click at [218, 19] on input at bounding box center [339, 19] width 350 height 26
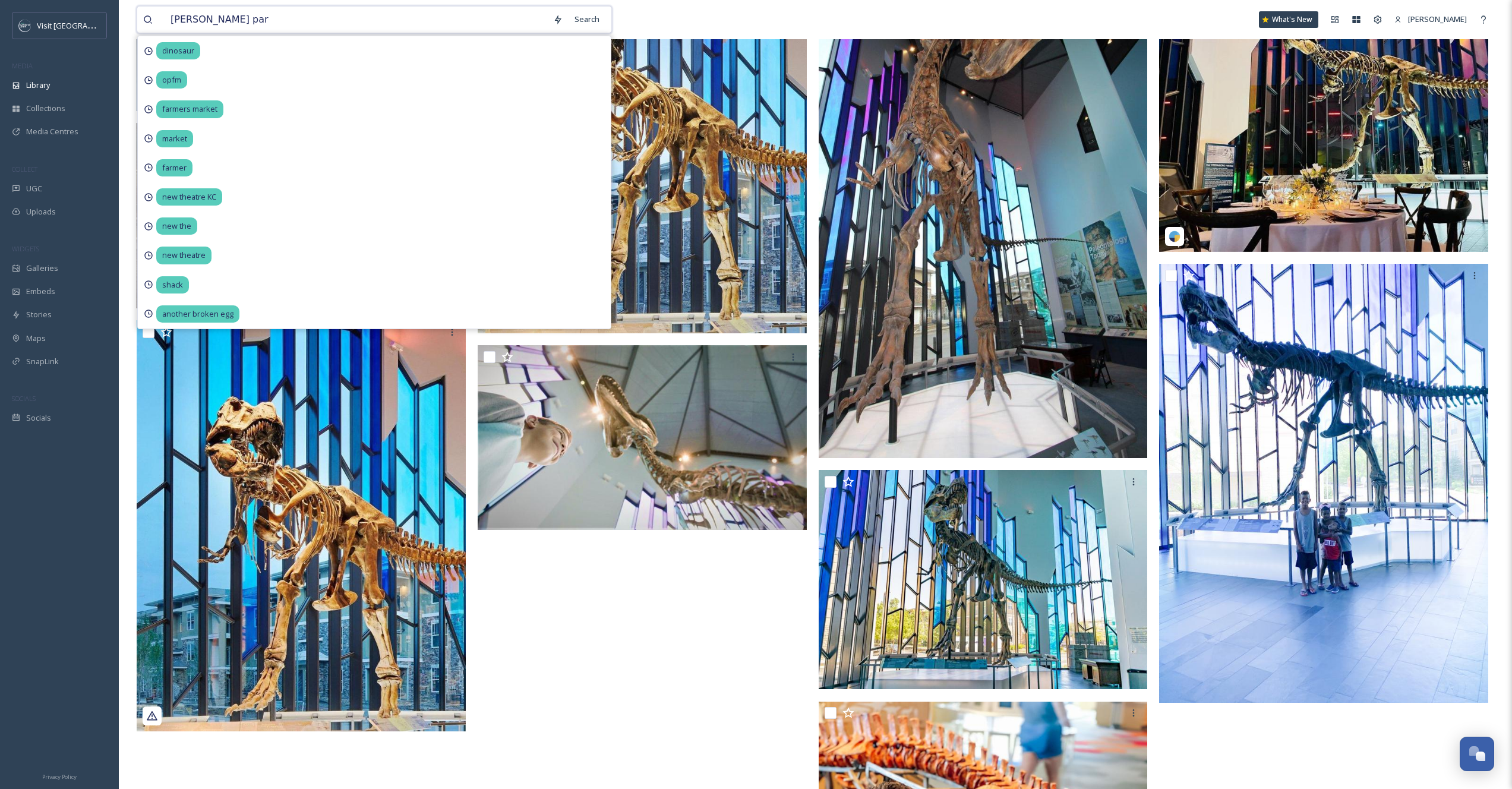
type input "[PERSON_NAME][GEOGRAPHIC_DATA]"
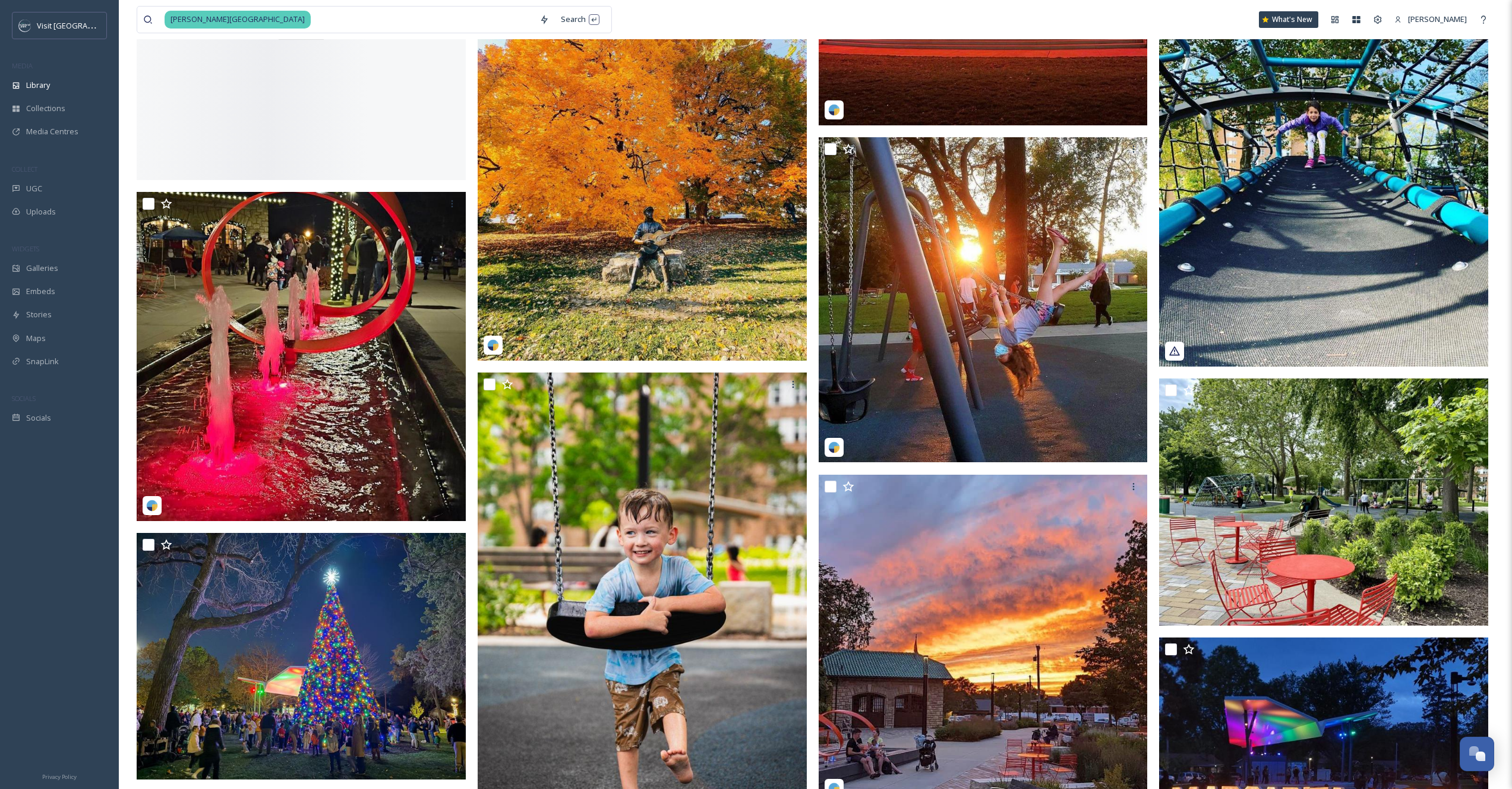
scroll to position [3067, 0]
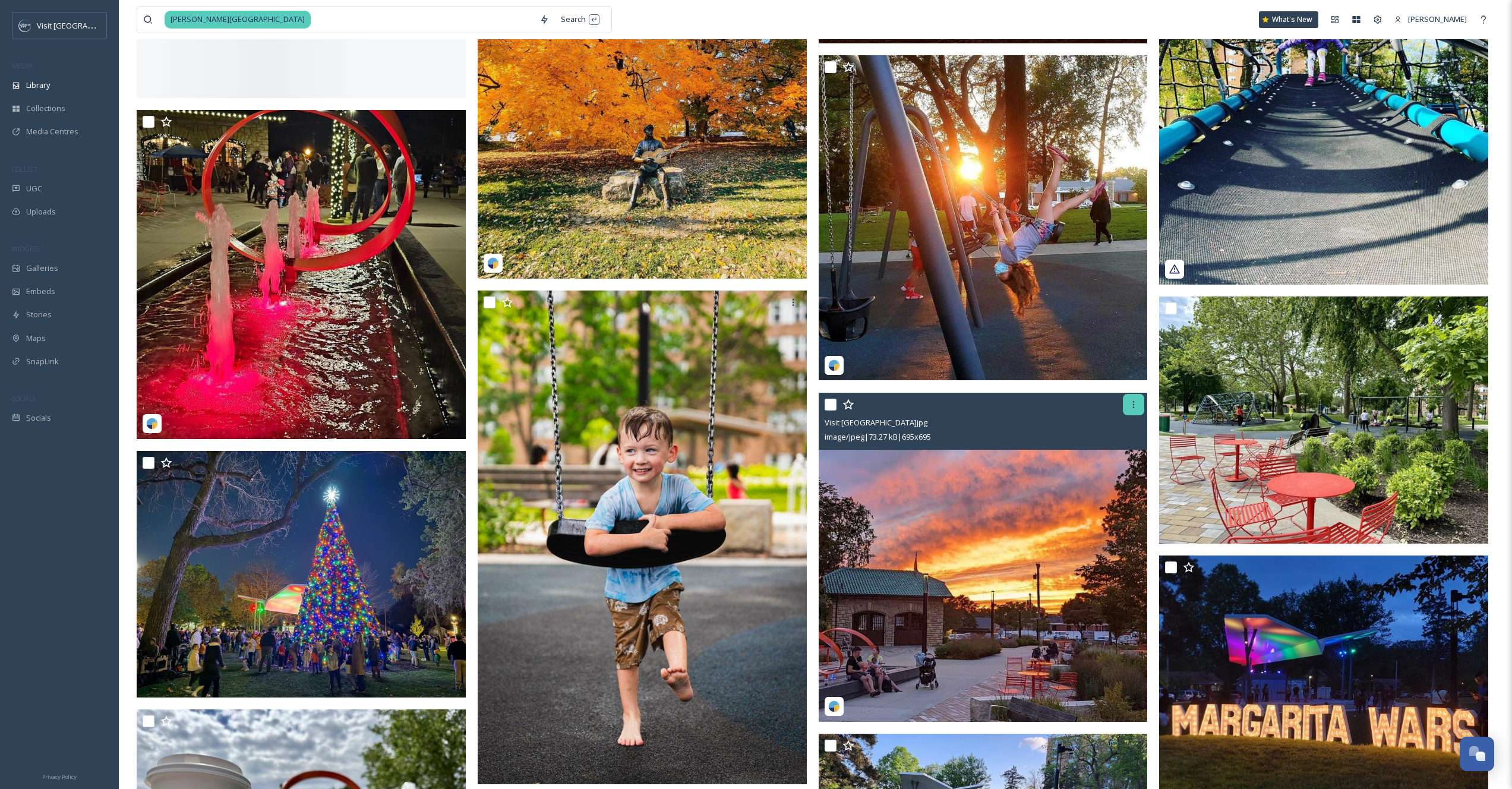
click at [1132, 406] on icon at bounding box center [1133, 404] width 10 height 10
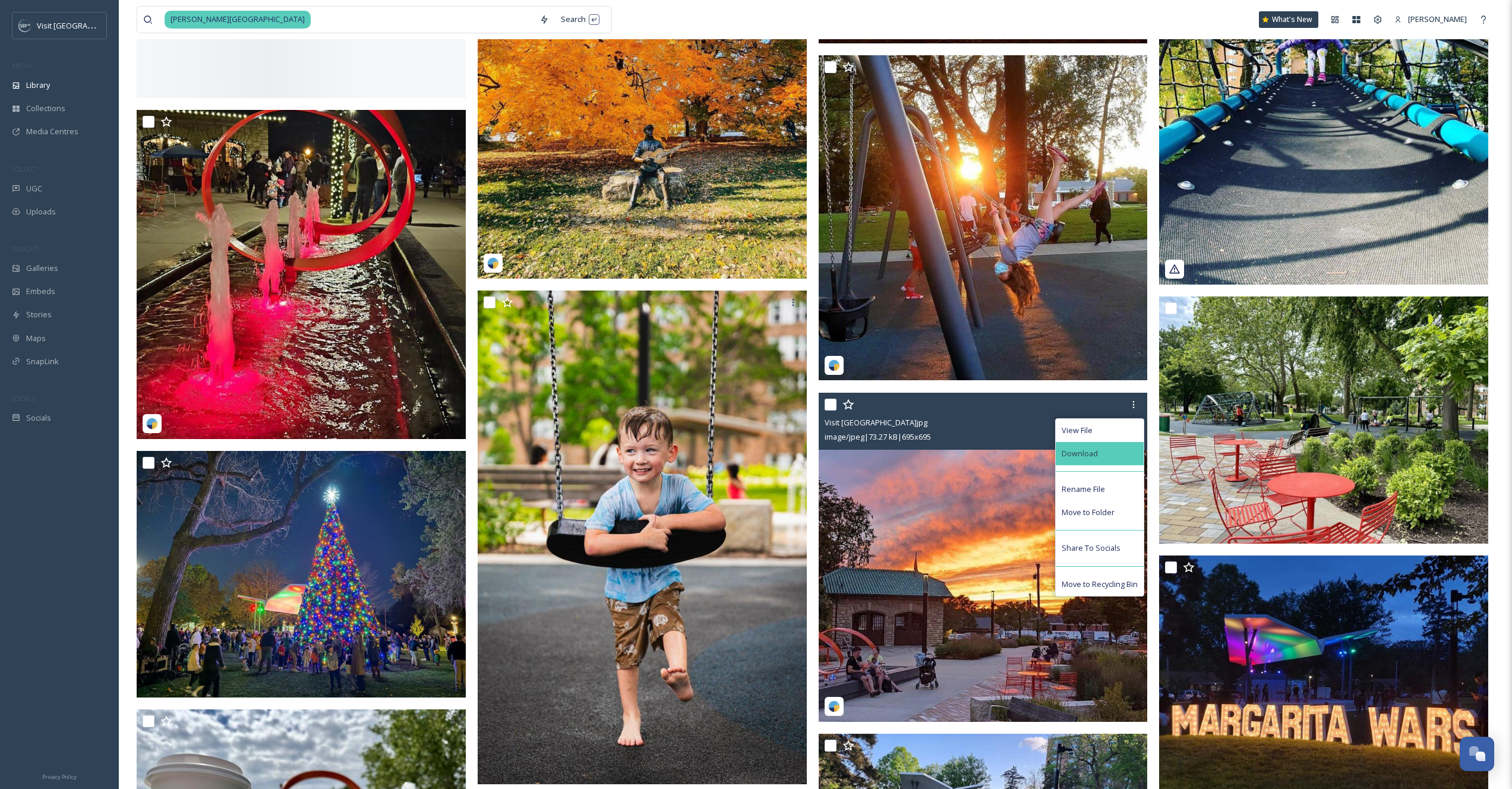
click at [1110, 460] on div "Download" at bounding box center [1100, 453] width 88 height 23
